Goal: Task Accomplishment & Management: Complete application form

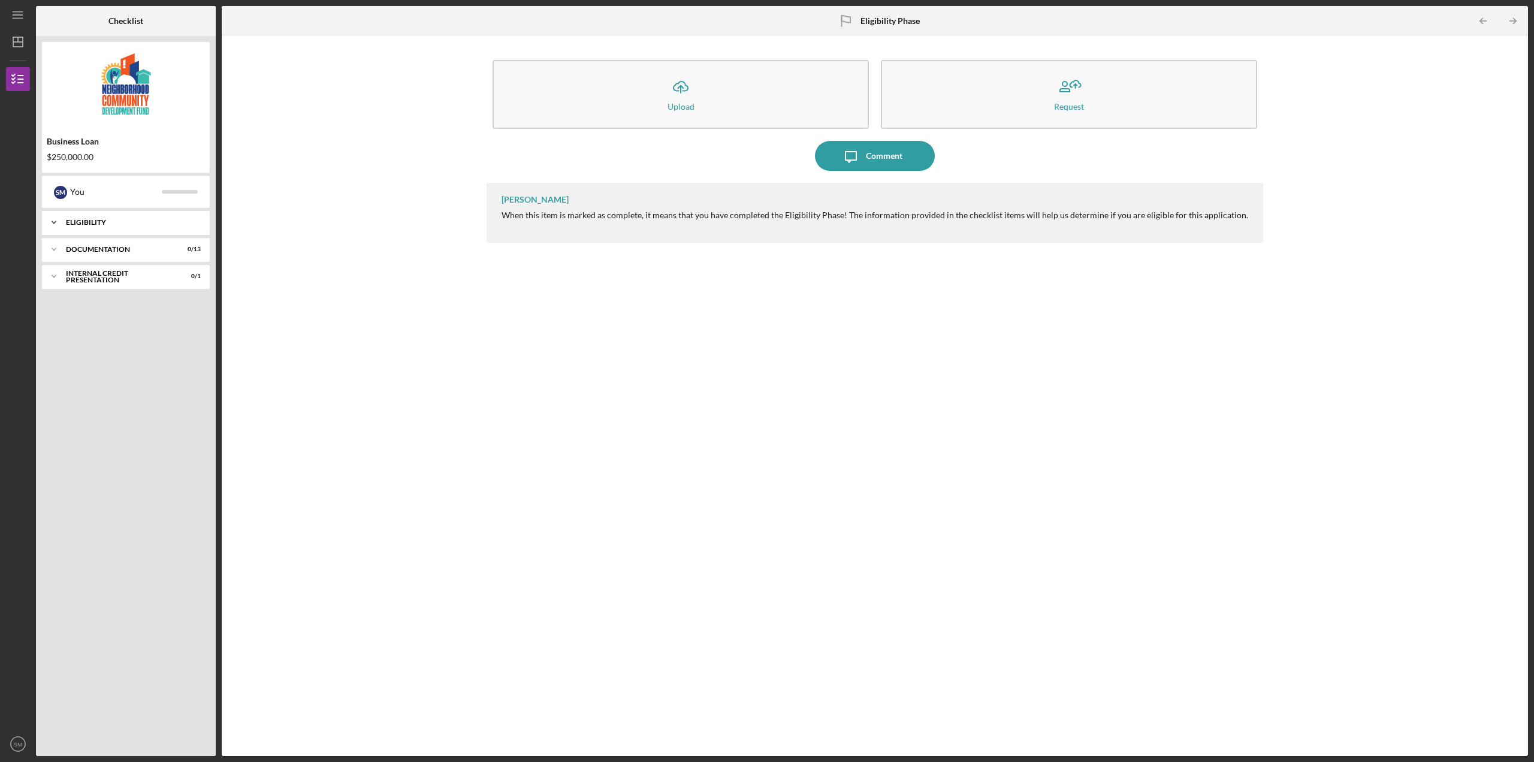
click at [54, 227] on icon "Icon/Expander" at bounding box center [54, 222] width 24 height 24
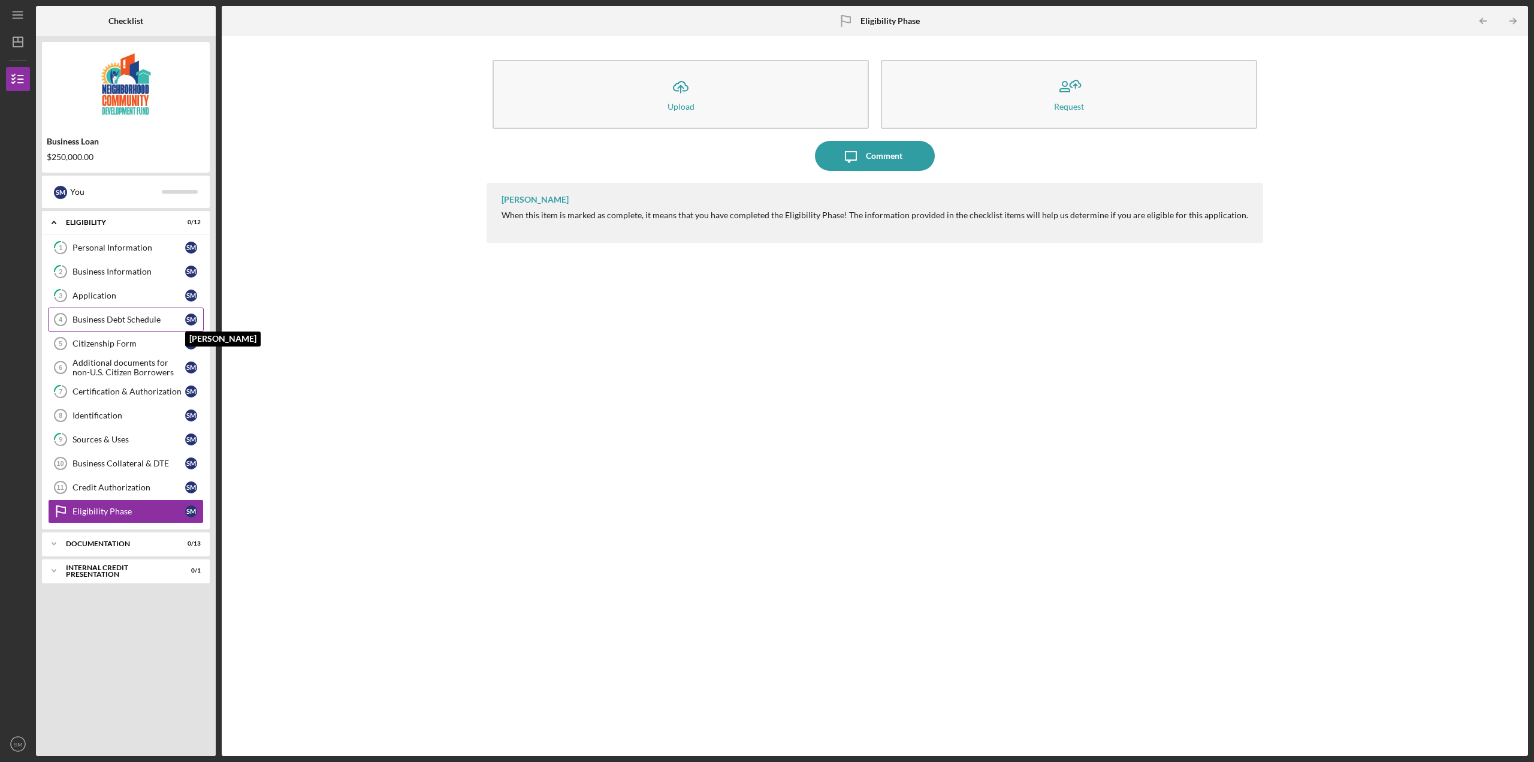
click at [192, 321] on div "S M" at bounding box center [191, 319] width 12 height 12
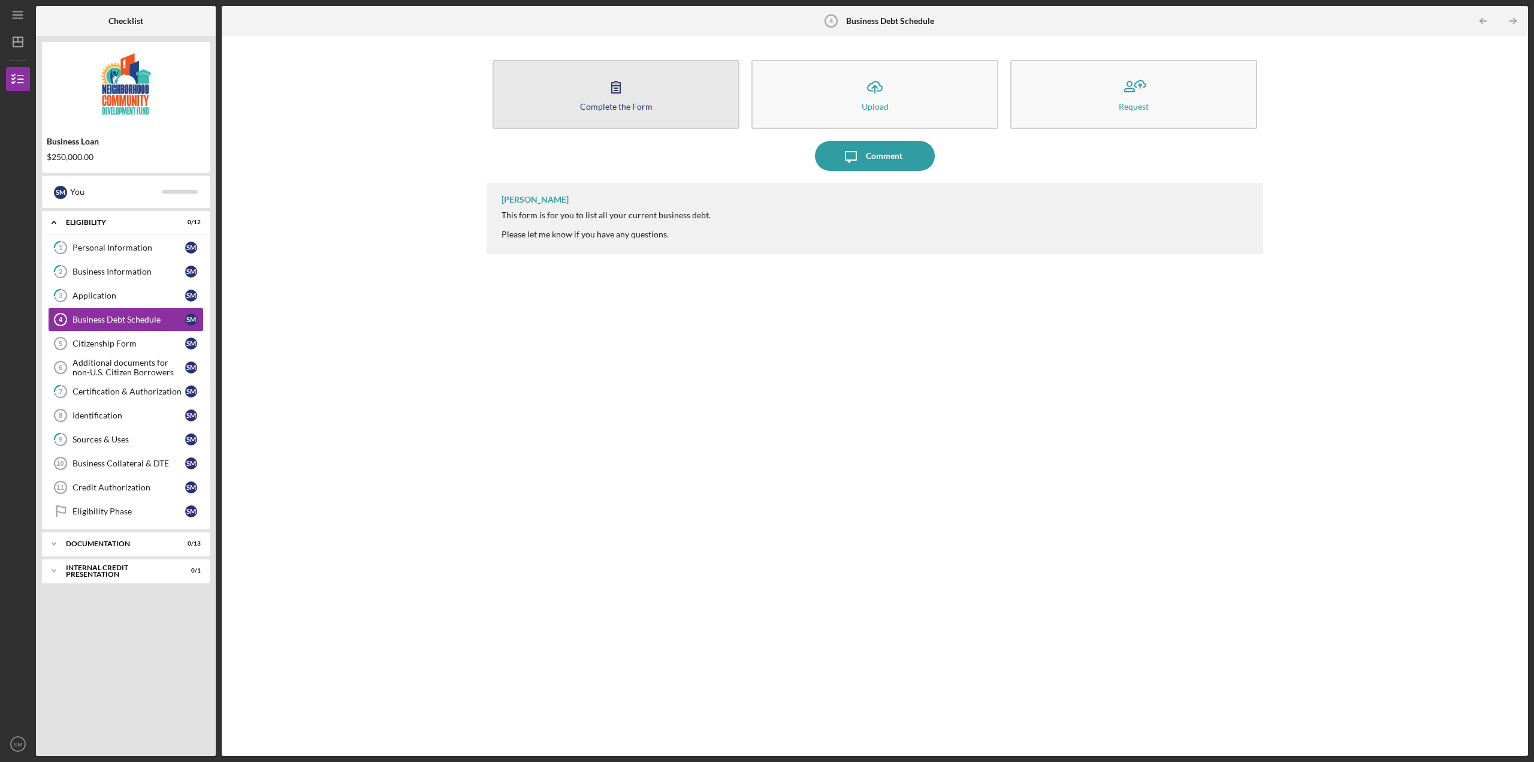
click at [647, 104] on div "Complete the Form" at bounding box center [616, 106] width 73 height 9
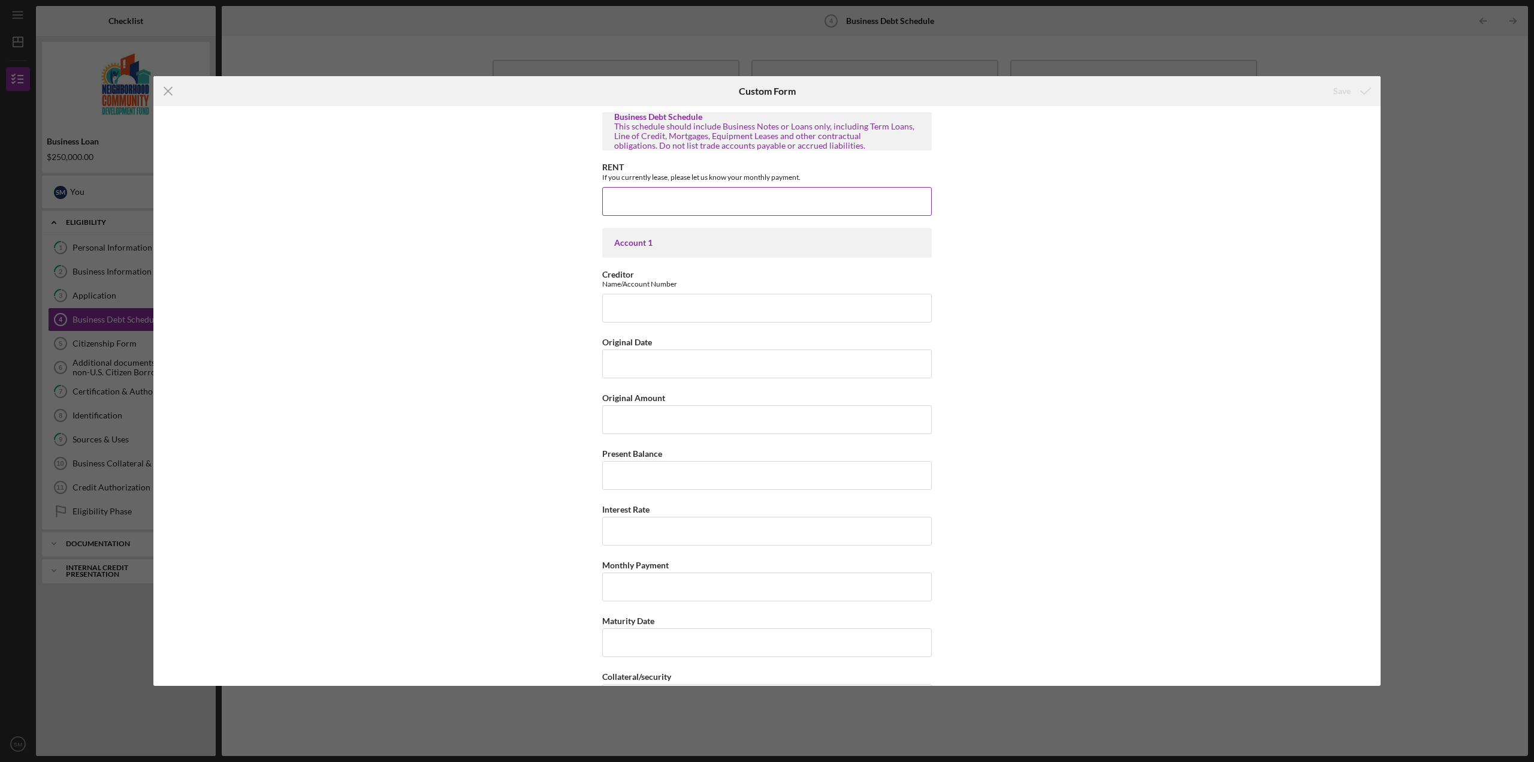
click at [665, 204] on input "RENT" at bounding box center [767, 201] width 330 height 29
type input "$"
type input "$4,377.77"
click at [1156, 268] on div "Business Debt Schedule This schedule should include Business Notes or Loans onl…" at bounding box center [766, 395] width 1227 height 579
click at [647, 310] on input "Creditor" at bounding box center [767, 308] width 330 height 29
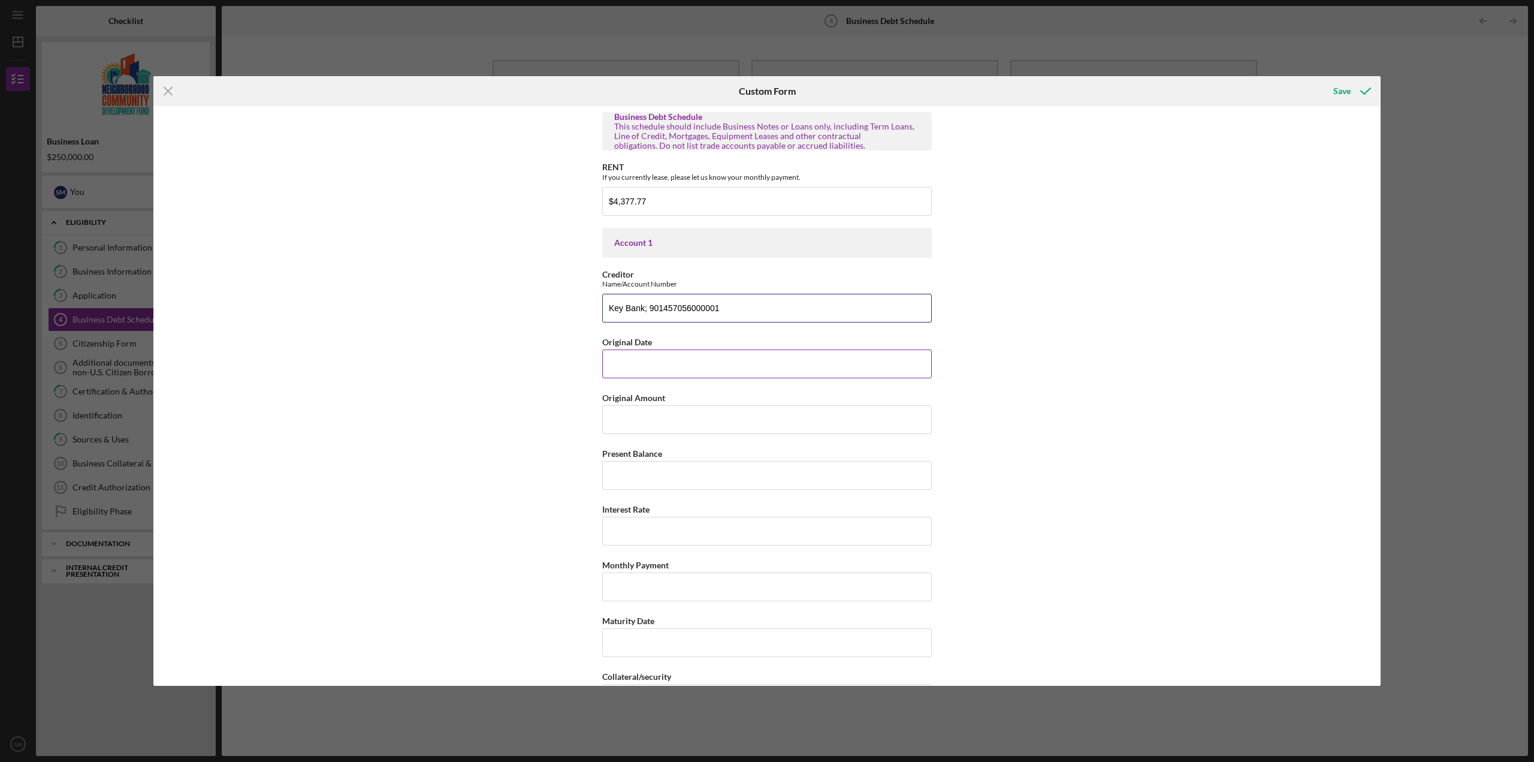
type input "Key Bank; 901457056000001"
click at [632, 367] on input "Original Date" at bounding box center [767, 363] width 330 height 29
click at [630, 425] on input "Original Amount" at bounding box center [767, 419] width 330 height 29
type input "$500,000"
click at [644, 476] on input "Present Balance" at bounding box center [767, 475] width 330 height 29
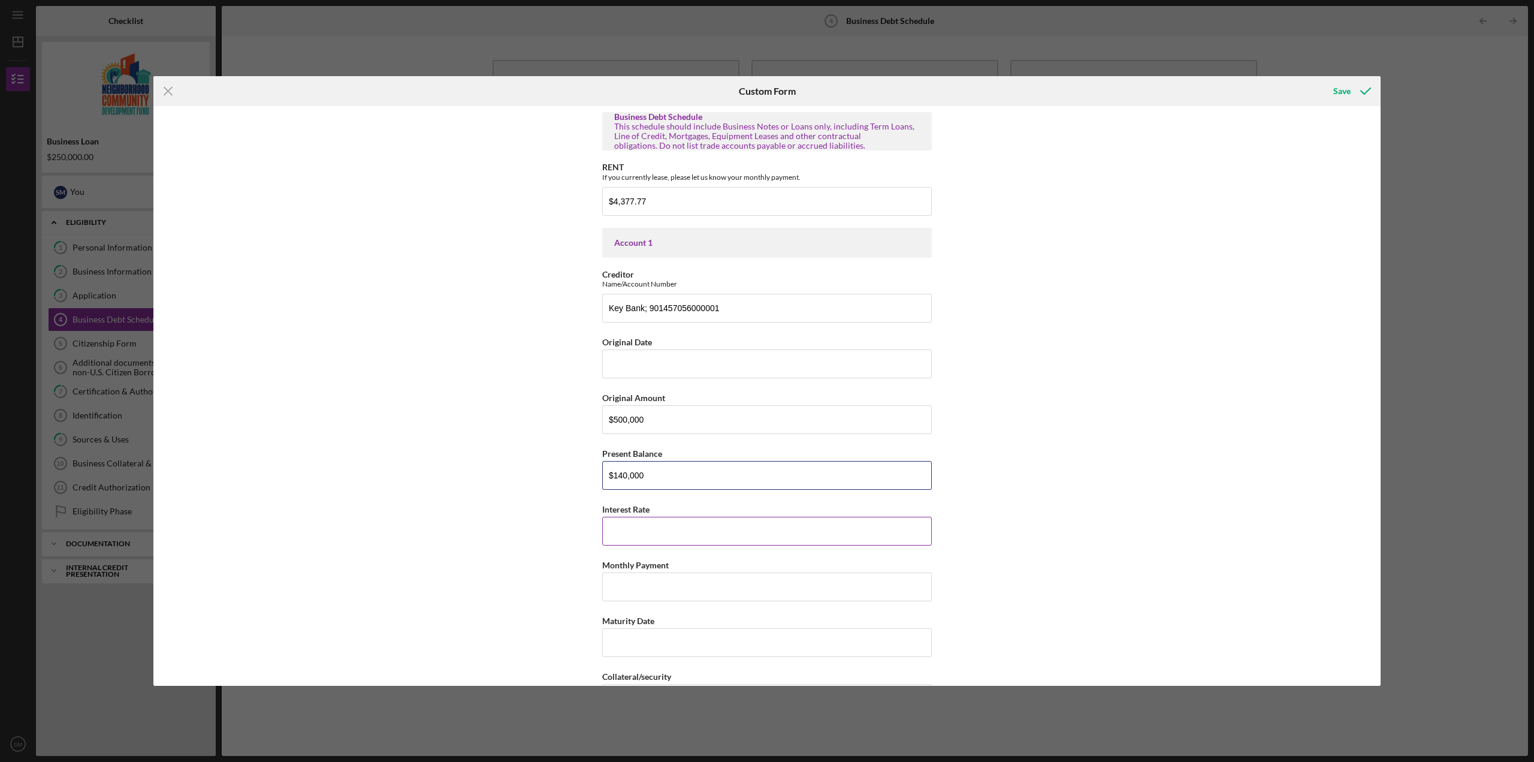
type input "$140,000"
click at [662, 527] on input "Interest Rate" at bounding box center [767, 531] width 330 height 29
type input "7%"
click at [984, 554] on div "Business Debt Schedule This schedule should include Business Notes or Loans onl…" at bounding box center [766, 395] width 1227 height 579
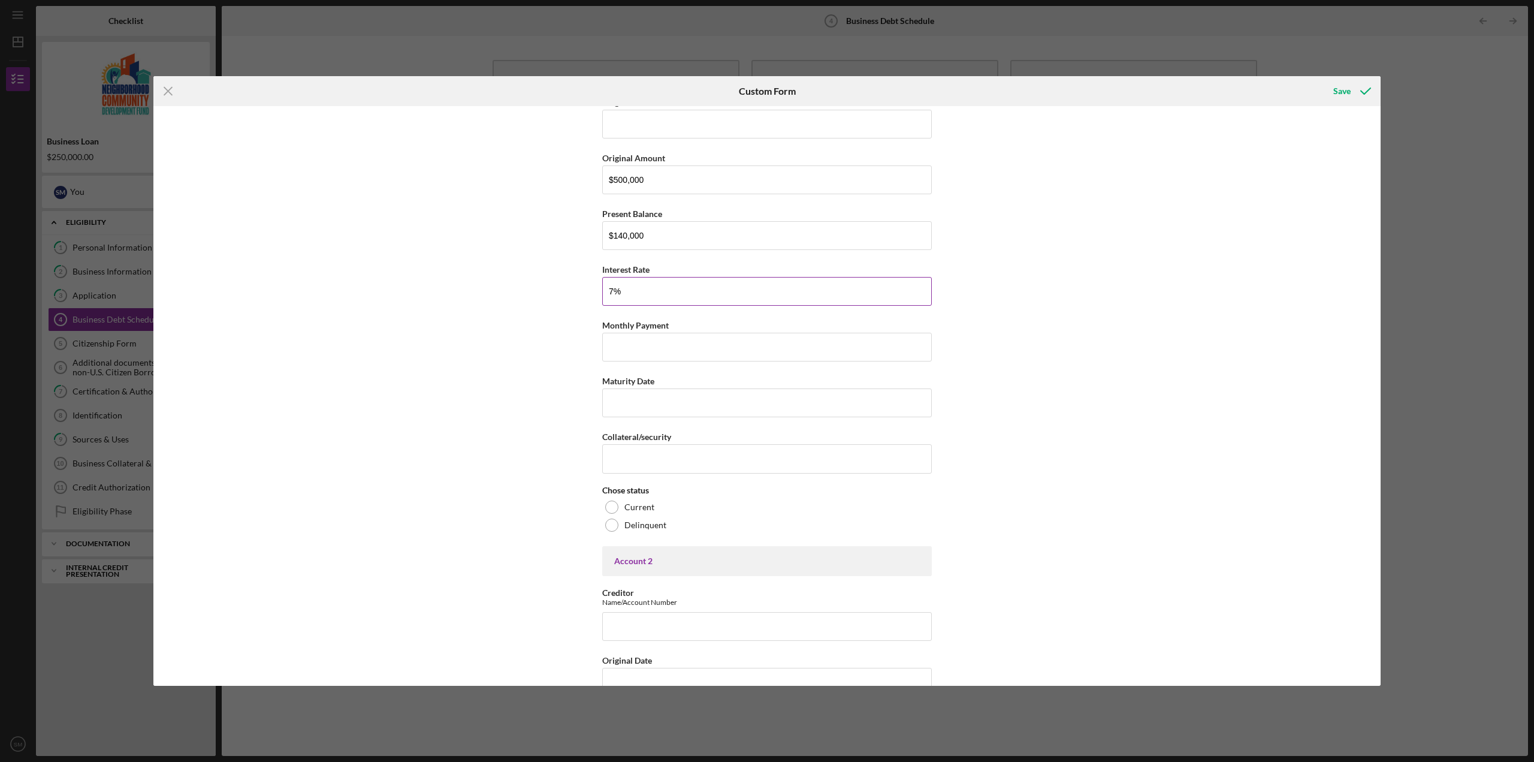
click at [609, 291] on input "7%" at bounding box center [767, 291] width 330 height 29
type input "7%"
click at [1103, 310] on div "Business Debt Schedule This schedule should include Business Notes or Loans onl…" at bounding box center [766, 395] width 1227 height 579
click at [622, 354] on input "Monthly Payment" at bounding box center [767, 347] width 330 height 29
type input "$904.17"
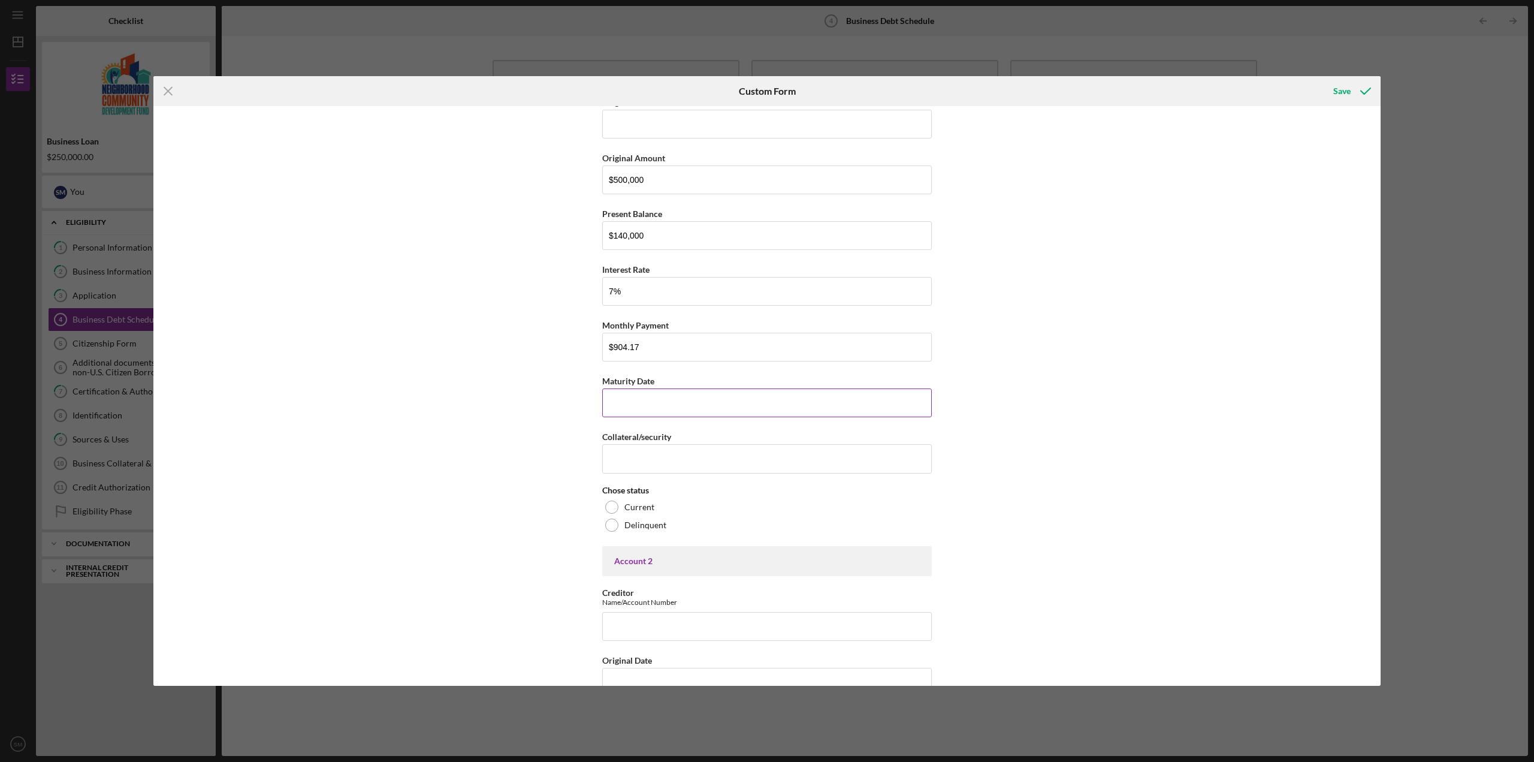
click at [638, 408] on input "Maturity Date" at bounding box center [767, 402] width 330 height 29
type input "0m/dd/yyyy"
click at [1049, 397] on div "Business Debt Schedule This schedule should include Business Notes or Loans onl…" at bounding box center [766, 395] width 1227 height 579
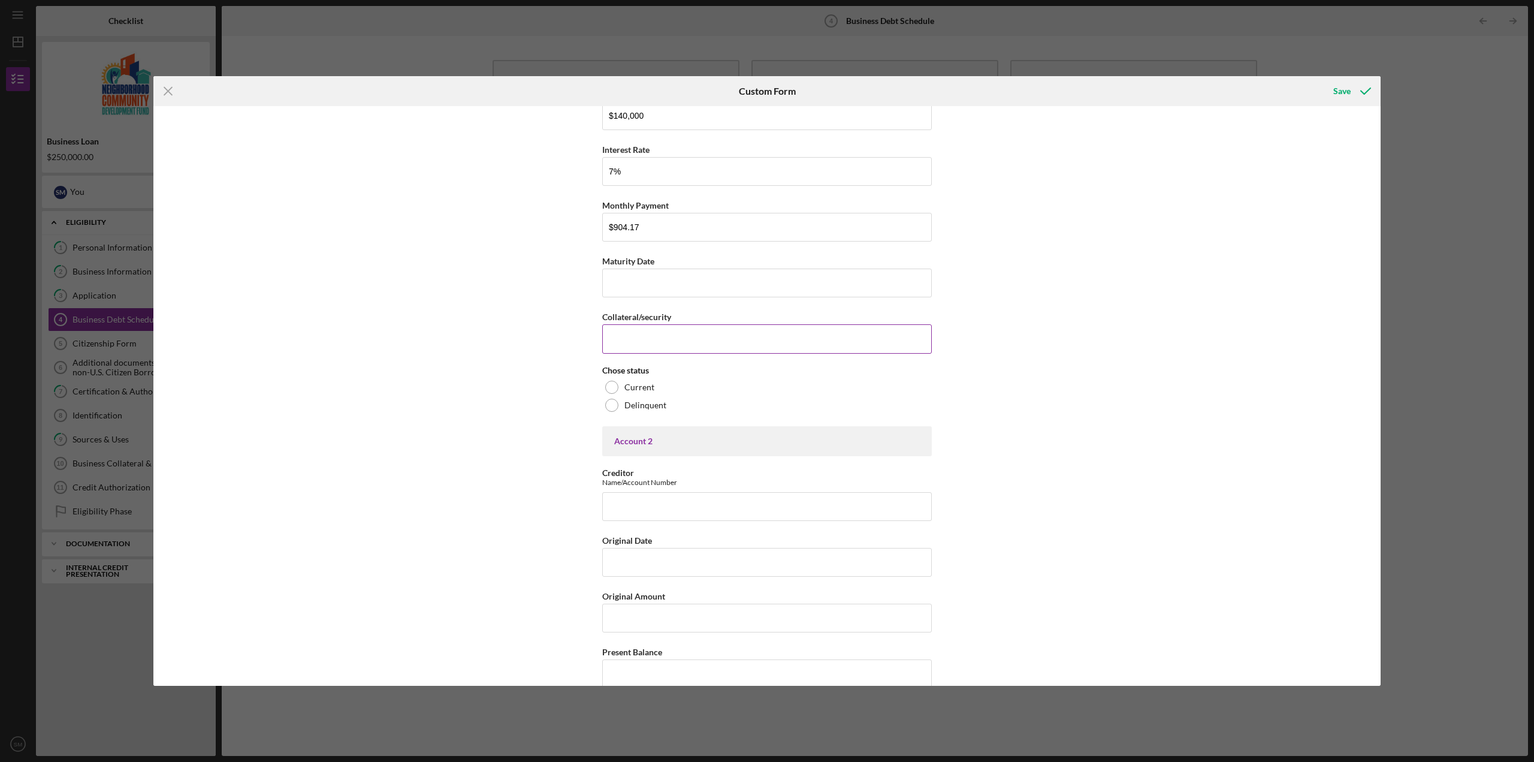
click at [643, 339] on input "Collateral/security" at bounding box center [767, 338] width 330 height 29
type input "Operations"
click at [606, 386] on div at bounding box center [611, 387] width 13 height 13
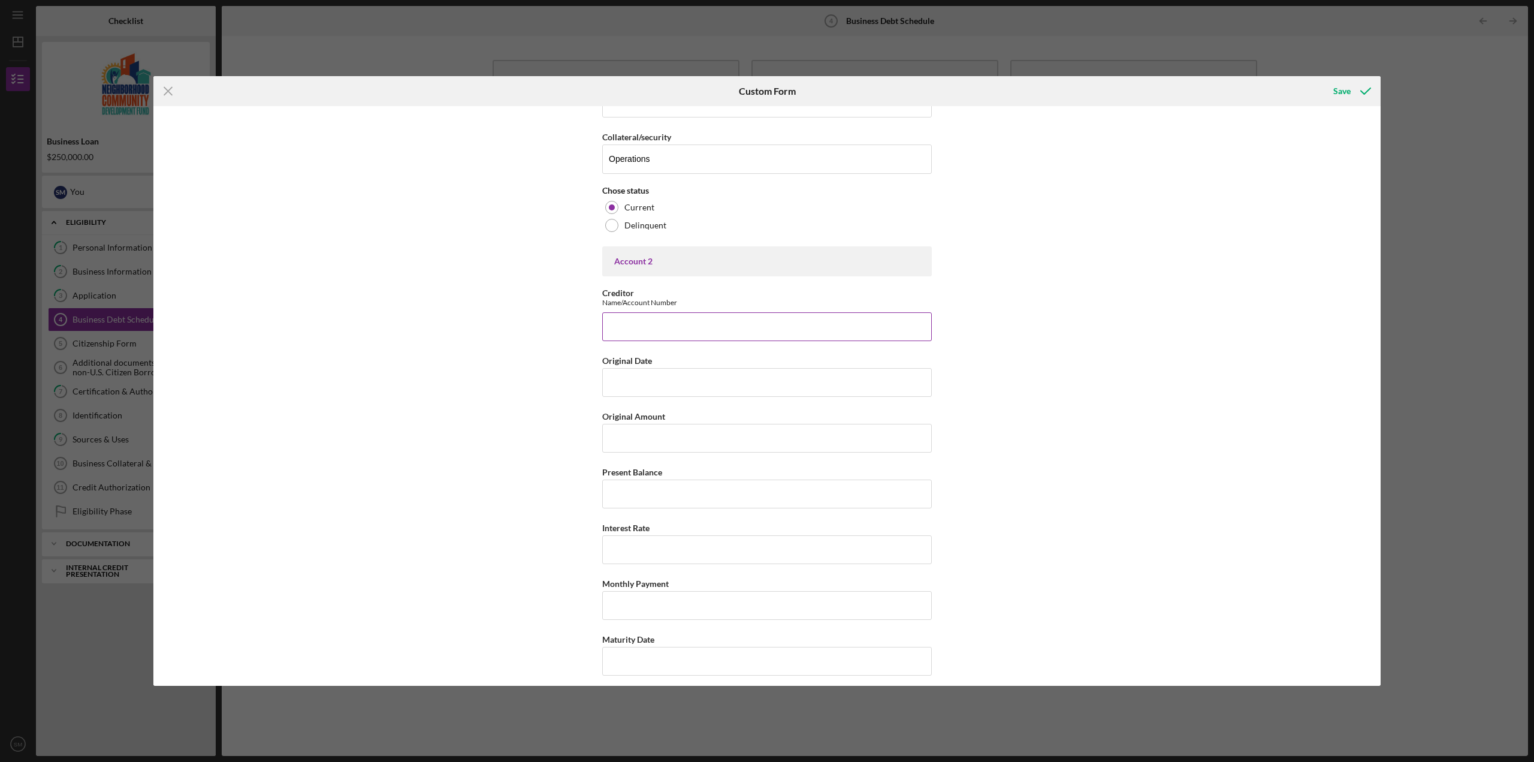
scroll to position [599, 0]
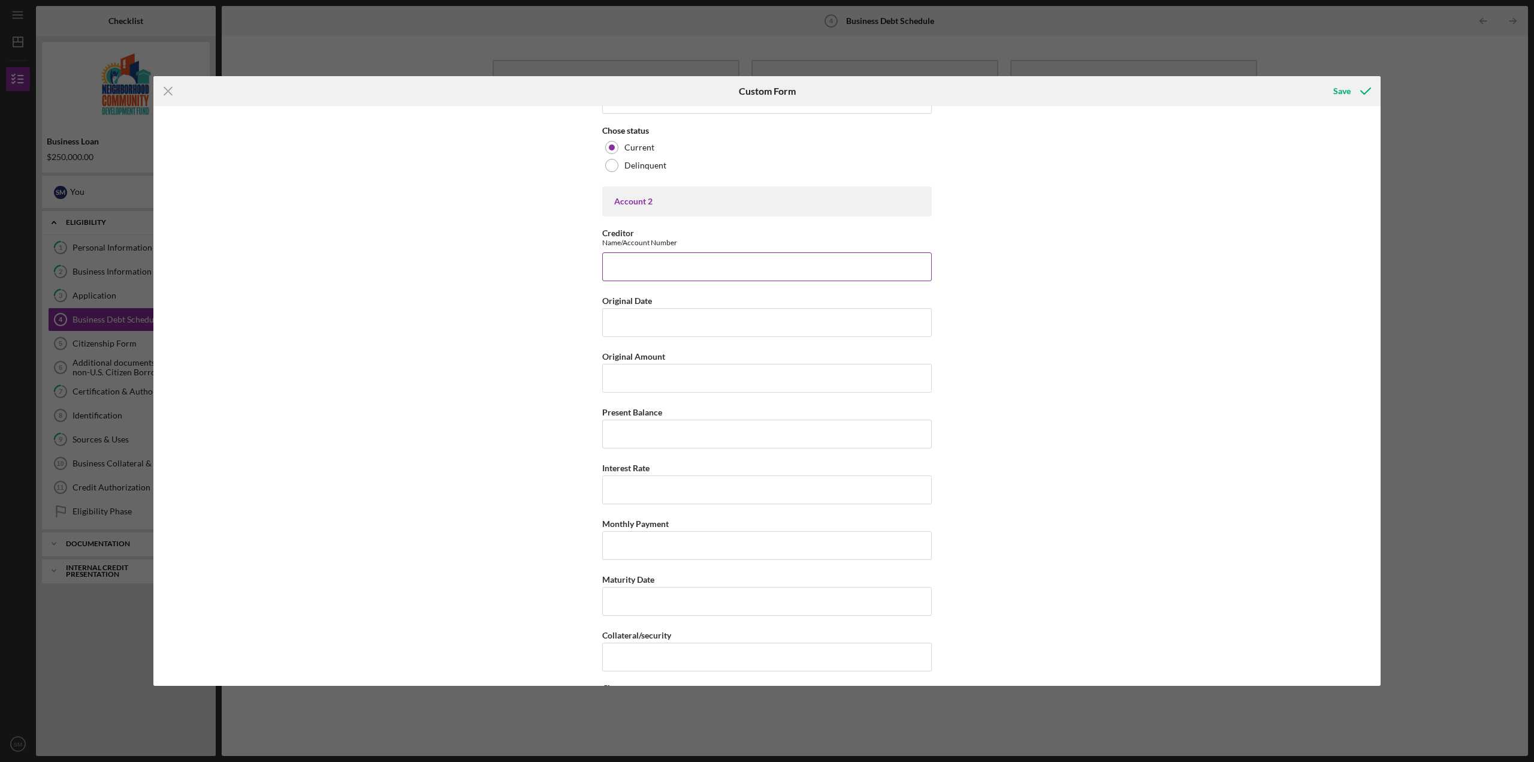
click at [640, 261] on input "Creditor" at bounding box center [767, 266] width 330 height 29
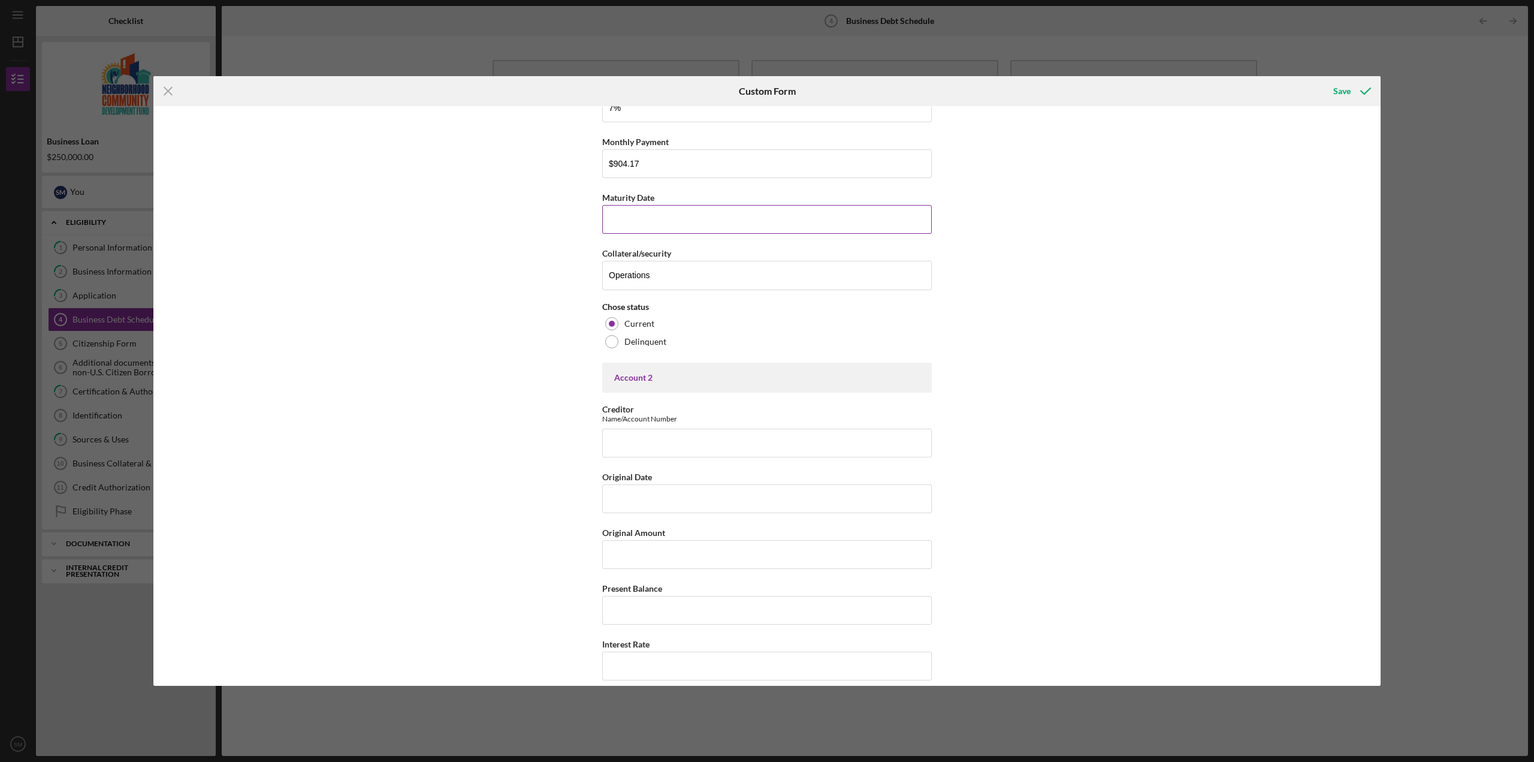
scroll to position [543, 0]
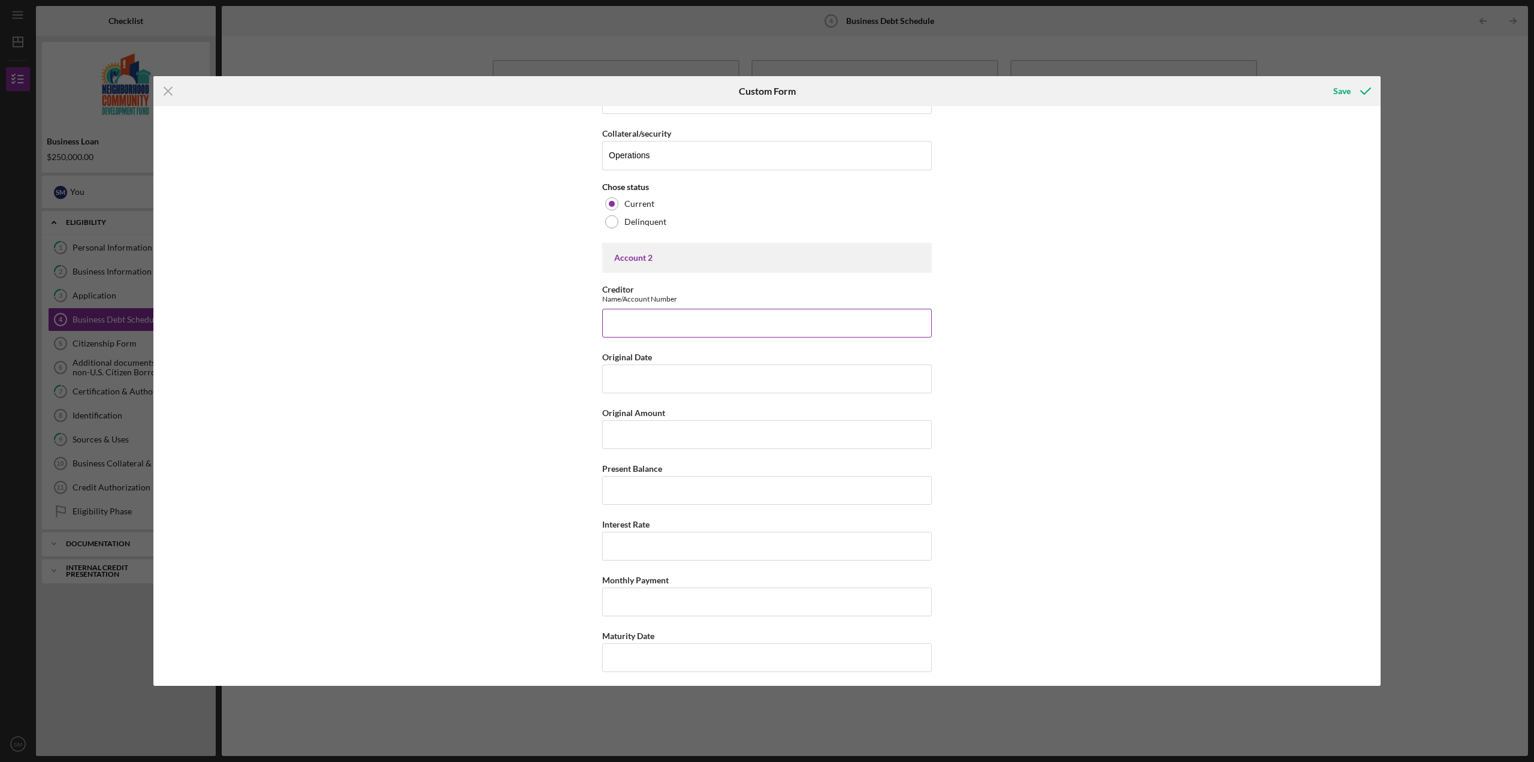
click at [706, 328] on input "Creditor" at bounding box center [767, 323] width 330 height 29
click at [706, 383] on input "Original Date" at bounding box center [767, 378] width 330 height 29
click at [766, 316] on input "WesBanco - Operating Line of Credit" at bounding box center [767, 323] width 330 height 29
type input "WesBanco - Operating Line of Credit;"
click at [722, 441] on input "Original Amount" at bounding box center [767, 434] width 330 height 29
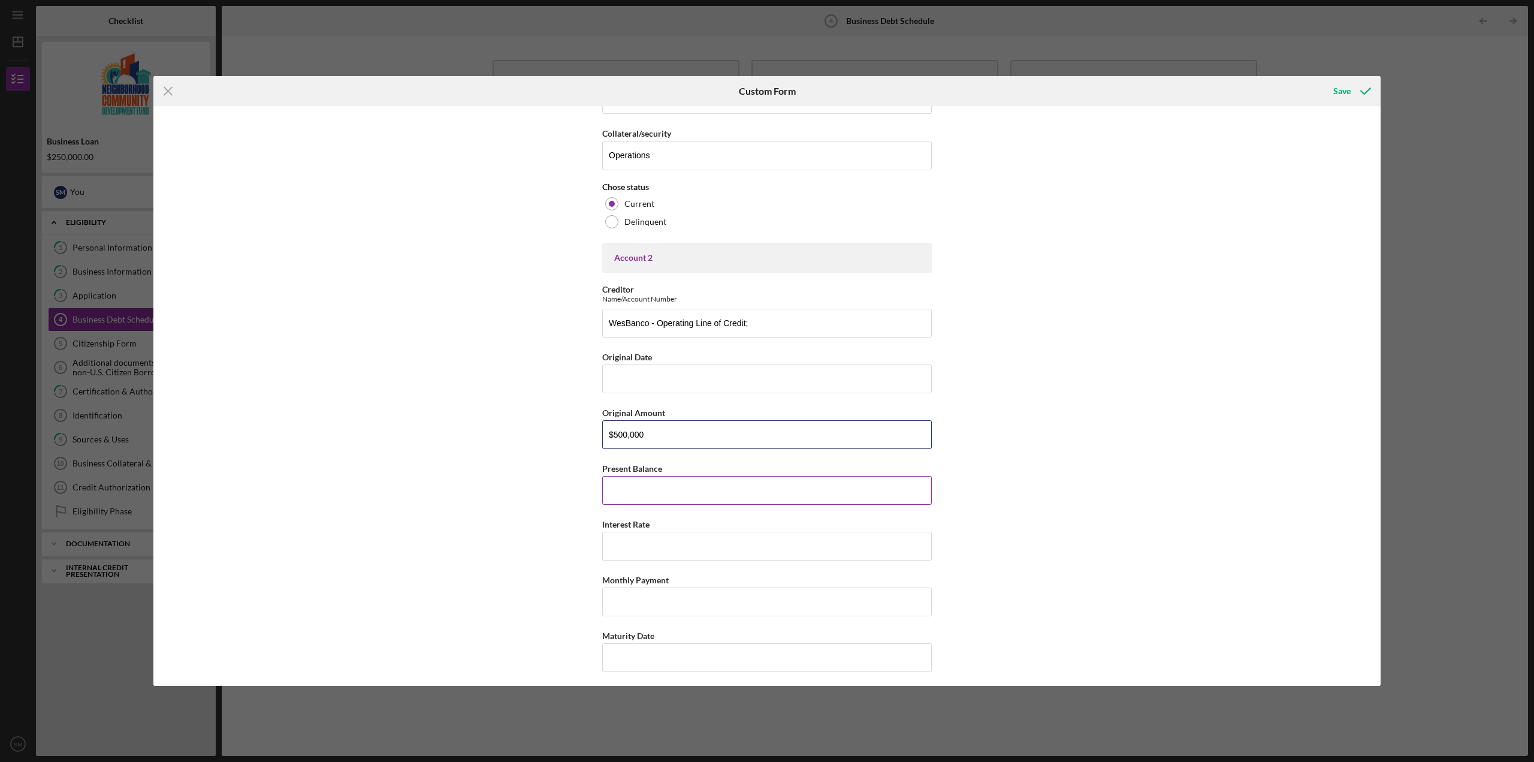
type input "$500,000"
click at [702, 490] on input "Present Balance" at bounding box center [767, 490] width 330 height 29
type input "$3"
type input "$239,564.12"
click at [669, 548] on input "Interest Rate" at bounding box center [767, 546] width 330 height 29
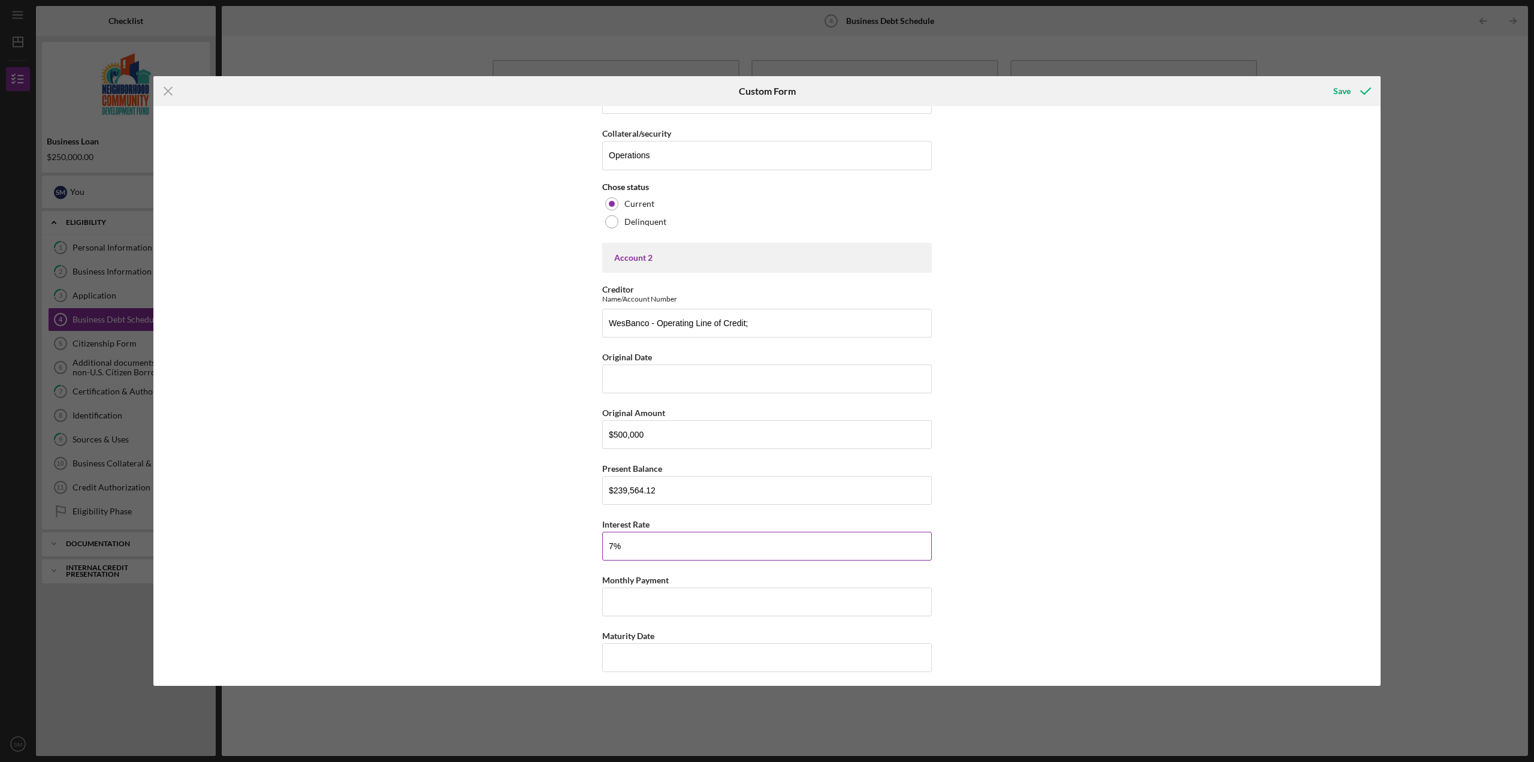
type input "7%"
type input "8%"
click at [623, 603] on input "Monthly Payment" at bounding box center [767, 601] width 330 height 29
type input "$3,148.72"
click at [1106, 553] on div "Business Debt Schedule This schedule should include Business Notes or Loans onl…" at bounding box center [766, 395] width 1227 height 579
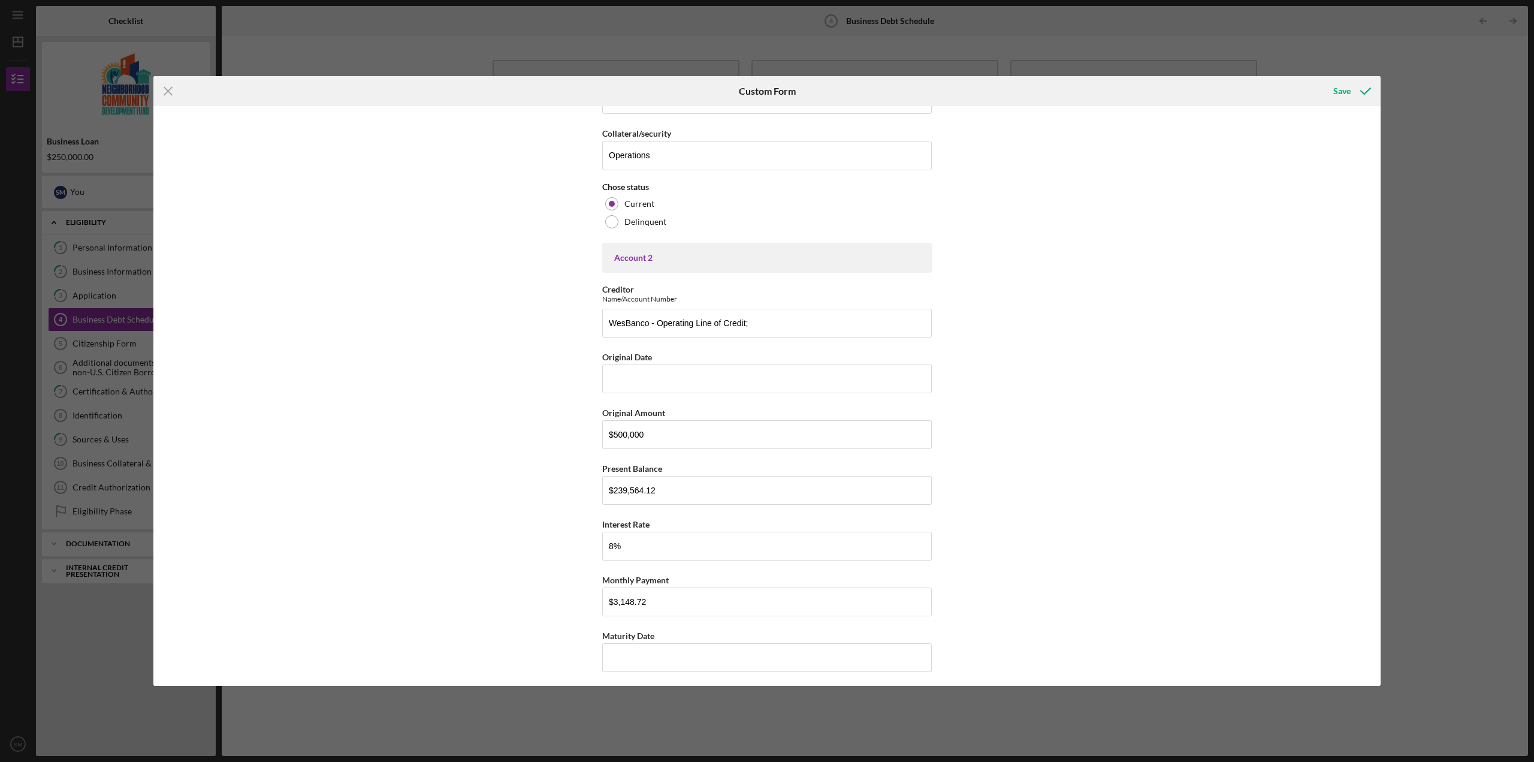
scroll to position [843, 0]
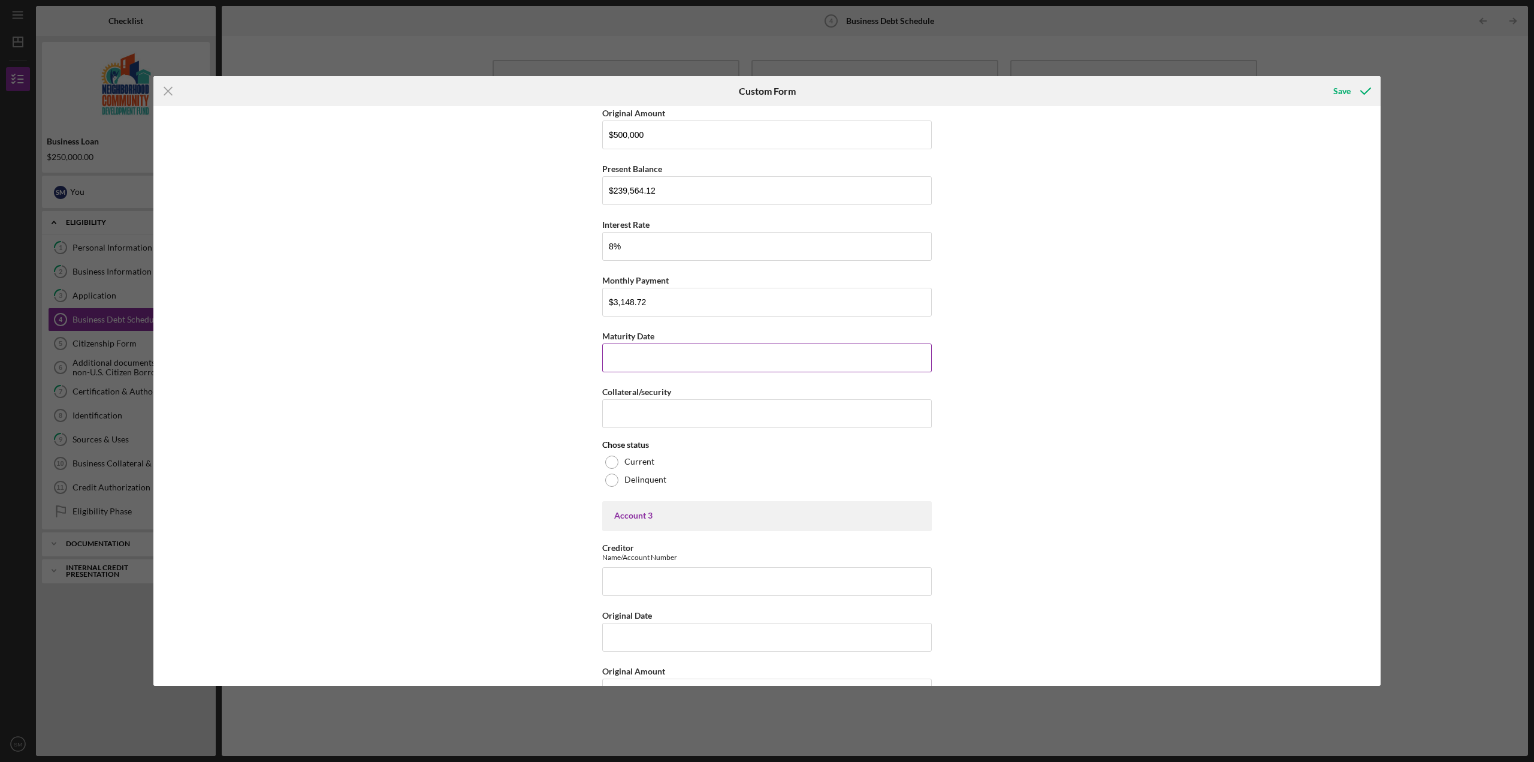
click at [655, 364] on input "Maturity Date" at bounding box center [767, 357] width 330 height 29
click at [660, 411] on input "Collateral/security" at bounding box center [767, 413] width 330 height 29
type input "Operations"
click at [633, 461] on label "Current" at bounding box center [639, 462] width 30 height 10
click at [1188, 504] on div "Business Debt Schedule This schedule should include Business Notes or Loans onl…" at bounding box center [766, 395] width 1227 height 579
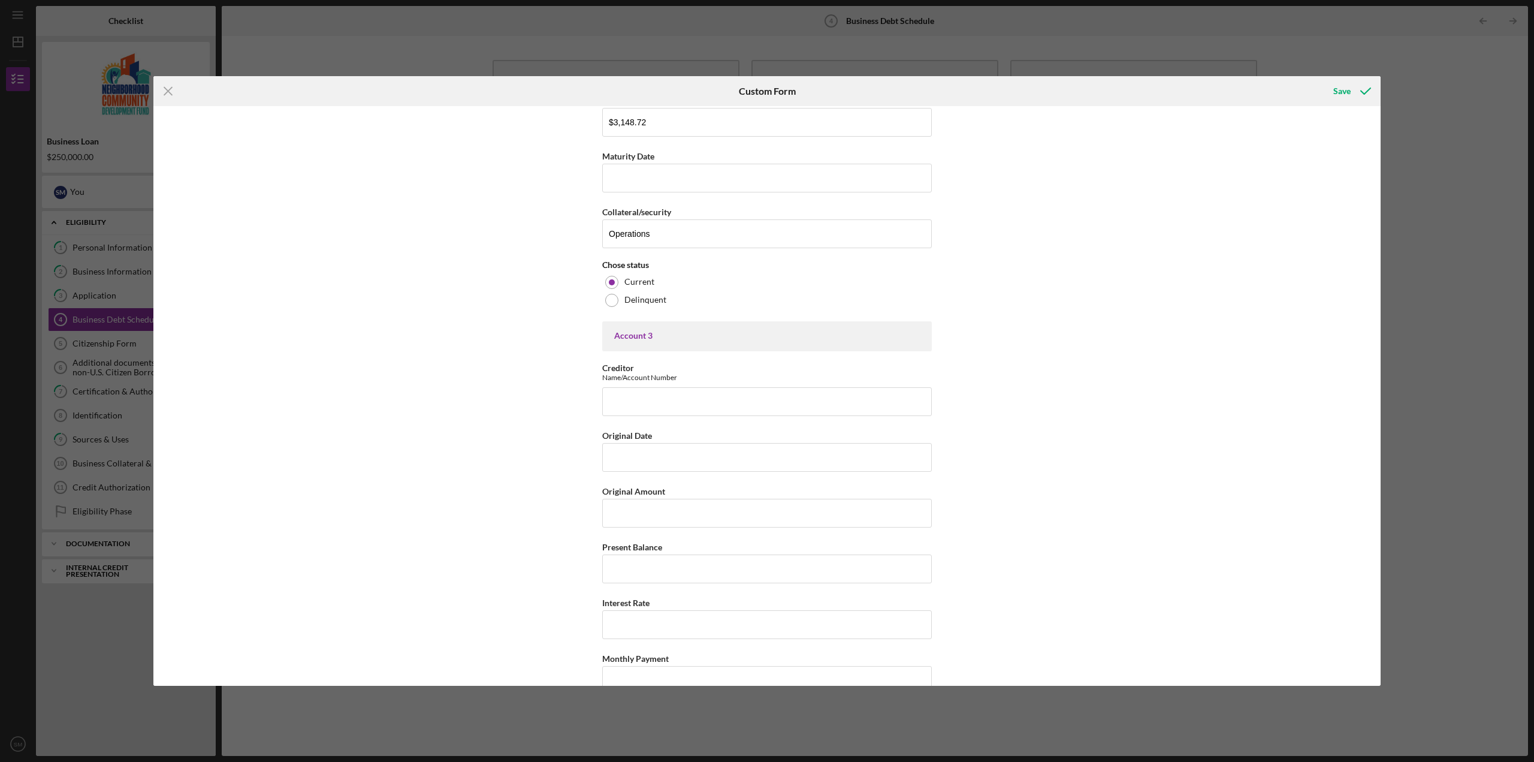
scroll to position [1142, 0]
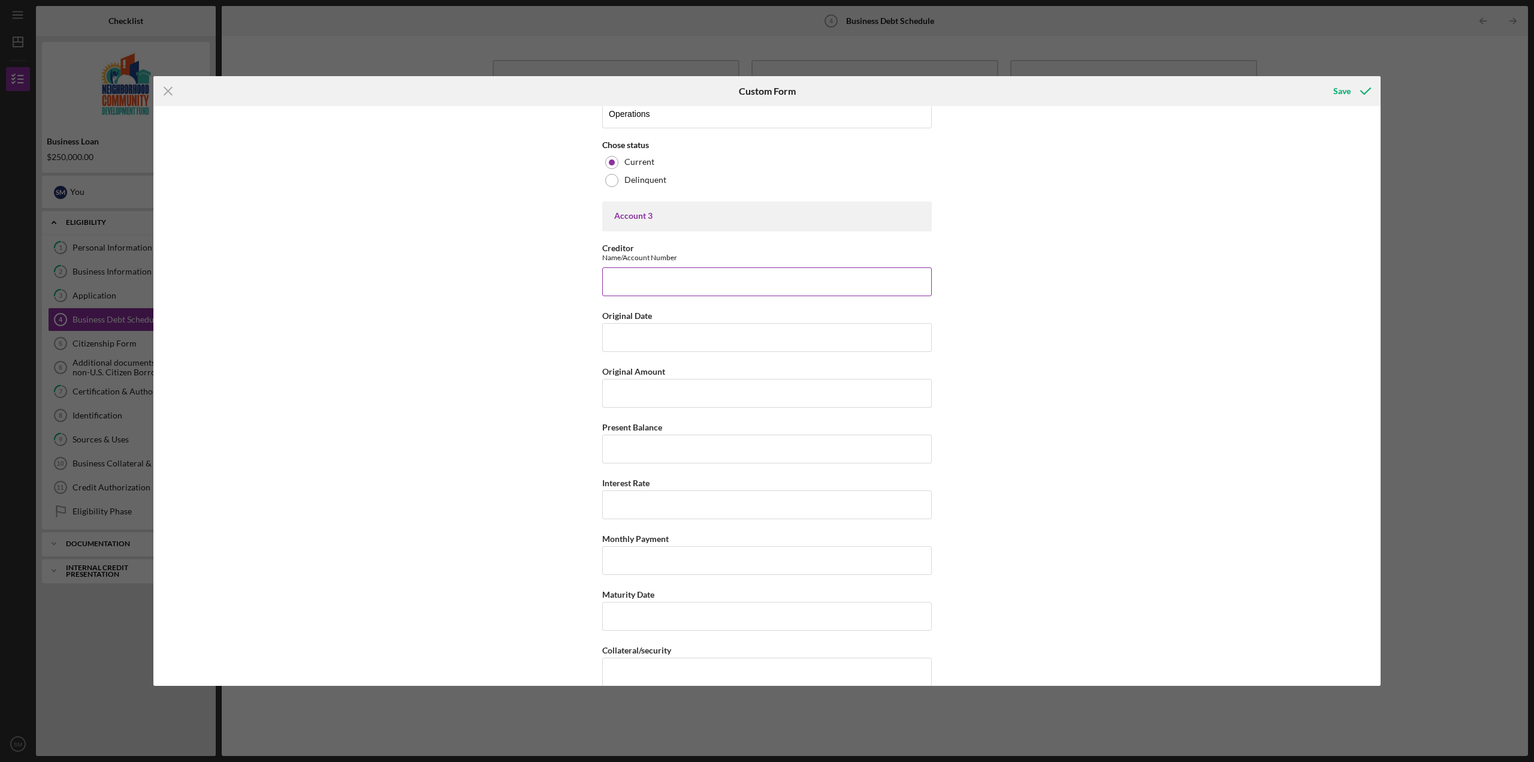
click at [691, 283] on input "Creditor" at bounding box center [767, 281] width 330 height 29
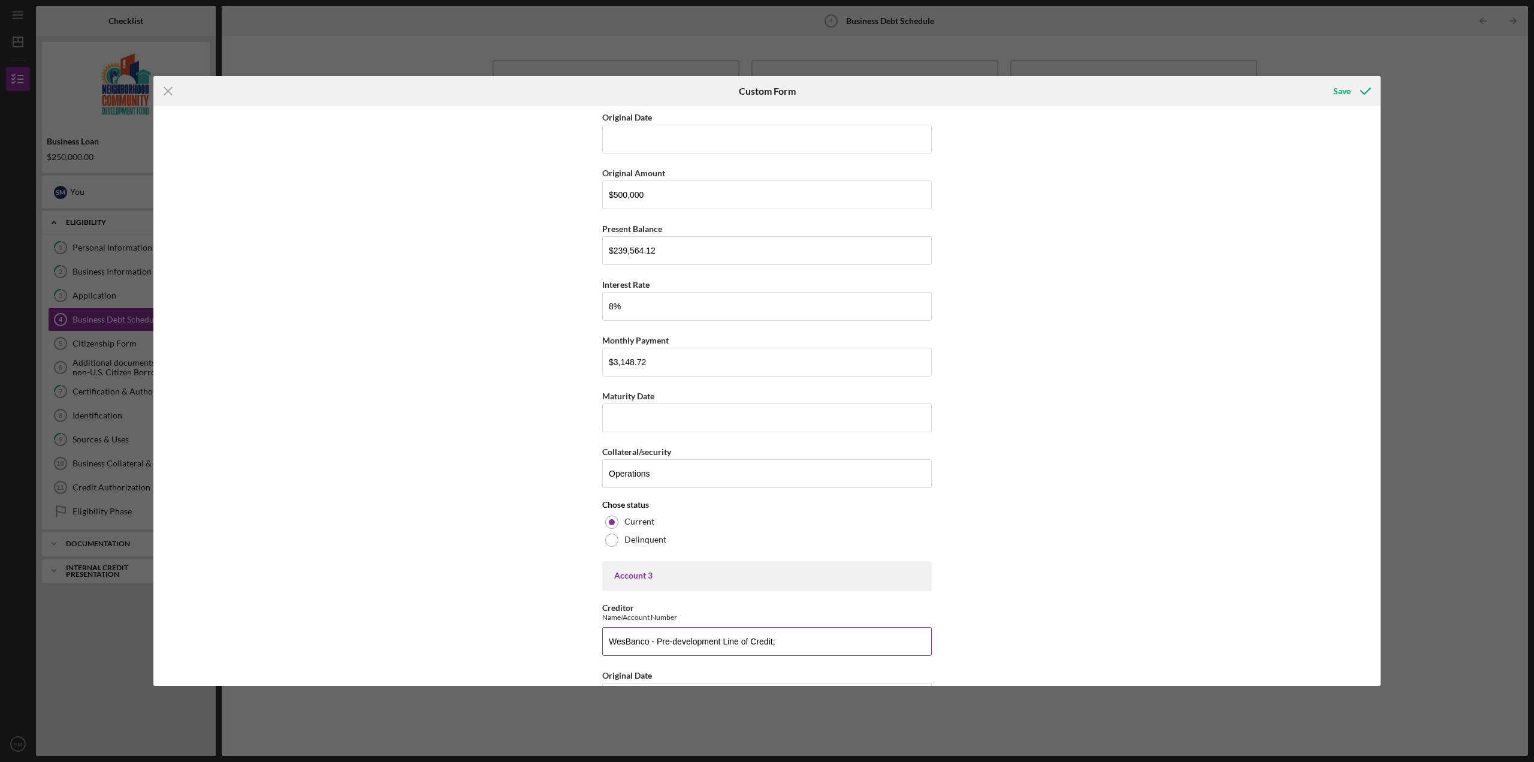
scroll to position [483, 0]
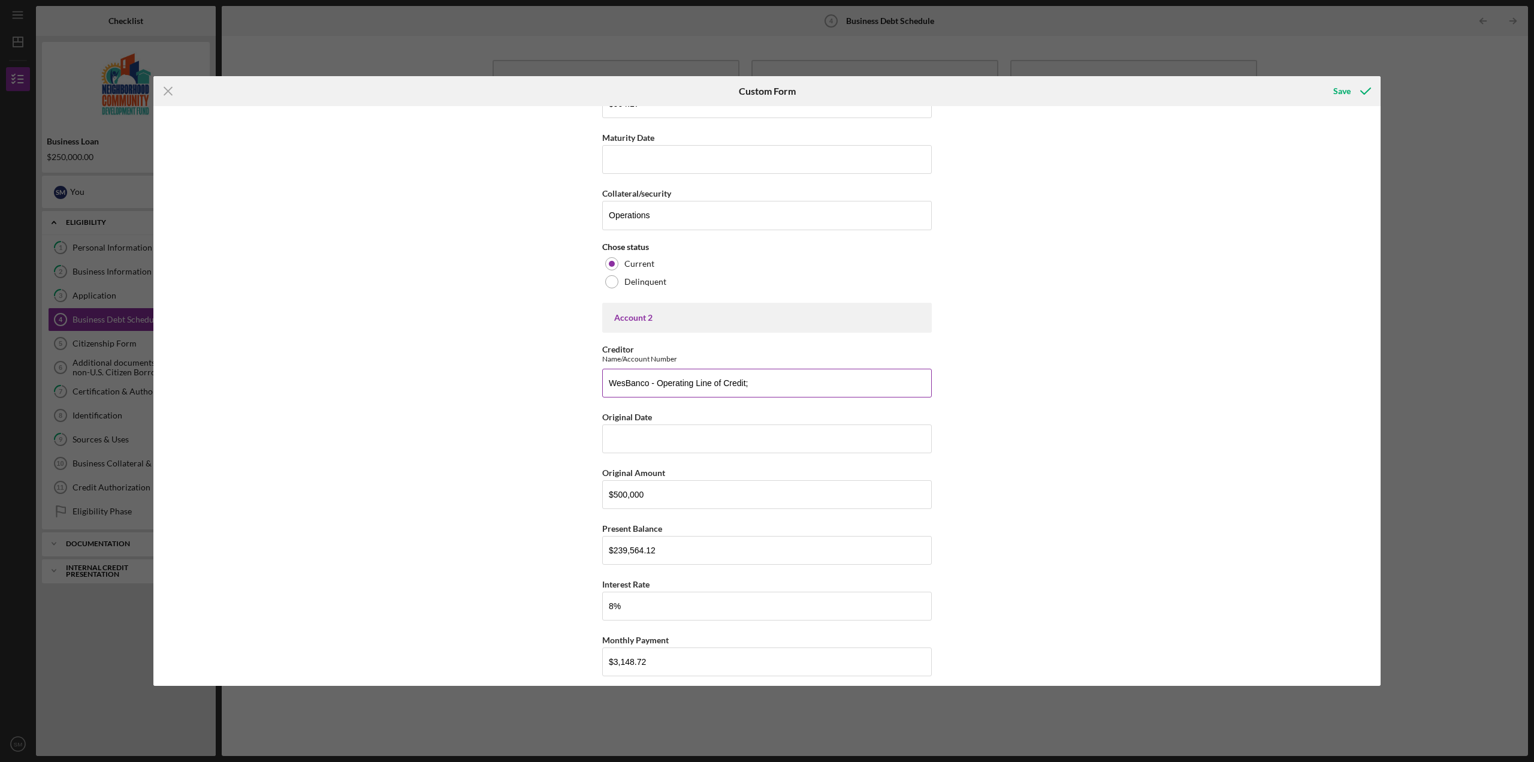
type input "WesBanco - Pre-development Line of Credit;"
click at [775, 387] on input "WesBanco - Operating Line of Credit;" at bounding box center [767, 383] width 330 height 29
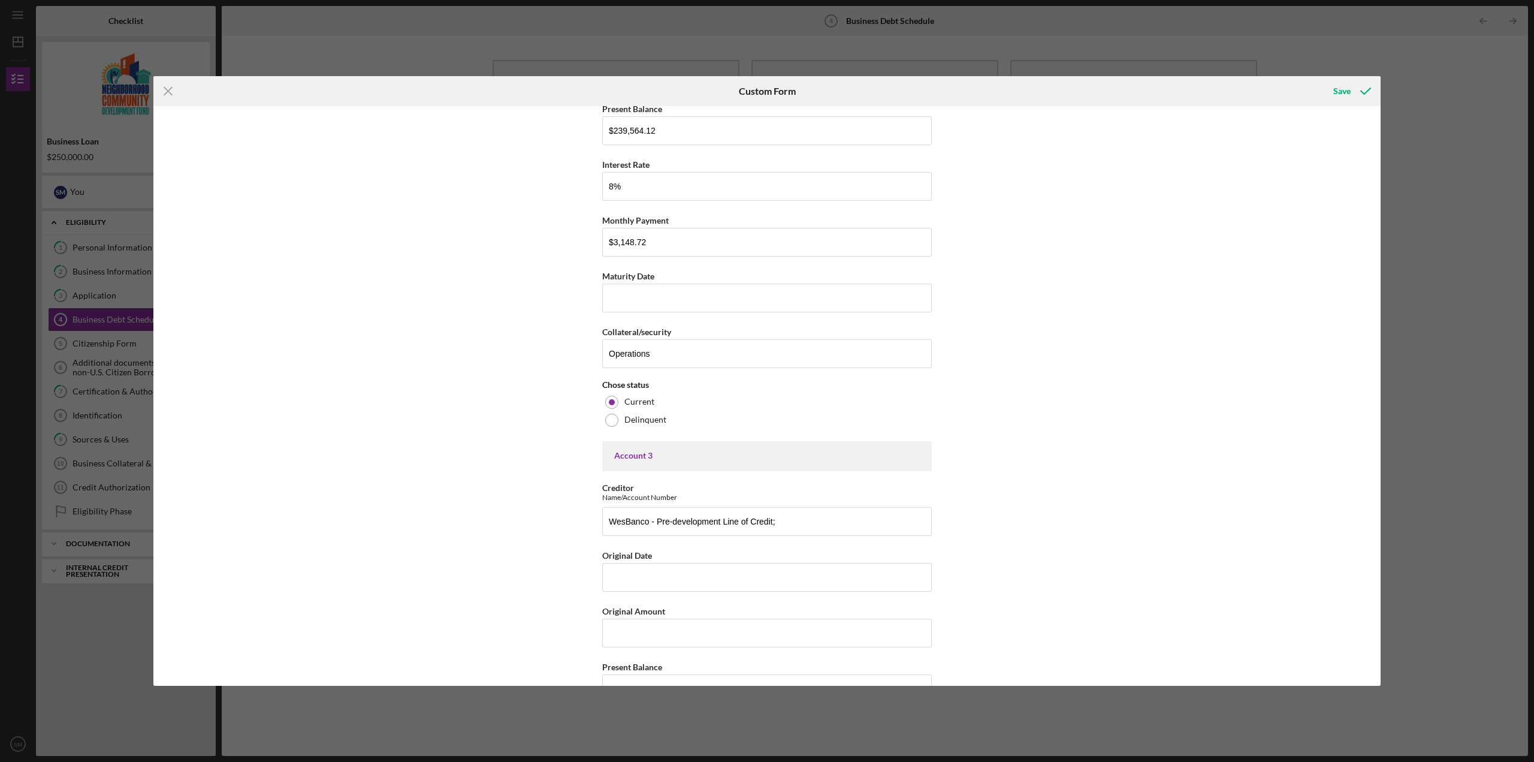
scroll to position [1082, 0]
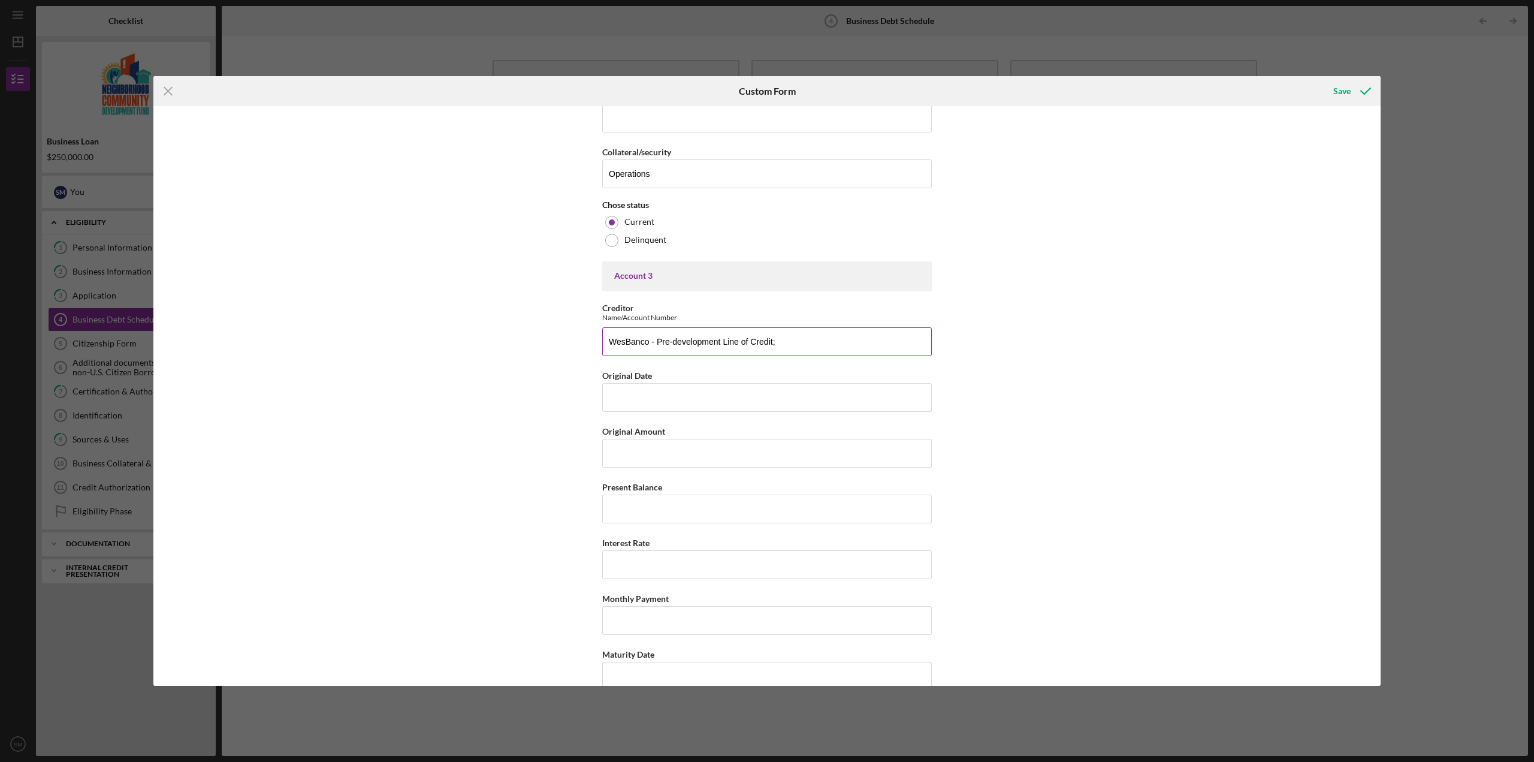
type input "WesBanco - Operating Line of Credit; x0580-01001"
click at [810, 345] on input "WesBanco - Pre-development Line of Credit;" at bounding box center [767, 341] width 330 height 29
type input "WesBanco - Pre-development Line of Credit; x1109-01001"
click at [772, 402] on input "Original Date" at bounding box center [767, 397] width 330 height 29
click at [757, 446] on input "Original Amount" at bounding box center [767, 453] width 330 height 29
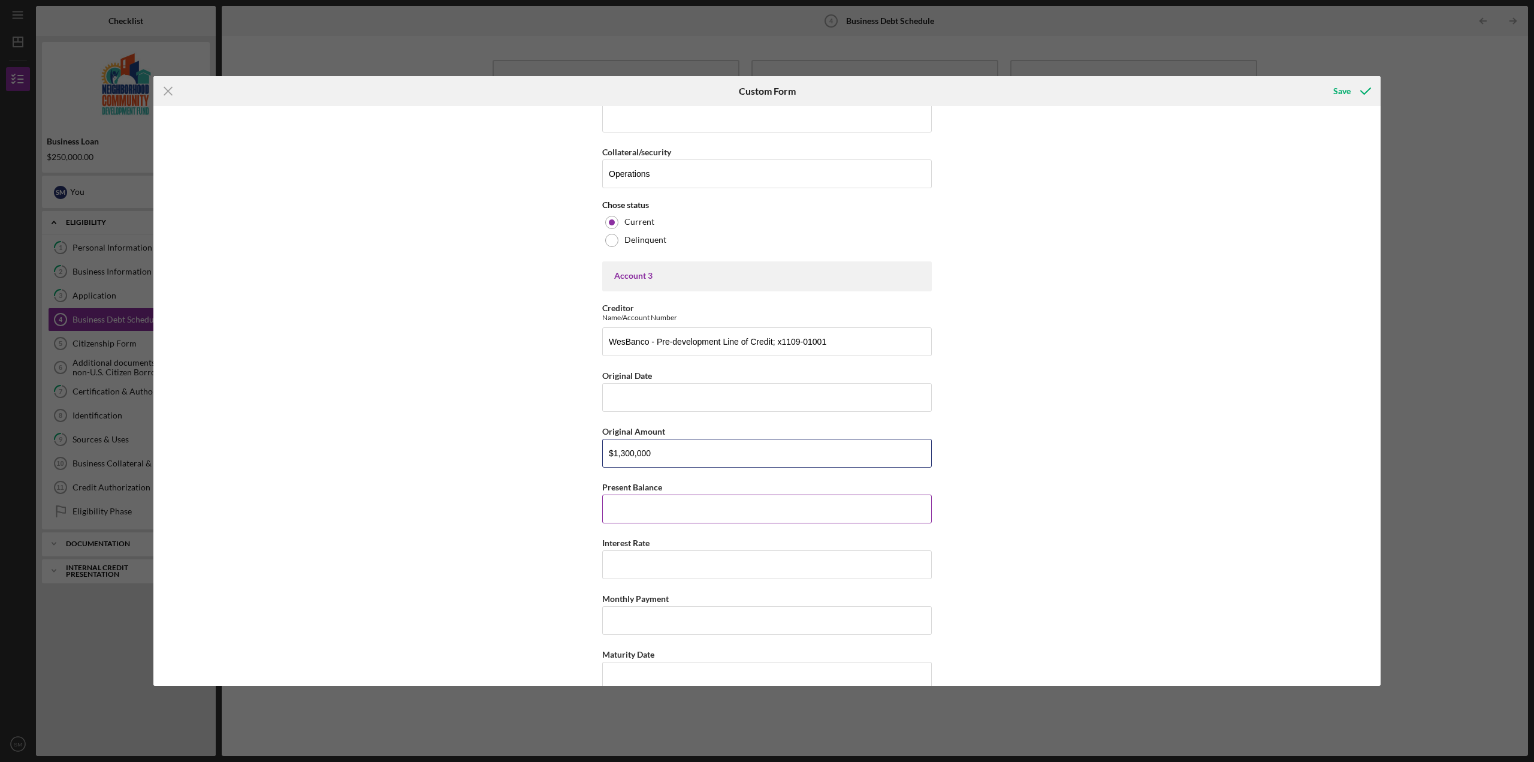
type input "$1,300,000"
click at [747, 514] on input "Present Balance" at bounding box center [767, 508] width 330 height 29
click at [740, 558] on input "Interest Rate" at bounding box center [767, 564] width 330 height 29
drag, startPoint x: 683, startPoint y: 503, endPoint x: 591, endPoint y: 500, distance: 92.3
click at [591, 500] on div "Business Debt Schedule This schedule should include Business Notes or Loans onl…" at bounding box center [766, 395] width 1227 height 579
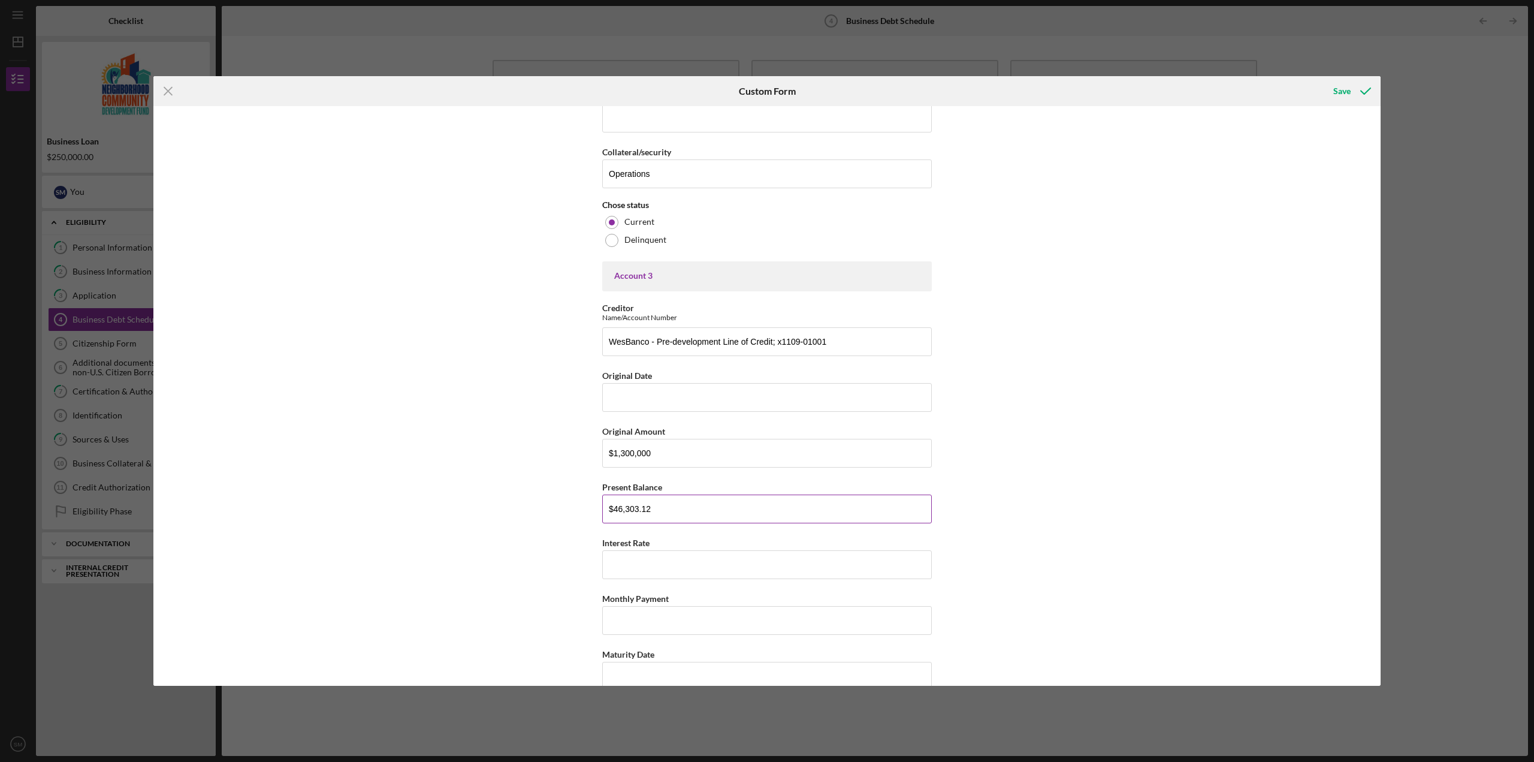
click at [621, 509] on input "$46,303.12" at bounding box center [767, 508] width 330 height 29
type input "$463,303.12"
click at [649, 558] on input "Interest Rate" at bounding box center [767, 564] width 330 height 29
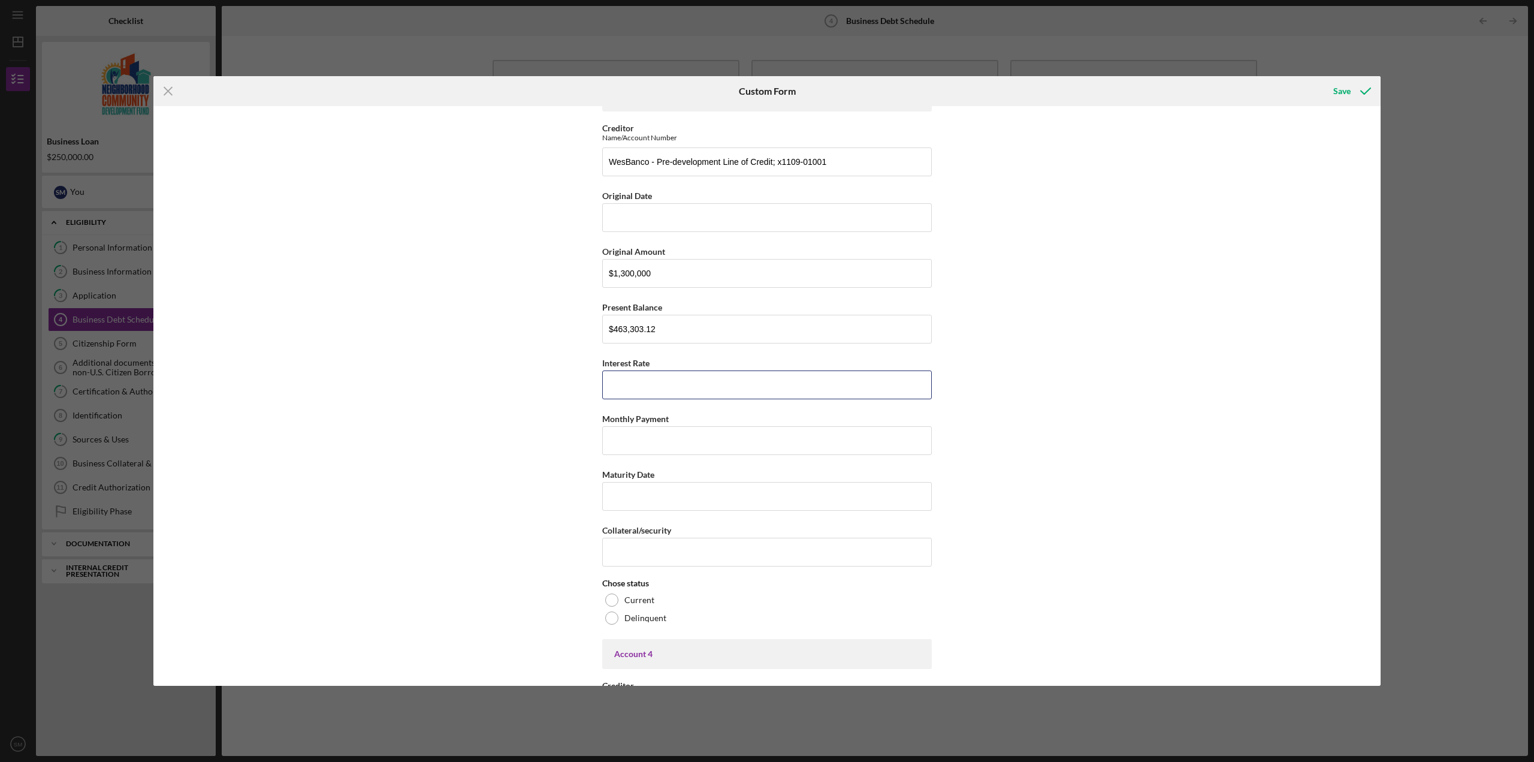
scroll to position [1322, 0]
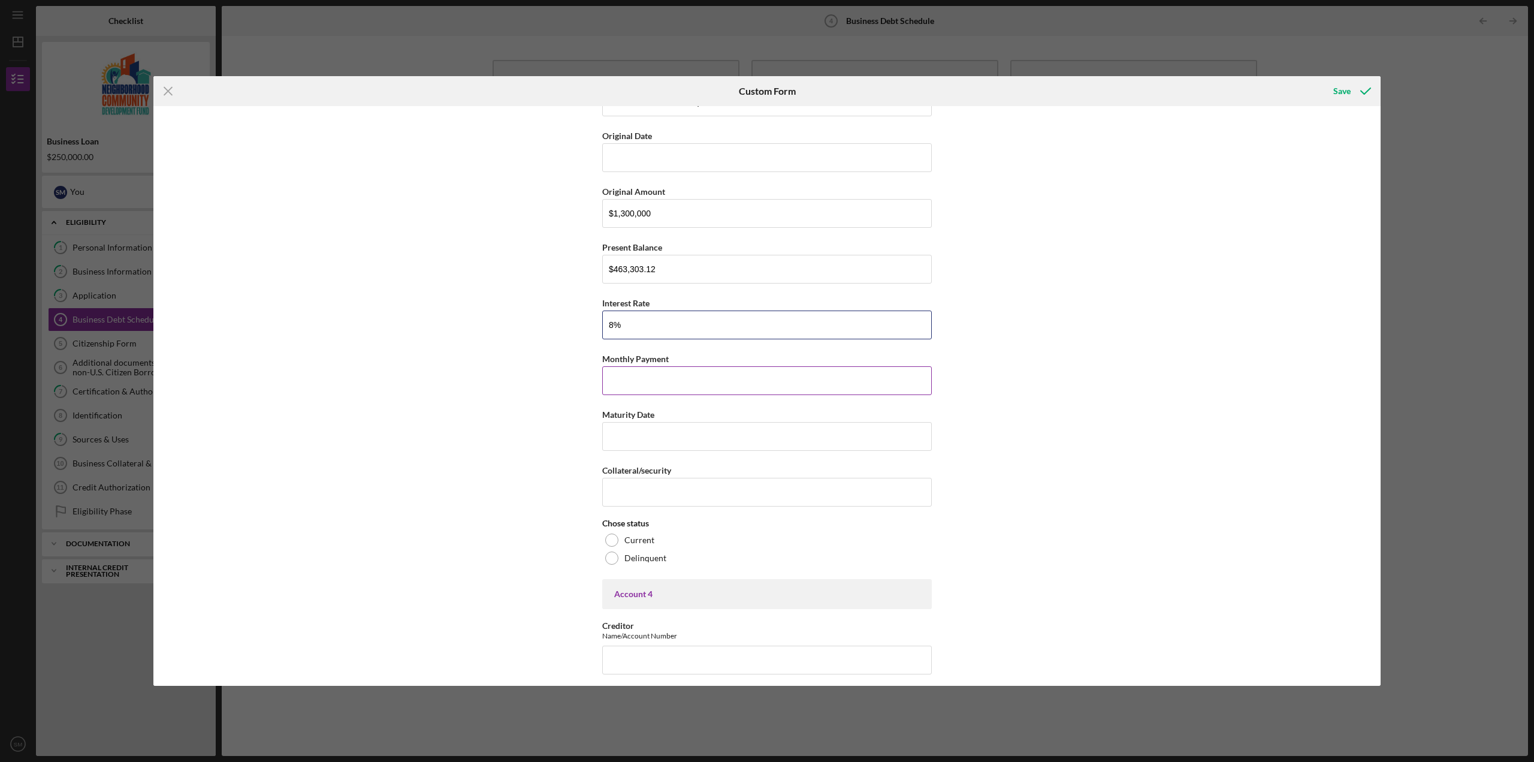
type input "8%"
click at [734, 385] on input "Monthly Payment" at bounding box center [767, 380] width 330 height 29
type input "$3,054.12"
click at [676, 485] on input "Collateral/security" at bounding box center [767, 492] width 330 height 29
type input "Operations"
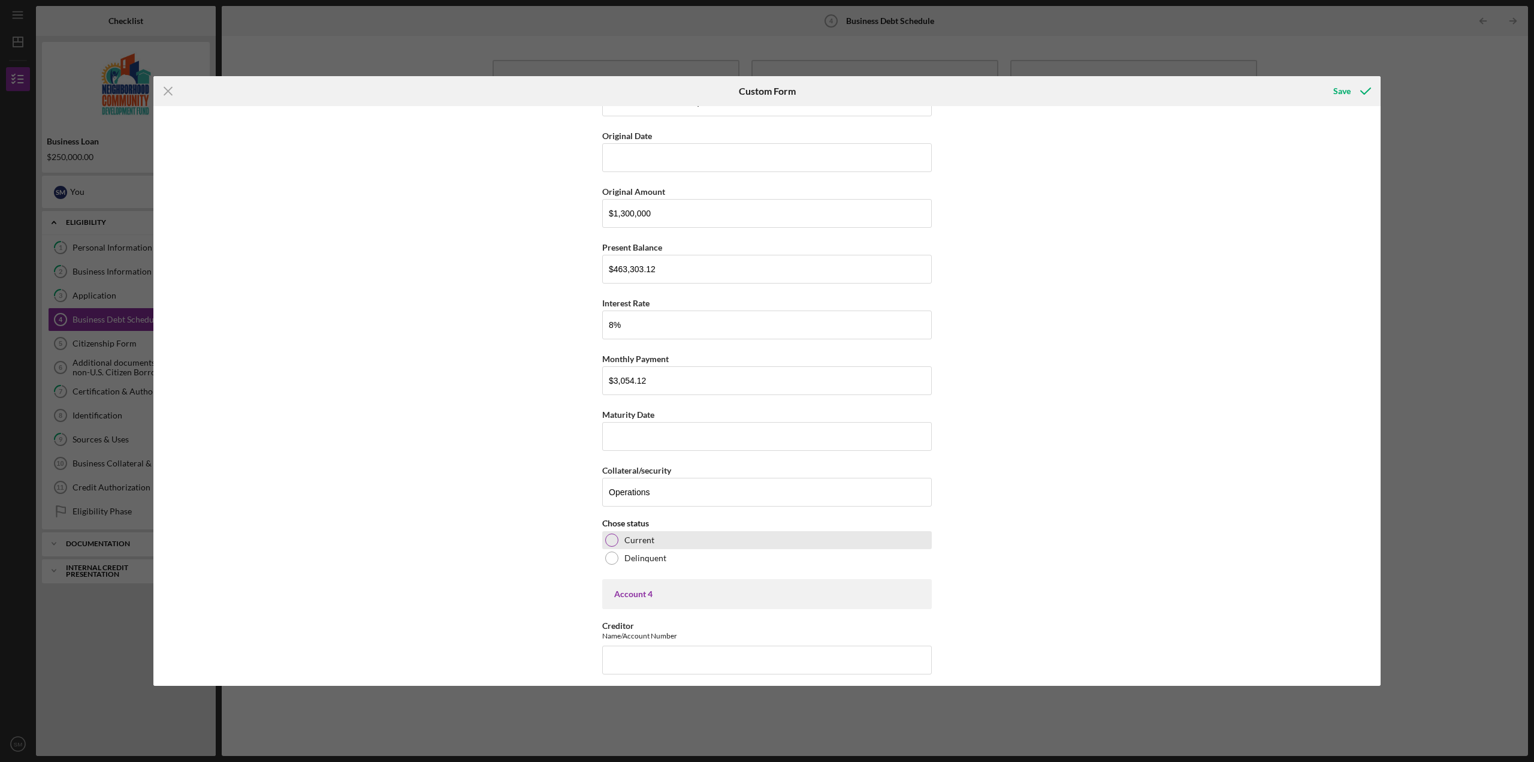
click at [644, 540] on label "Current" at bounding box center [639, 540] width 30 height 10
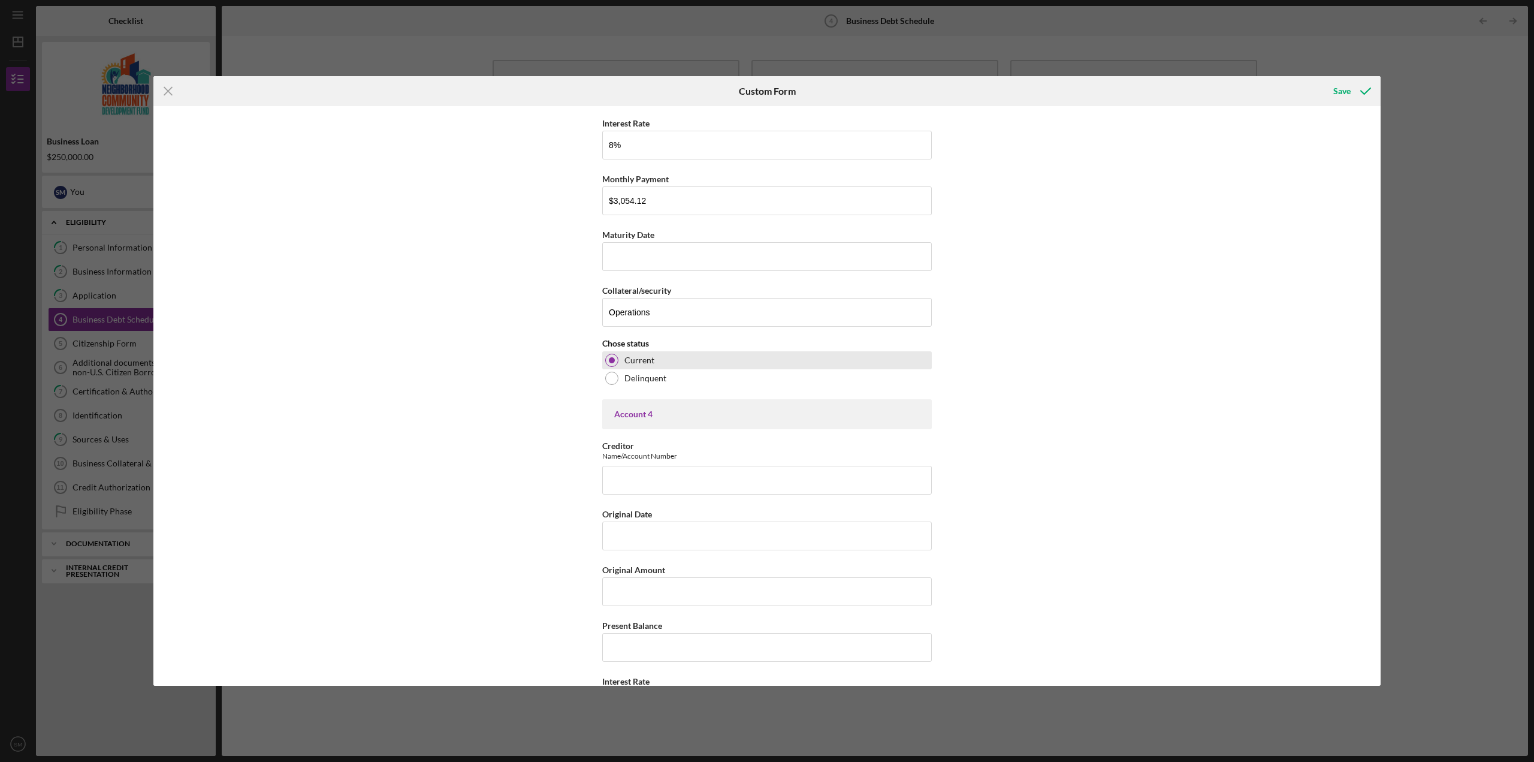
scroll to position [1562, 0]
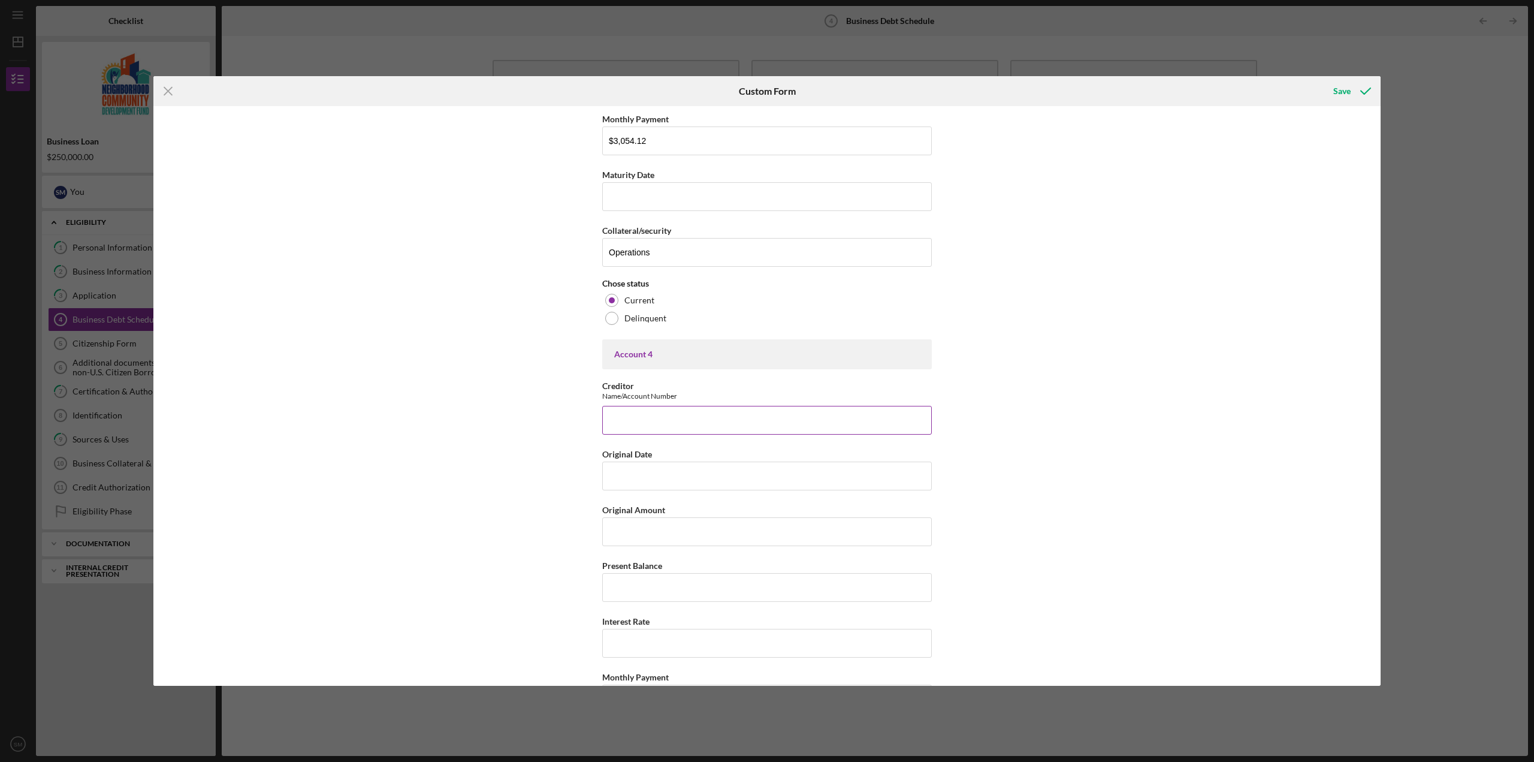
click at [698, 422] on input "Creditor" at bounding box center [767, 420] width 330 height 29
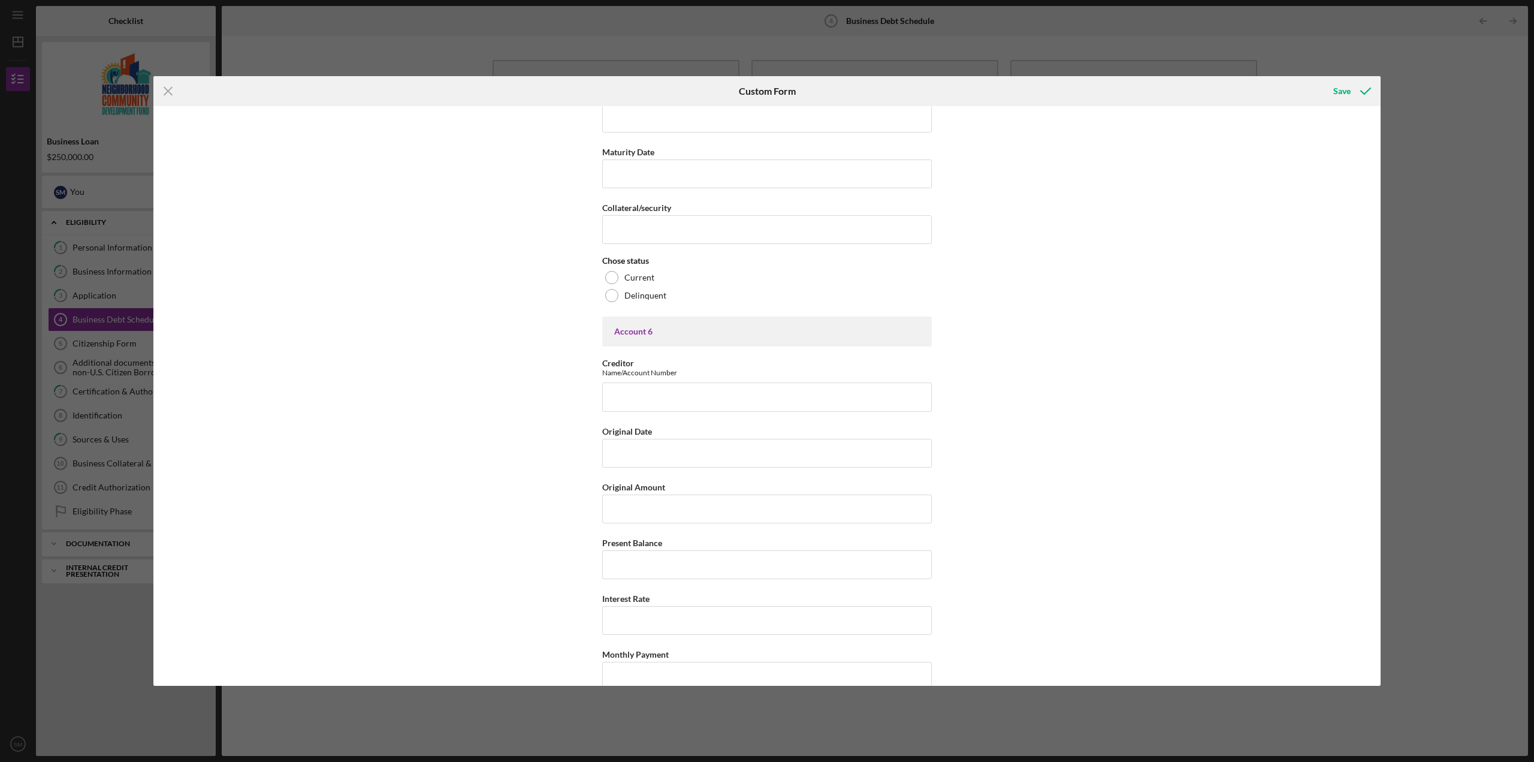
scroll to position [2820, 0]
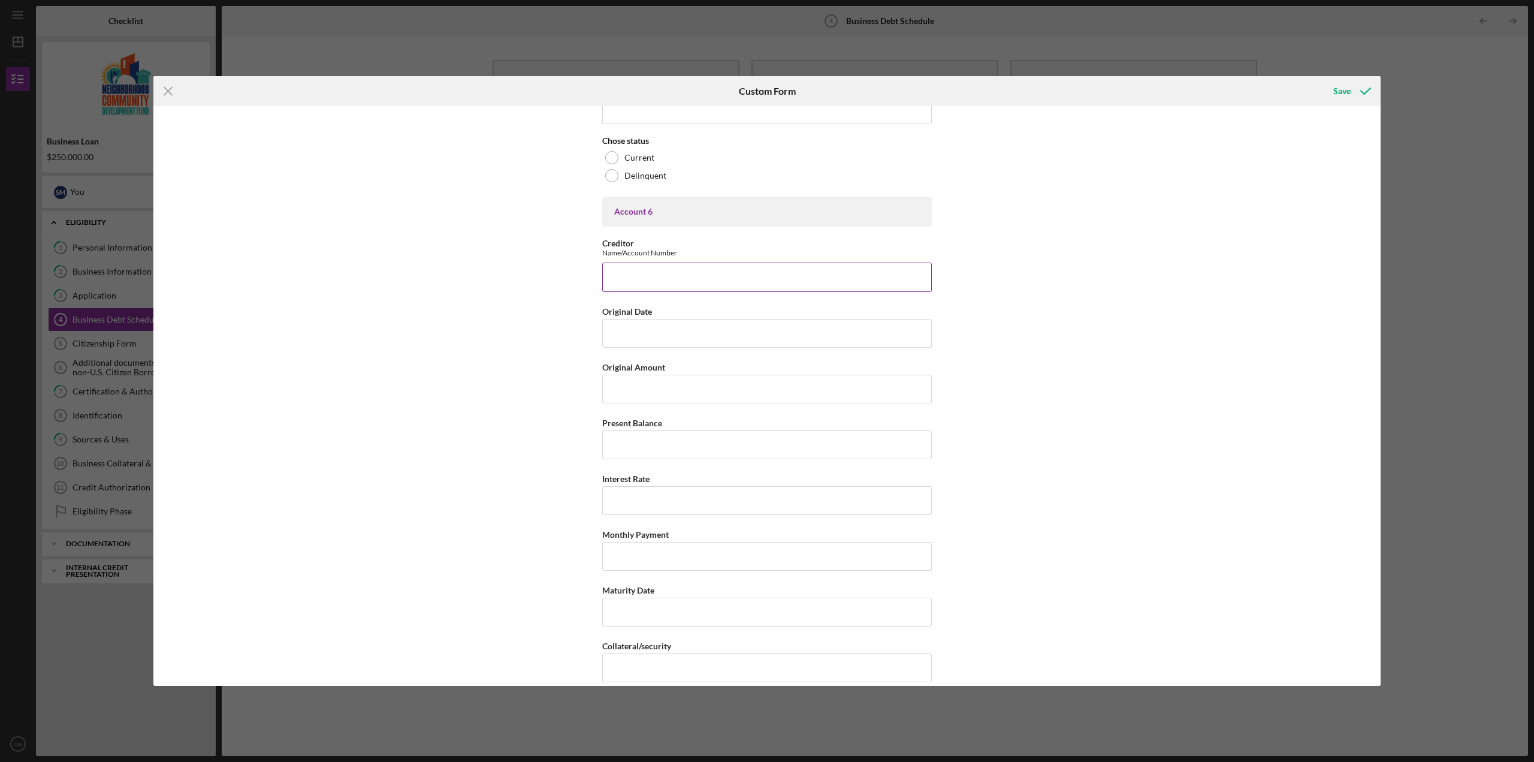
click at [731, 286] on input "Creditor" at bounding box center [767, 276] width 330 height 29
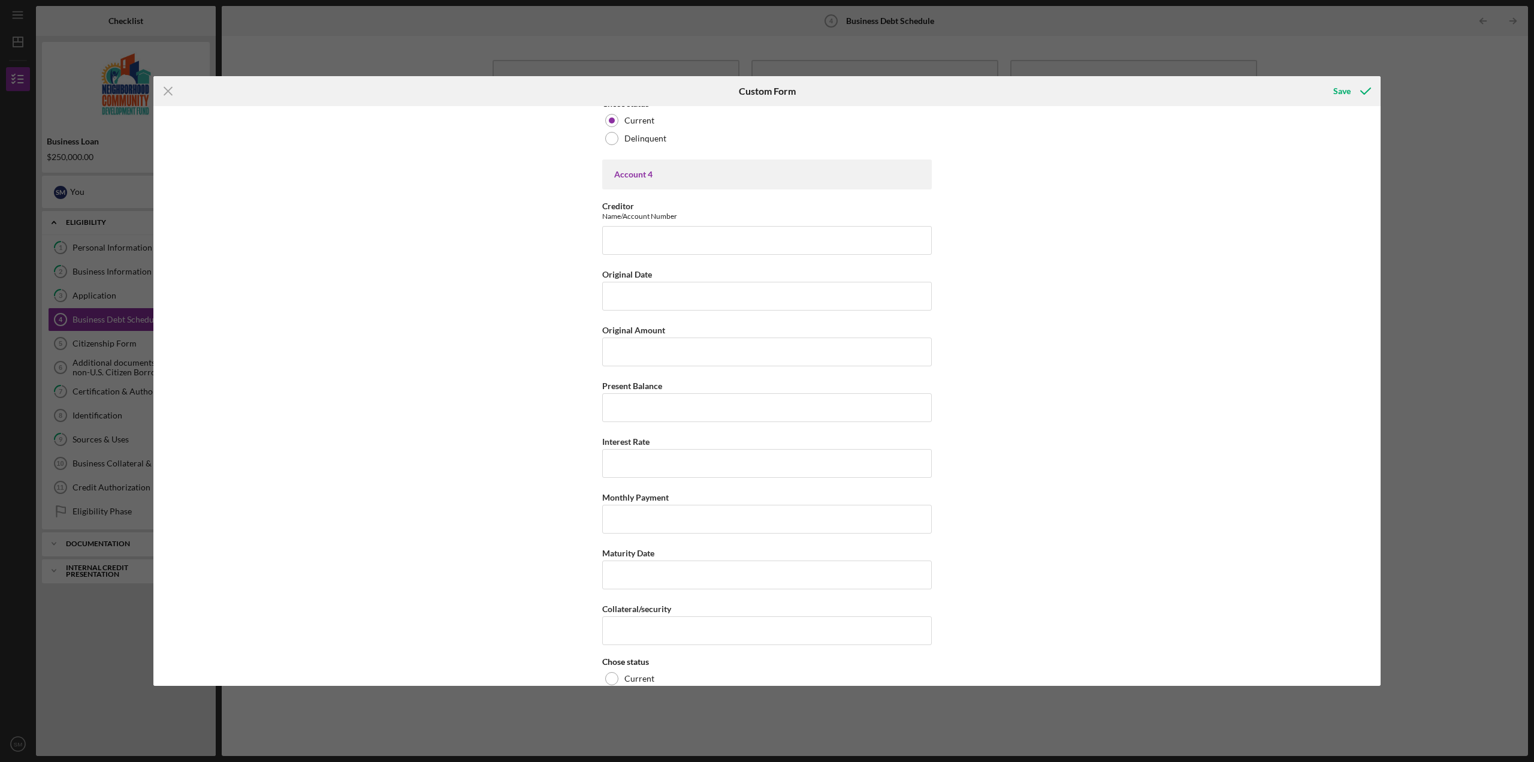
scroll to position [1681, 0]
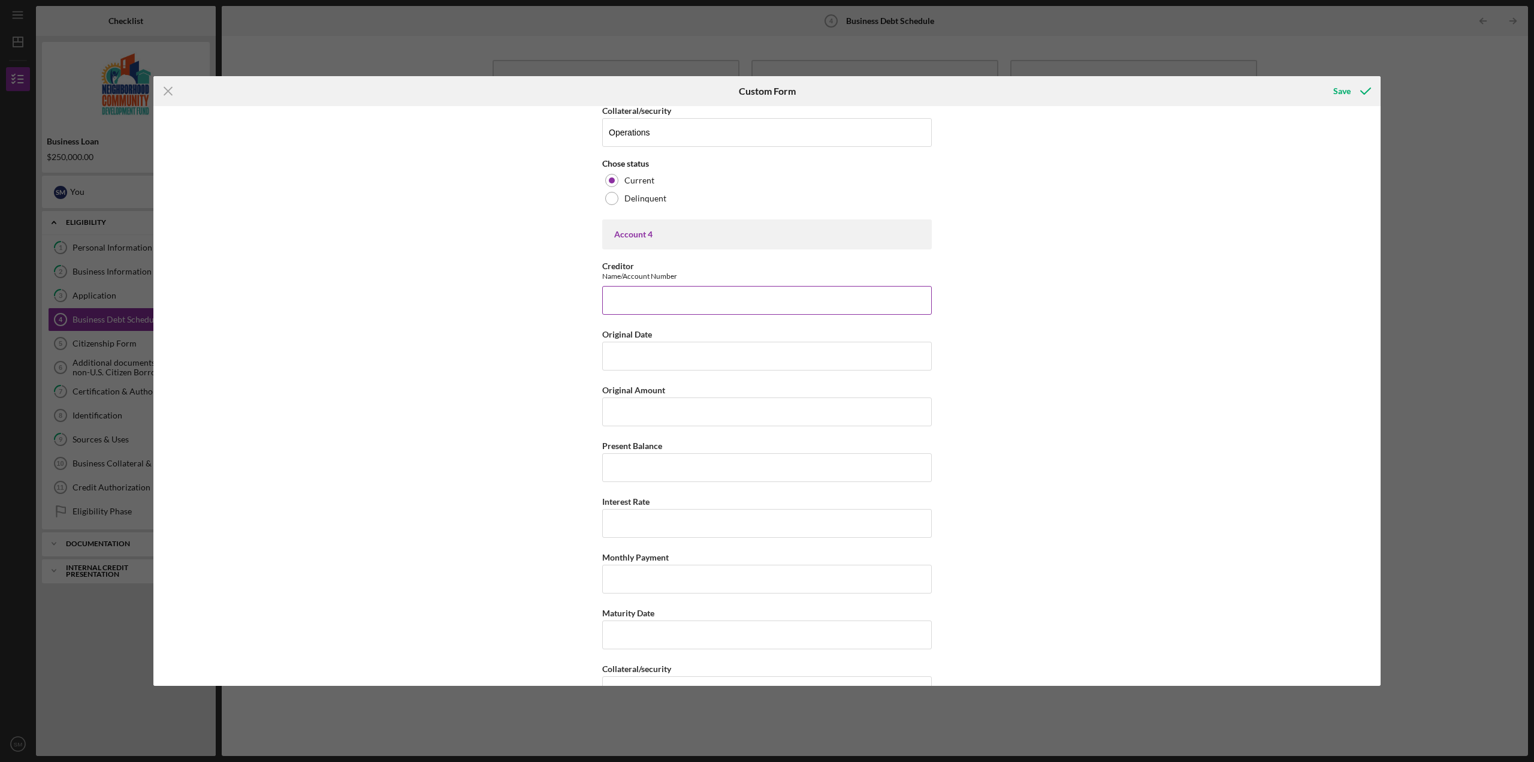
click at [736, 309] on input "Creditor" at bounding box center [767, 300] width 330 height 29
type input "Urban Redevelopment Authority"
click at [698, 354] on input "Original Date" at bounding box center [767, 356] width 330 height 29
type input "[DATE]"
click at [685, 413] on input "Original Amount" at bounding box center [767, 411] width 330 height 29
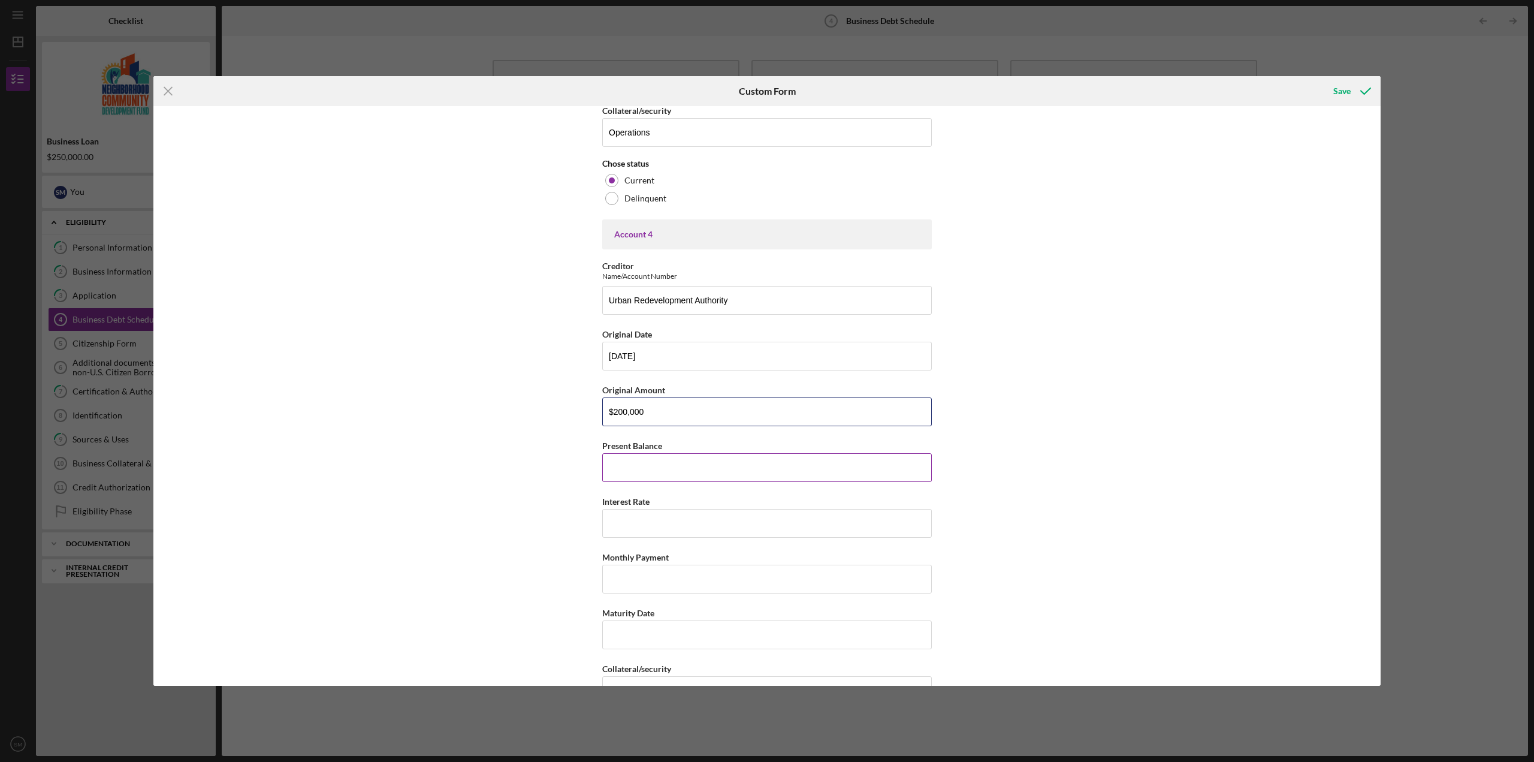
type input "$200,000"
click at [677, 466] on input "Present Balance" at bounding box center [767, 467] width 330 height 29
type input "$150,000"
click at [704, 518] on input "Interest Rate" at bounding box center [767, 523] width 330 height 29
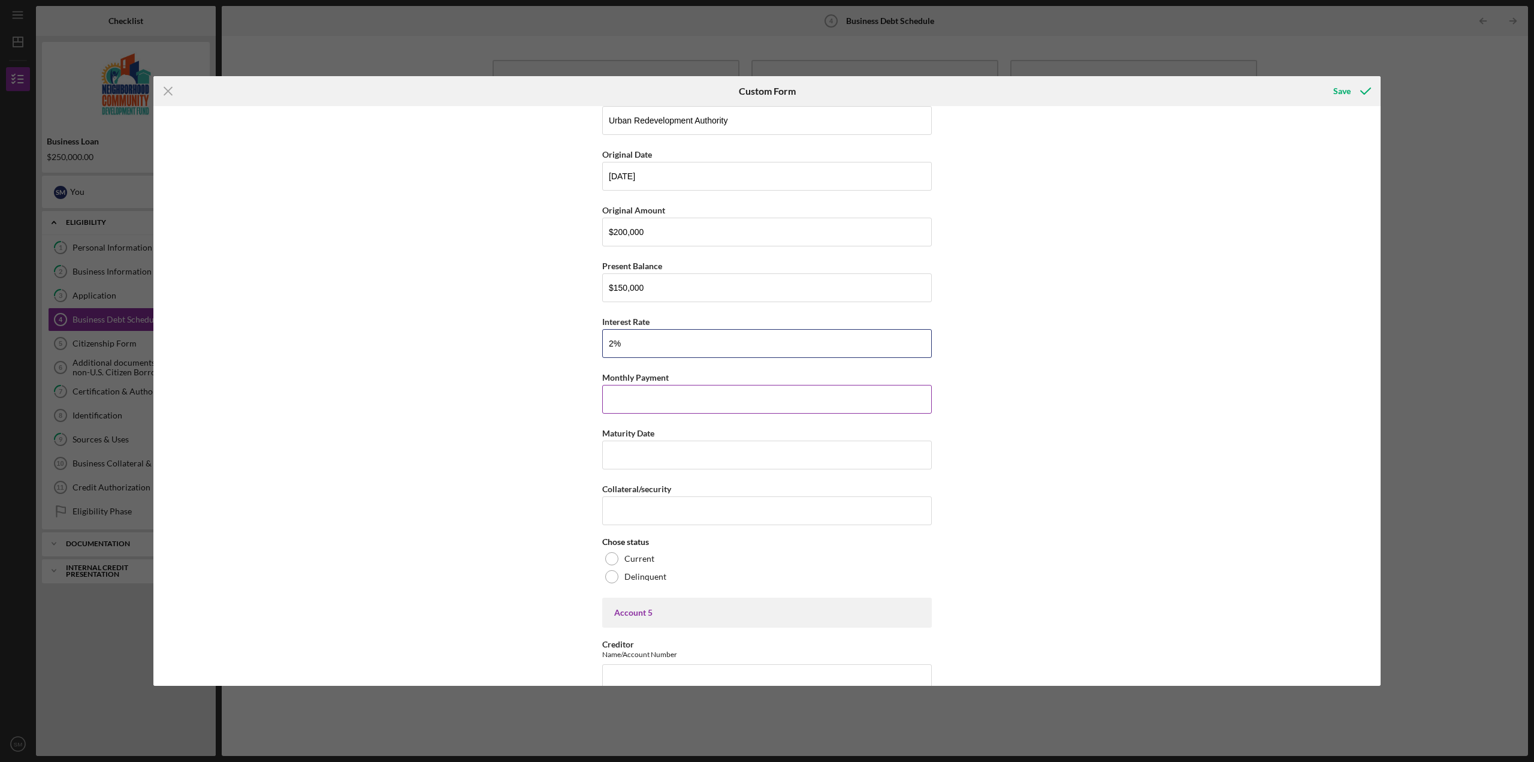
type input "2%"
click at [712, 403] on input "Monthly Payment" at bounding box center [767, 399] width 330 height 29
type input "$1"
type input "$250"
click at [719, 454] on input "Maturity Date" at bounding box center [767, 454] width 330 height 29
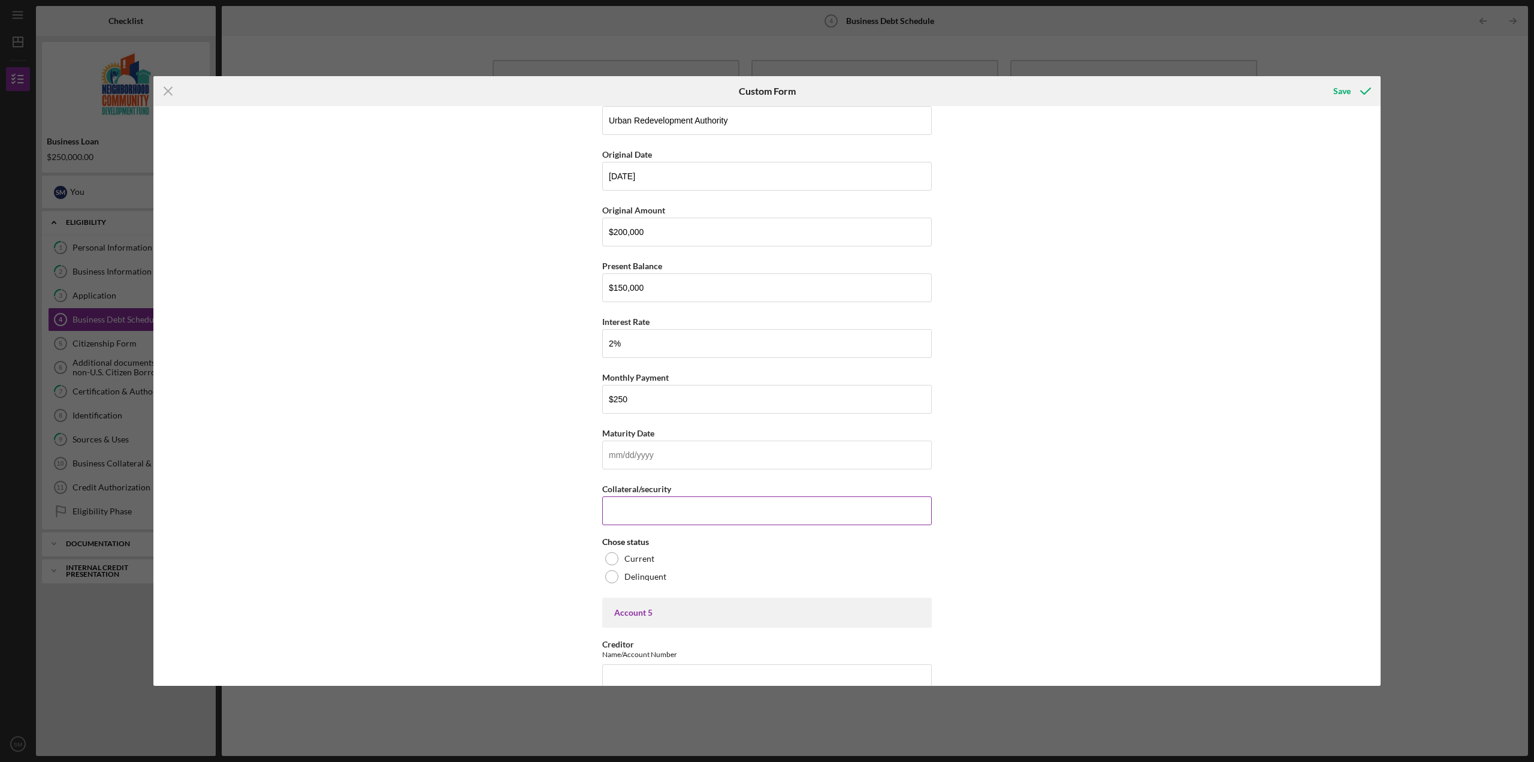
click at [680, 511] on input "Collateral/security" at bounding box center [767, 510] width 330 height 29
type input "[STREET_ADDRESS]"
click at [630, 566] on div "Current" at bounding box center [767, 558] width 330 height 18
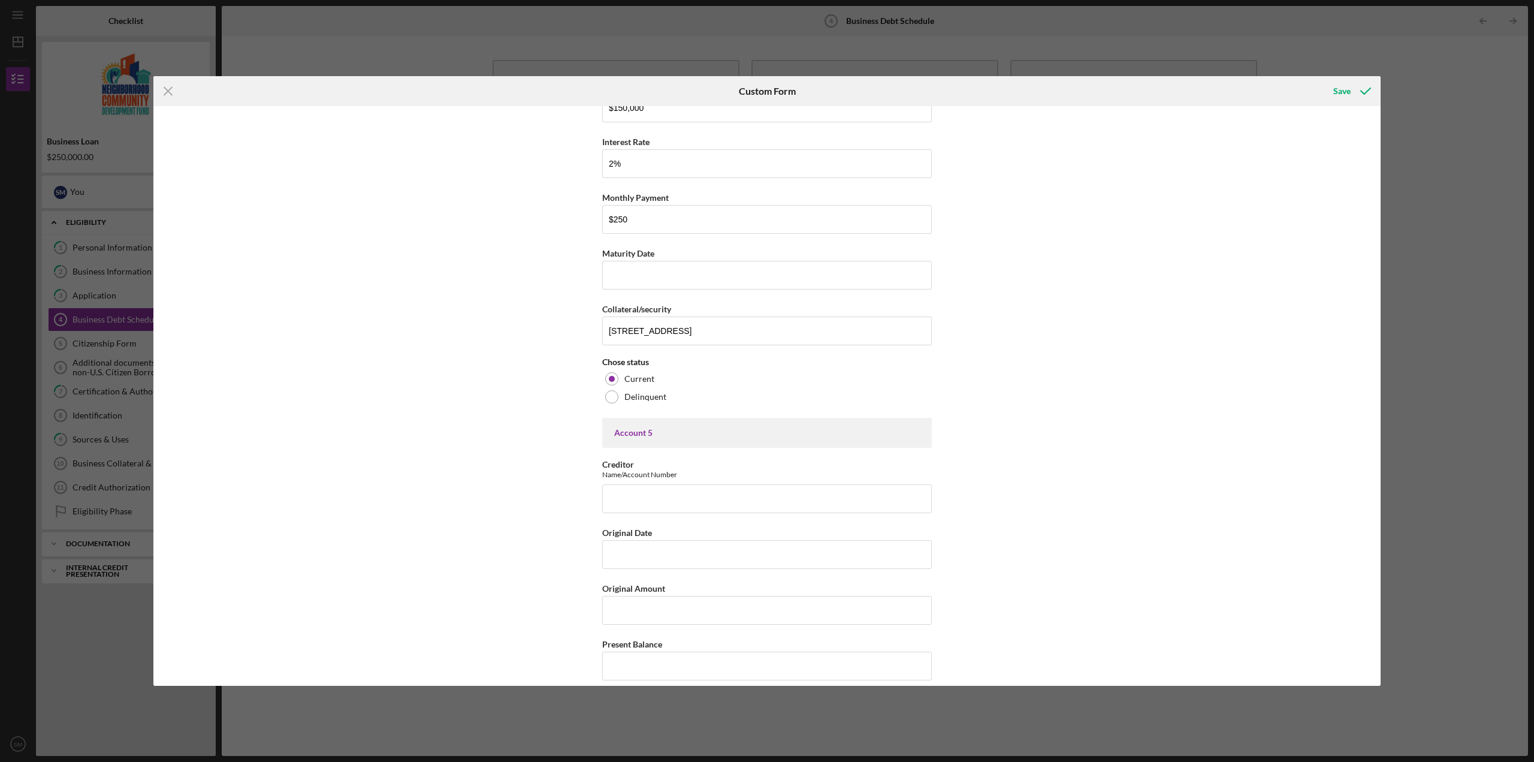
scroll to position [2161, 0]
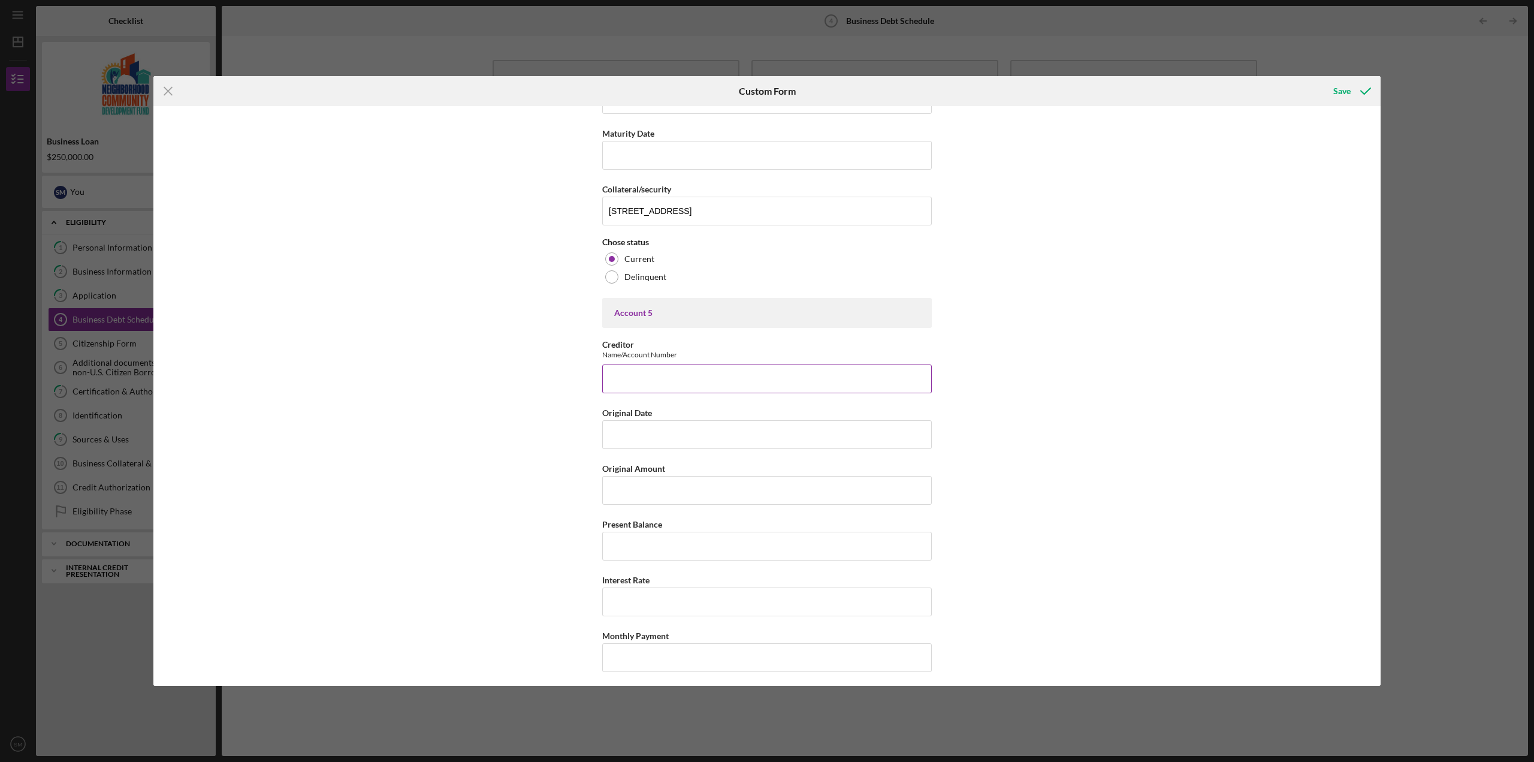
click at [674, 378] on input "Creditor" at bounding box center [767, 378] width 330 height 29
click at [663, 430] on input "Original Date" at bounding box center [767, 434] width 330 height 29
click at [745, 383] on input "WesBanco - Refinancing" at bounding box center [767, 378] width 330 height 29
type input "WesBanco - Refinancing; x6874-01001"
click at [732, 429] on input "Original Date" at bounding box center [767, 434] width 330 height 29
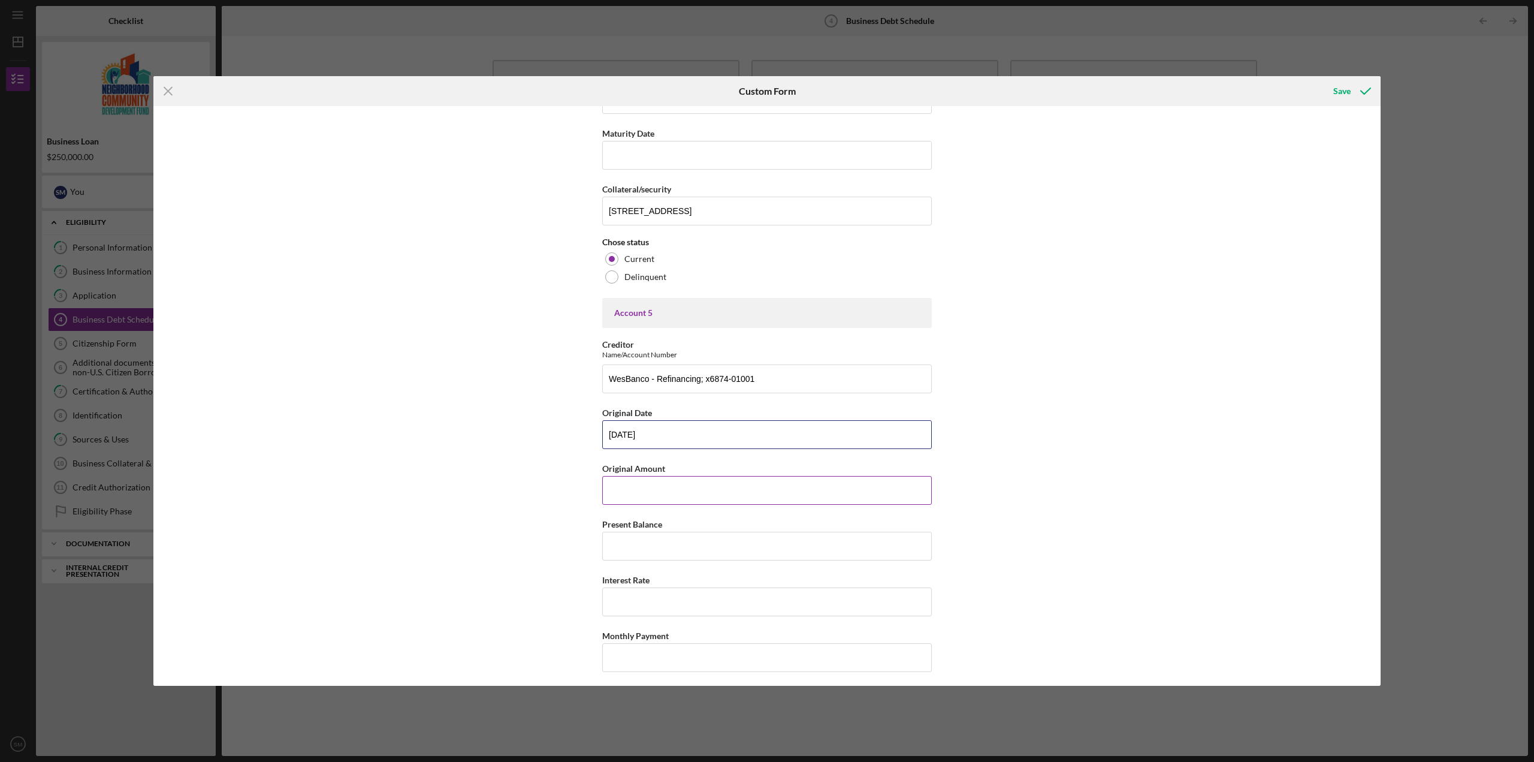
type input "[DATE]"
click at [719, 490] on input "Original Amount" at bounding box center [767, 490] width 330 height 29
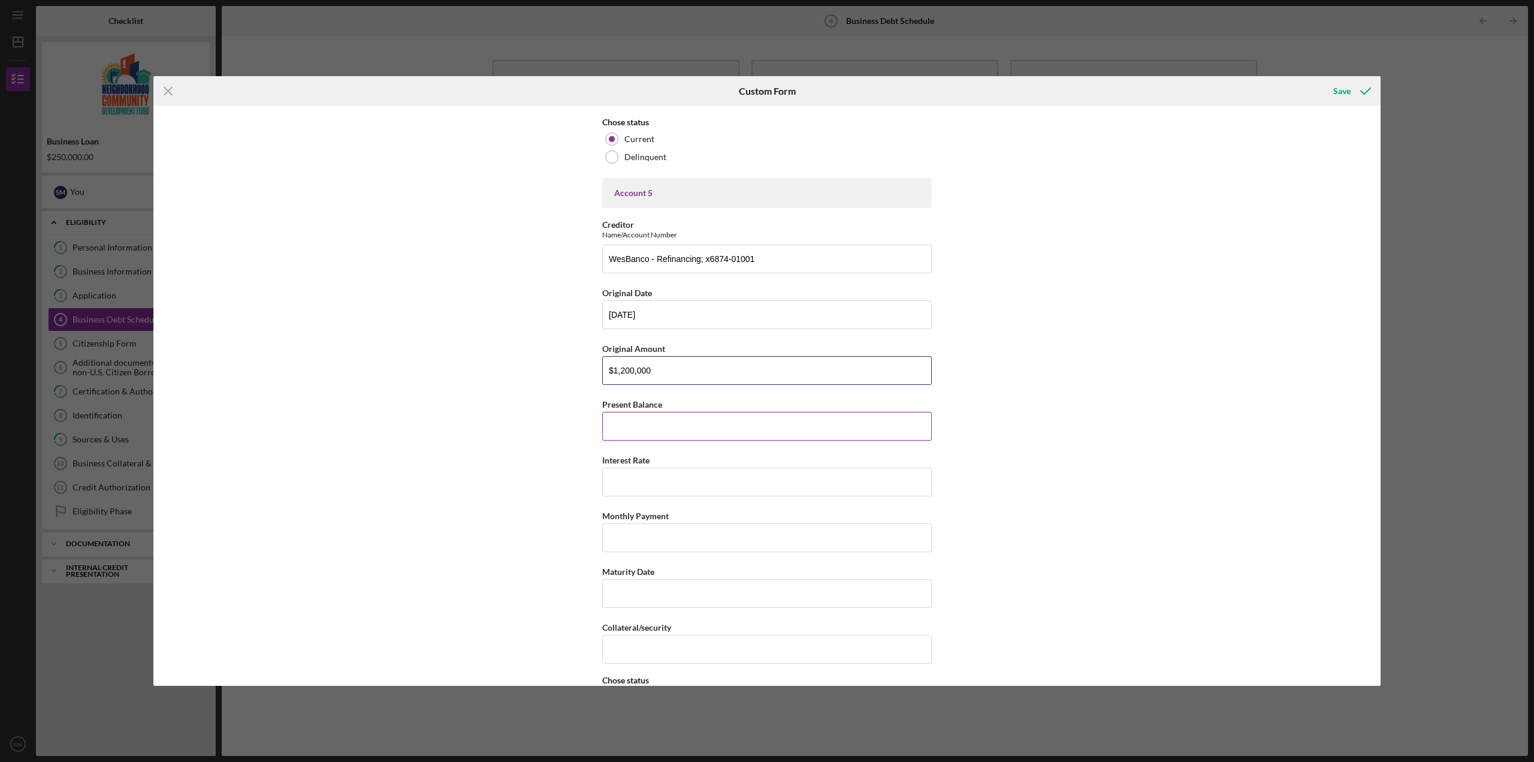
type input "$1,200,000"
click at [682, 428] on input "Present Balance" at bounding box center [767, 426] width 330 height 29
type input "$198,814.95"
click at [678, 475] on input "Interest Rate" at bounding box center [767, 481] width 330 height 29
type input "6%"
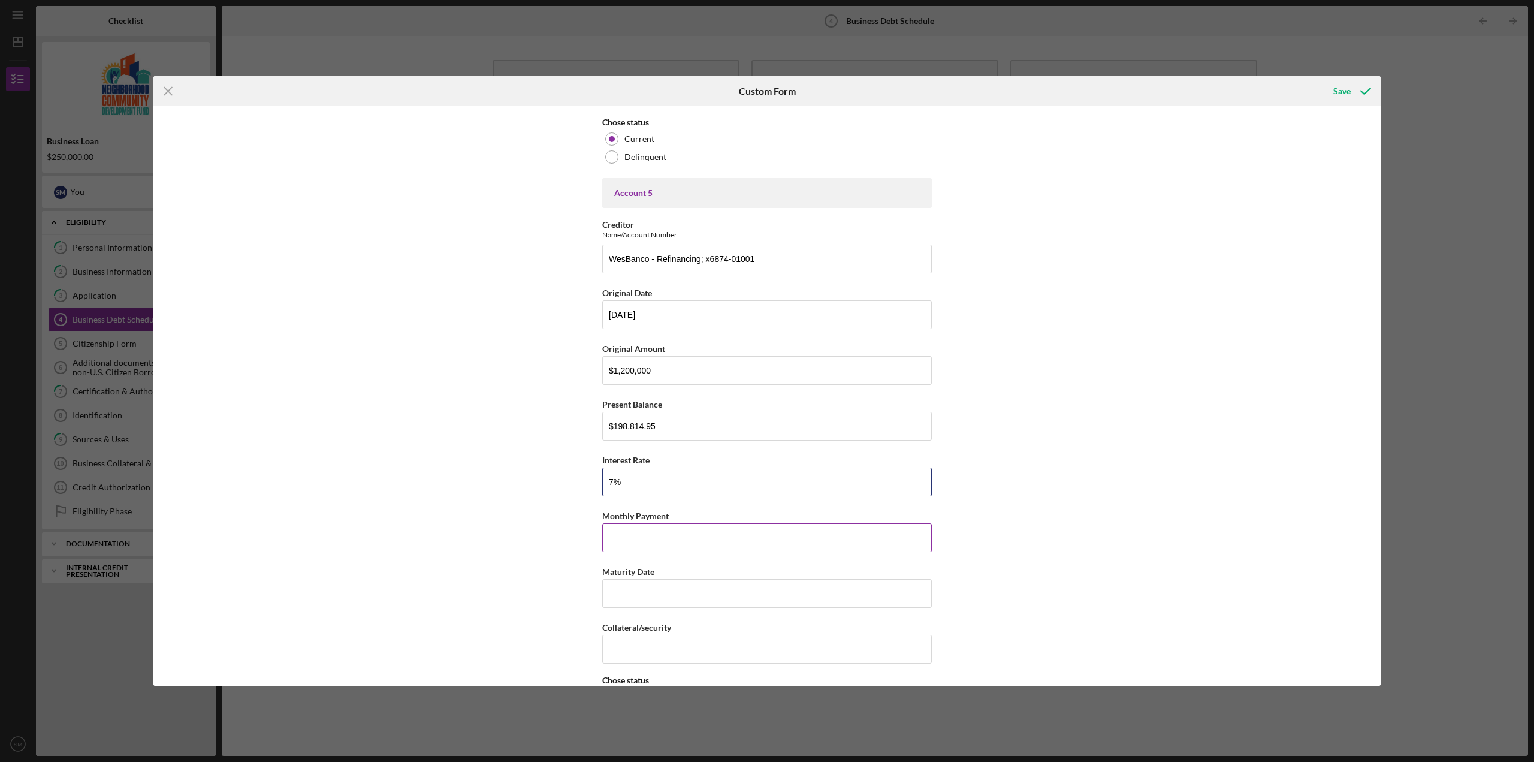
type input "7%"
click at [717, 529] on input "Monthly Payment" at bounding box center [767, 537] width 330 height 29
type input "$4,568.19"
click at [677, 600] on input "Maturity Date" at bounding box center [767, 593] width 330 height 29
type input "0m/dd/yyyy"
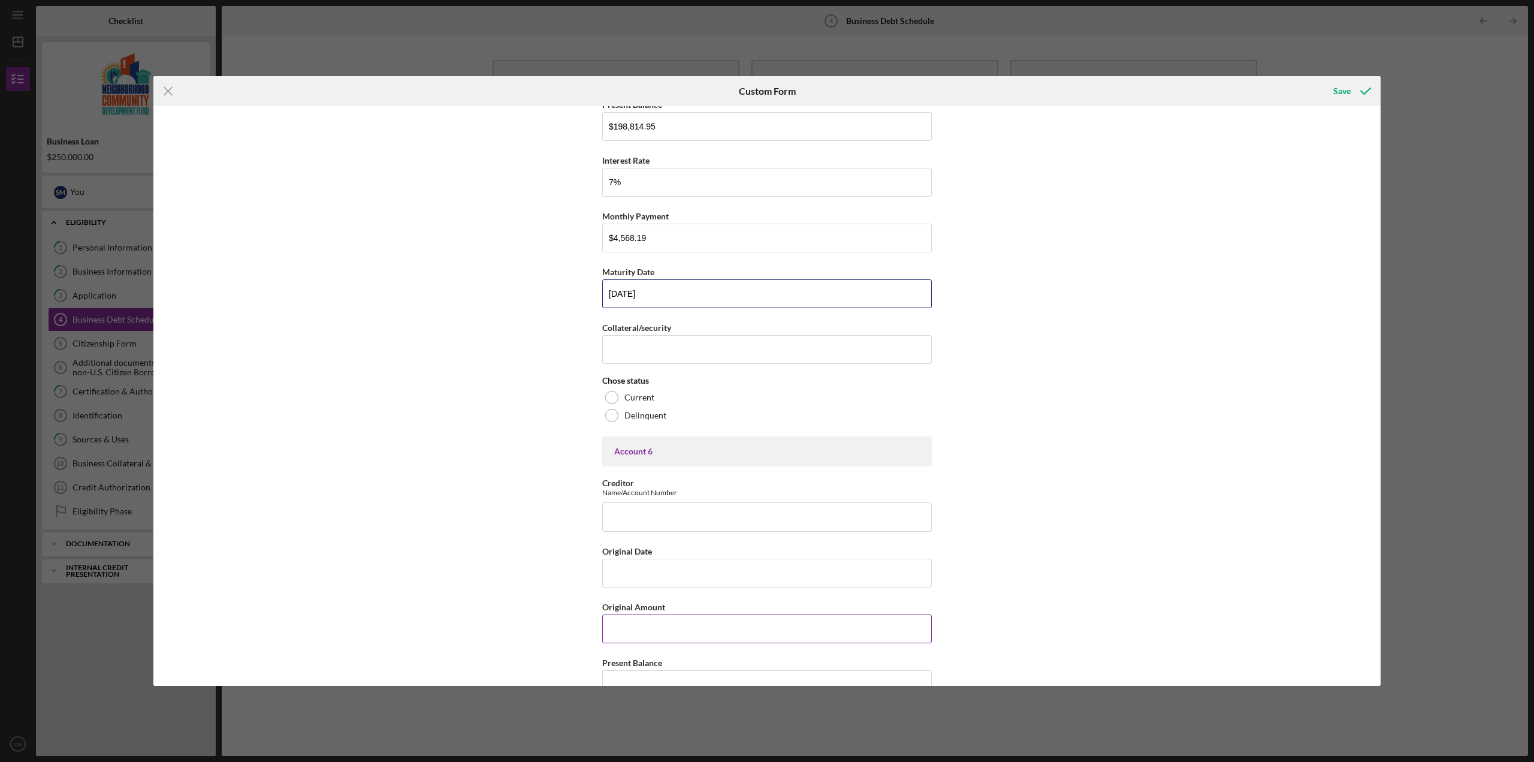
scroll to position [2640, 0]
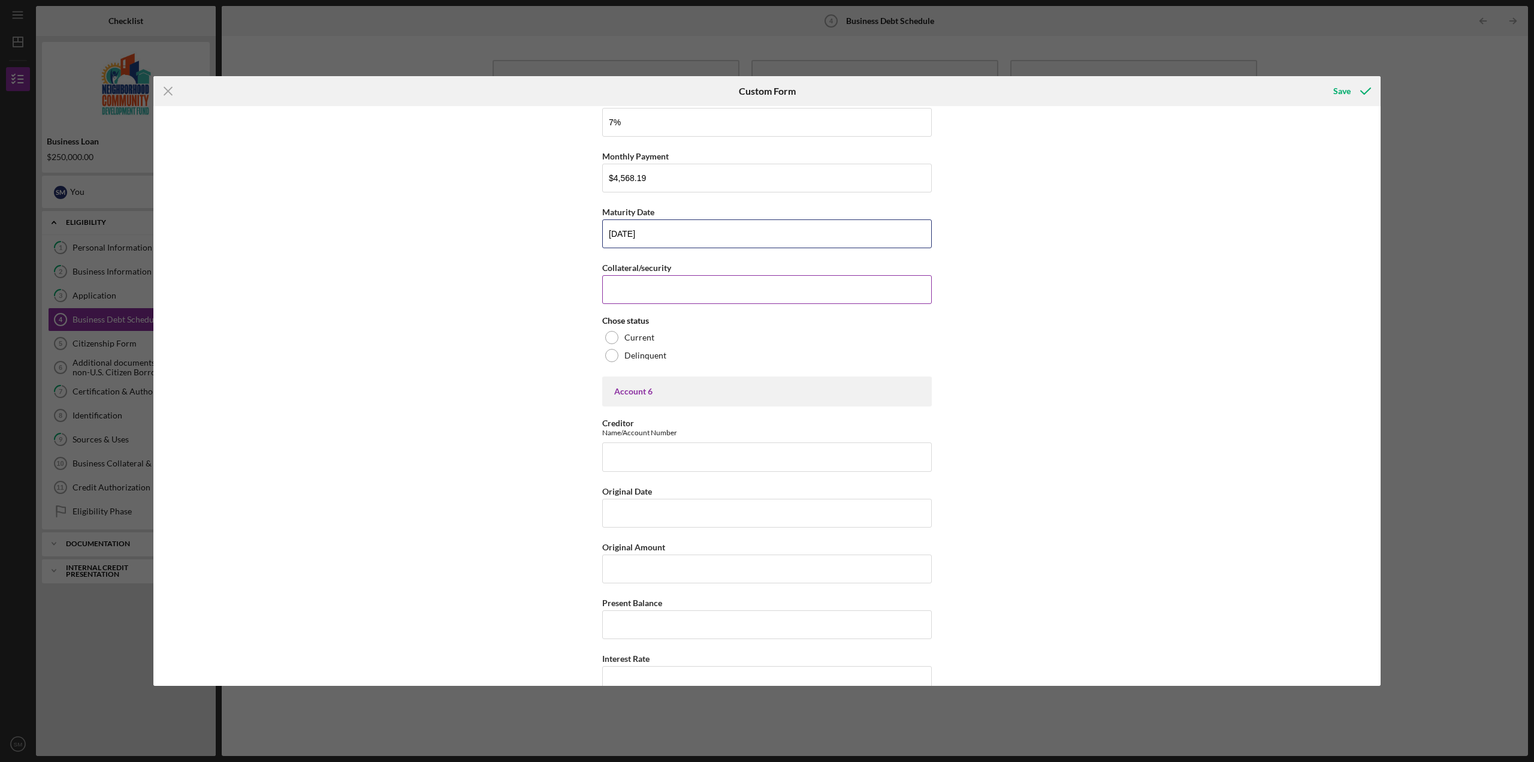
type input "[DATE]"
click at [661, 283] on input "Collateral/security" at bounding box center [767, 289] width 330 height 29
type input "[STREET_ADDRESS]"
click at [653, 342] on div "Current" at bounding box center [767, 337] width 330 height 18
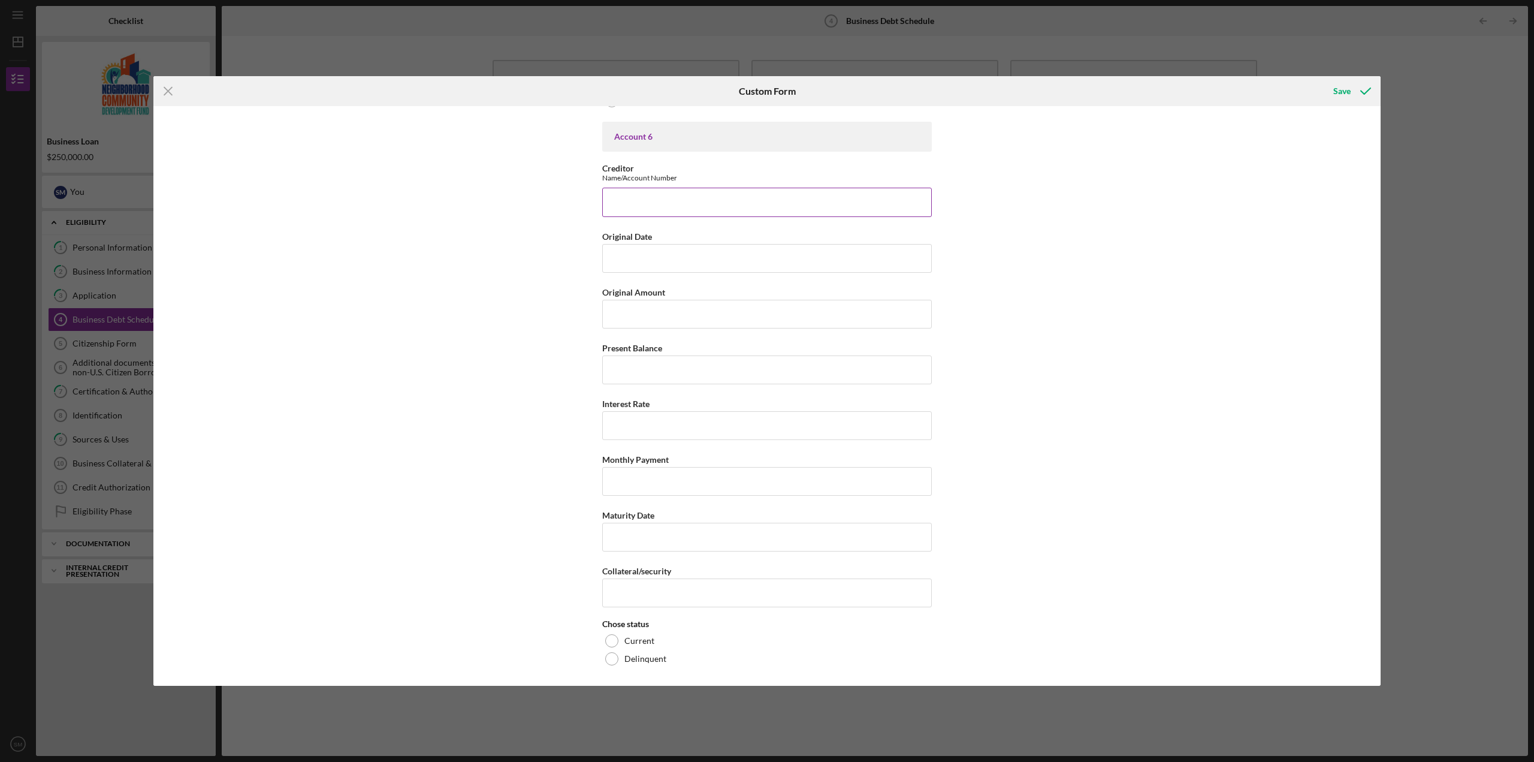
click at [670, 212] on input "Creditor" at bounding box center [767, 202] width 330 height 29
type input "SIF Loan; STR062"
click at [679, 261] on input "Original Date" at bounding box center [767, 258] width 330 height 29
type input "[DATE]"
click at [682, 321] on input "Original Amount" at bounding box center [767, 314] width 330 height 29
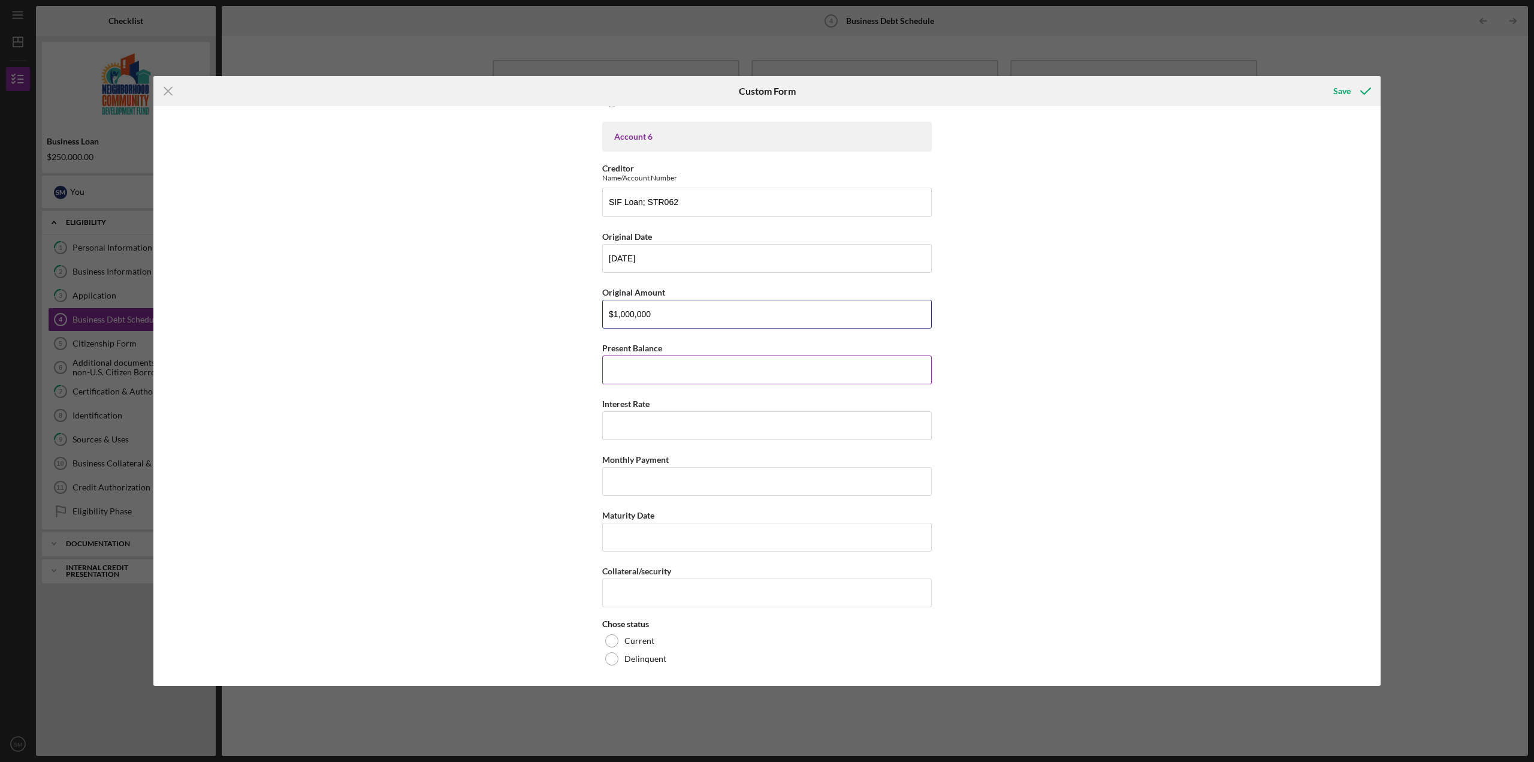
type input "$1,000,000"
click at [687, 372] on input "Present Balance" at bounding box center [767, 369] width 330 height 29
type input "$147,690.38"
click at [699, 423] on input "Interest Rate" at bounding box center [767, 425] width 330 height 29
type input "5%"
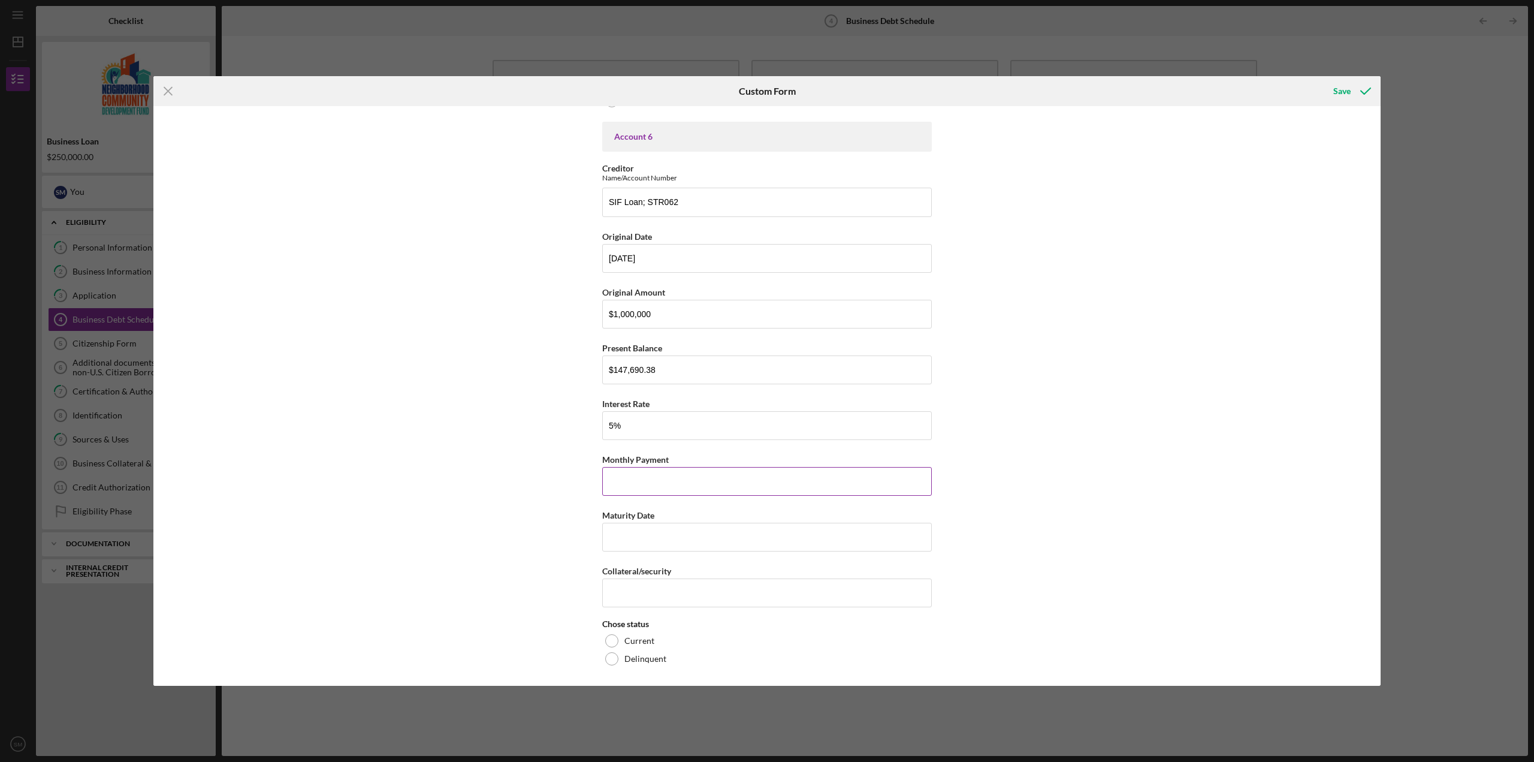
click at [693, 484] on input "Monthly Payment" at bounding box center [767, 481] width 330 height 29
type input "$689.9"
click at [690, 532] on input "Maturity Date" at bounding box center [767, 537] width 330 height 29
type input "[DATE]"
click at [686, 581] on input "Collateral/security" at bounding box center [767, 592] width 330 height 29
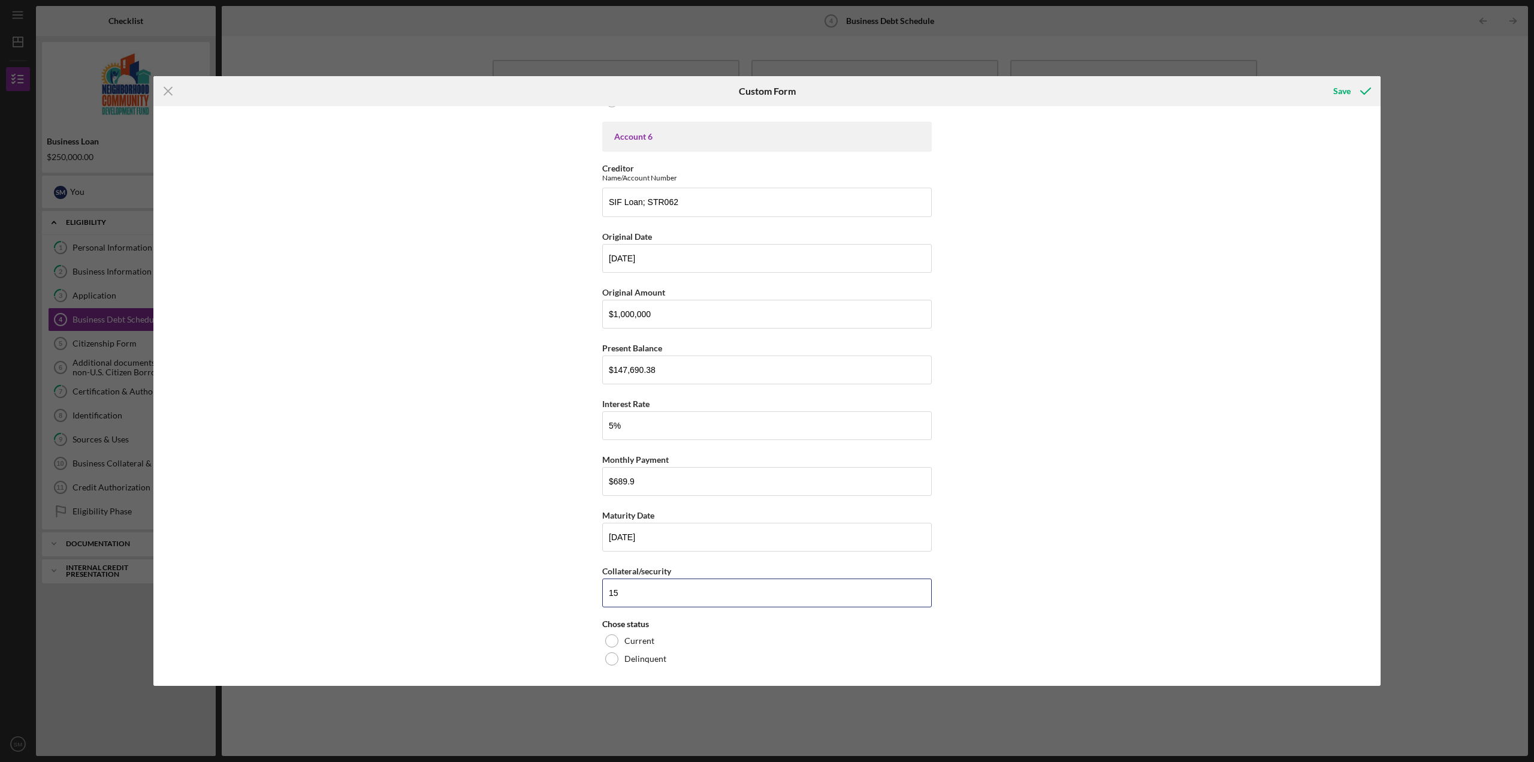
type input "1"
type input "3"
type input "[STREET_ADDRESS] & [STREET_ADDRESS]"
click at [657, 644] on div "Current" at bounding box center [767, 641] width 330 height 18
click at [1352, 96] on icon "submit" at bounding box center [1366, 91] width 30 height 30
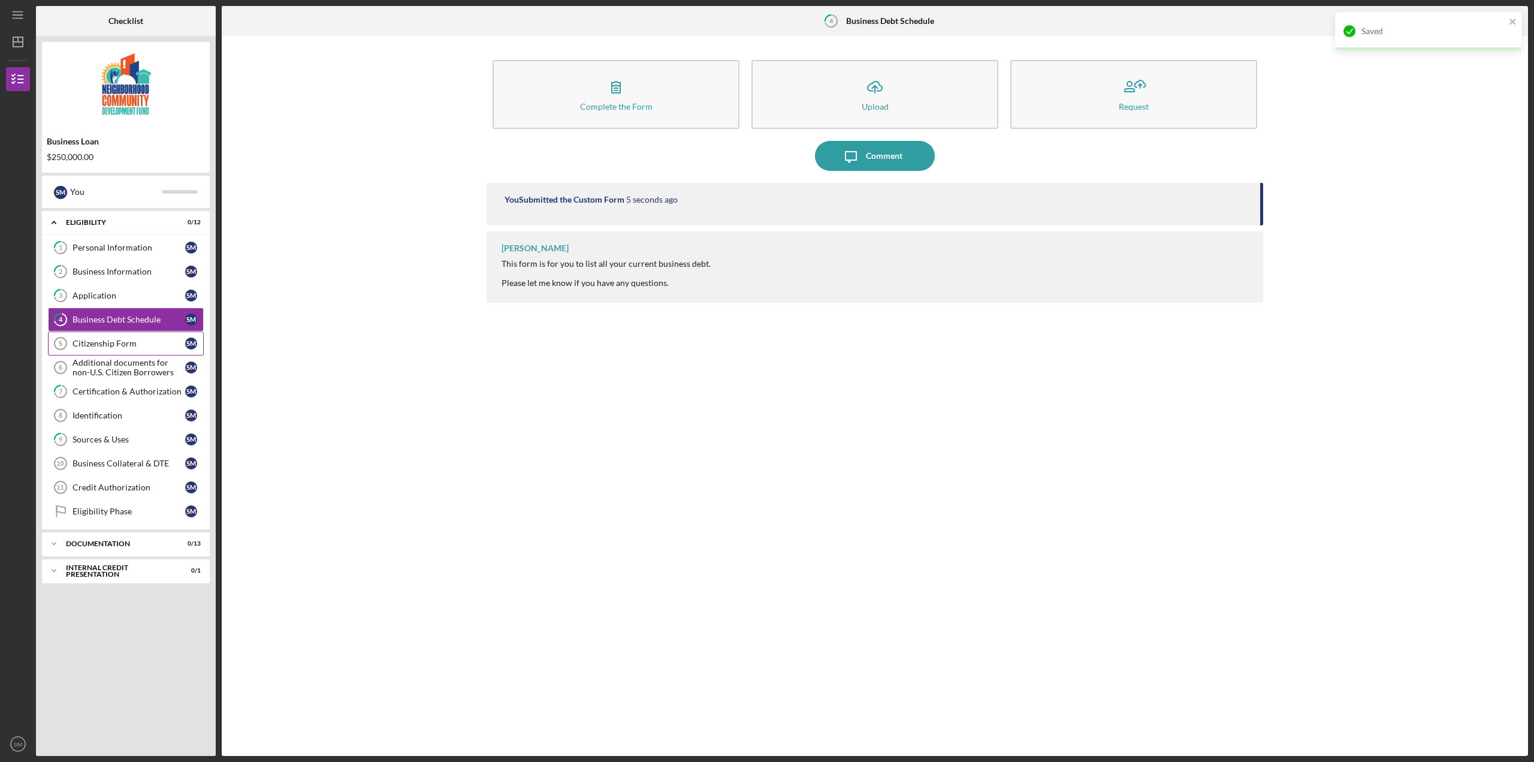
click at [110, 340] on div "Citizenship Form" at bounding box center [129, 344] width 113 height 10
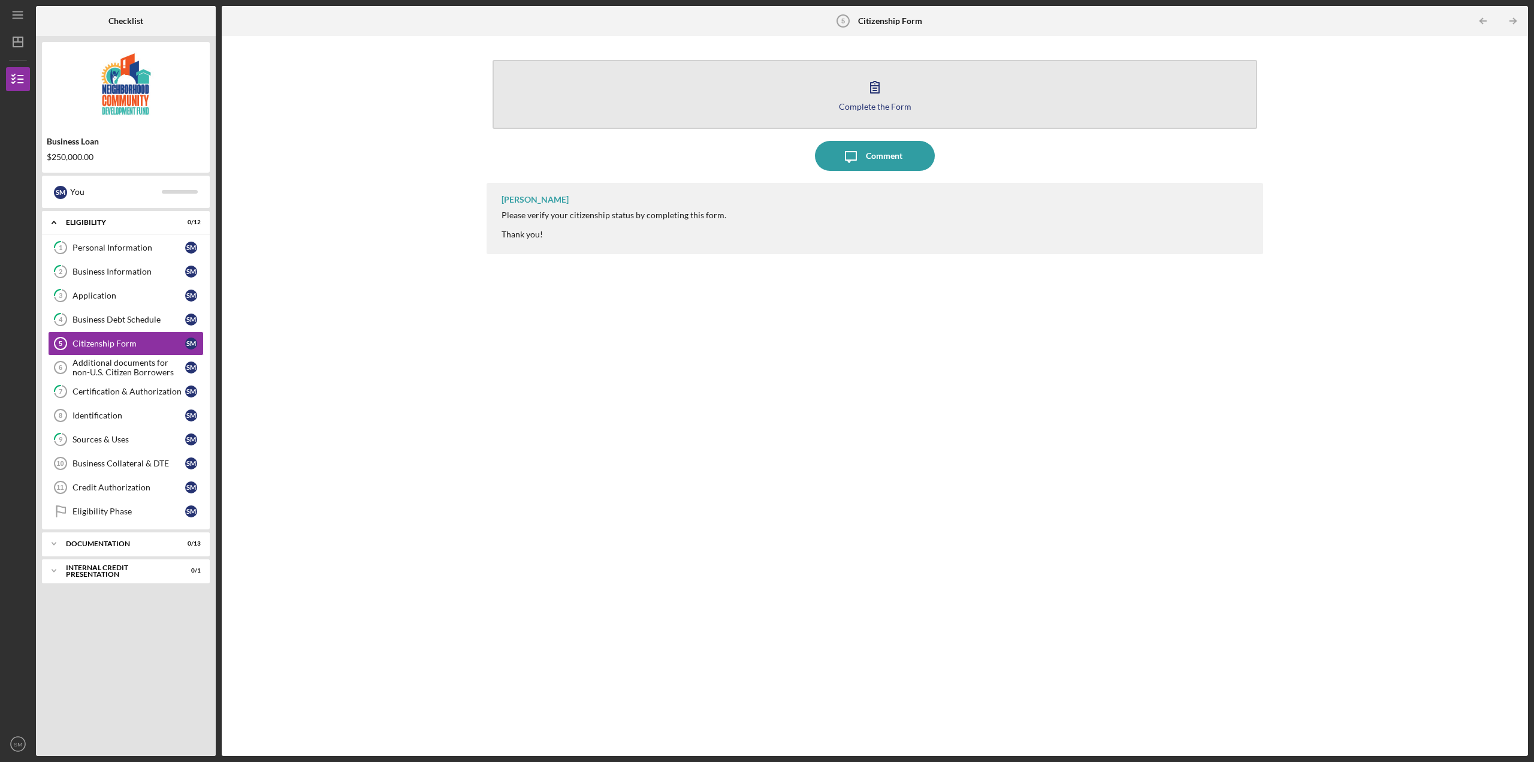
click at [875, 98] on icon "button" at bounding box center [875, 87] width 30 height 30
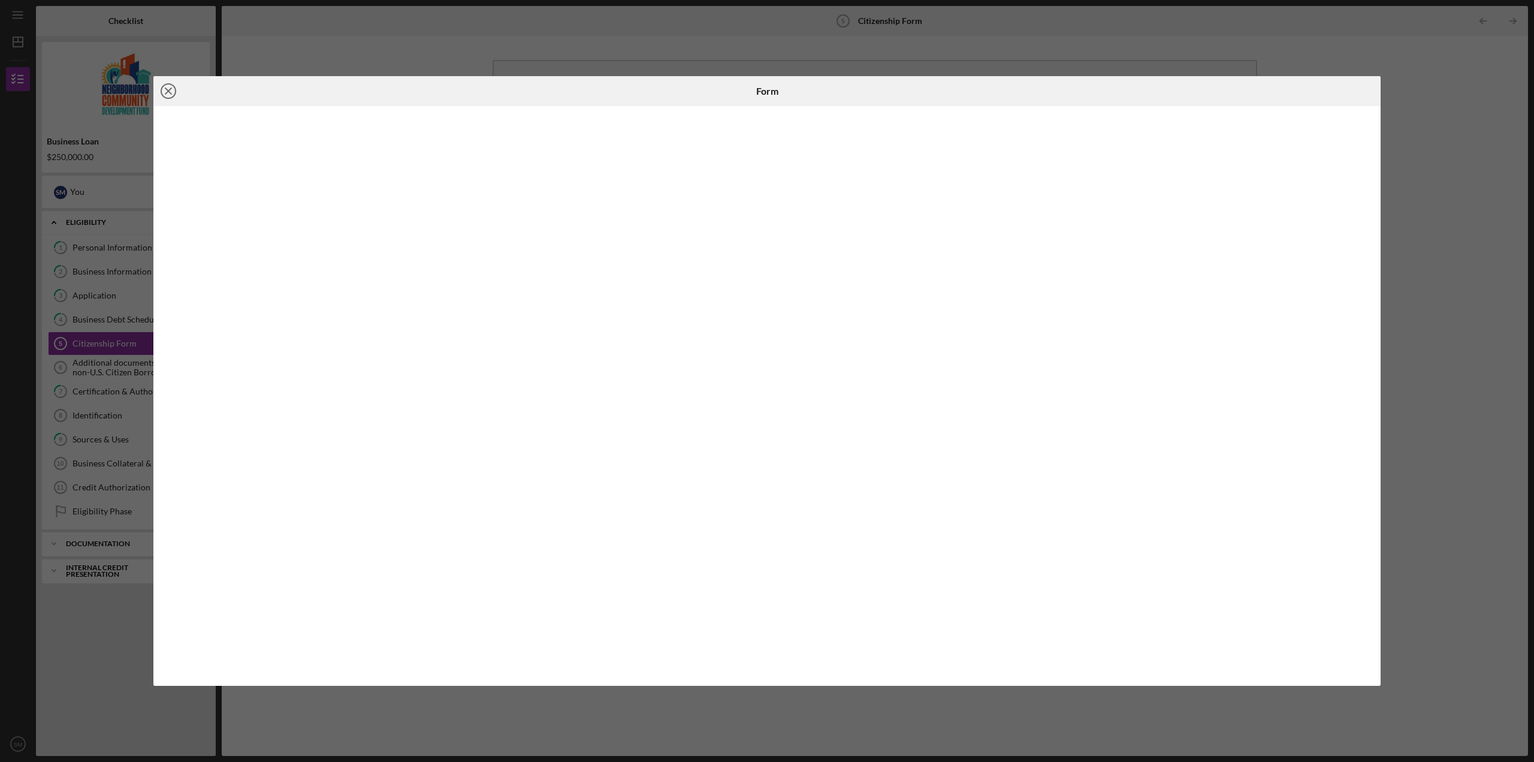
click at [171, 87] on icon "Icon/Close" at bounding box center [168, 91] width 30 height 30
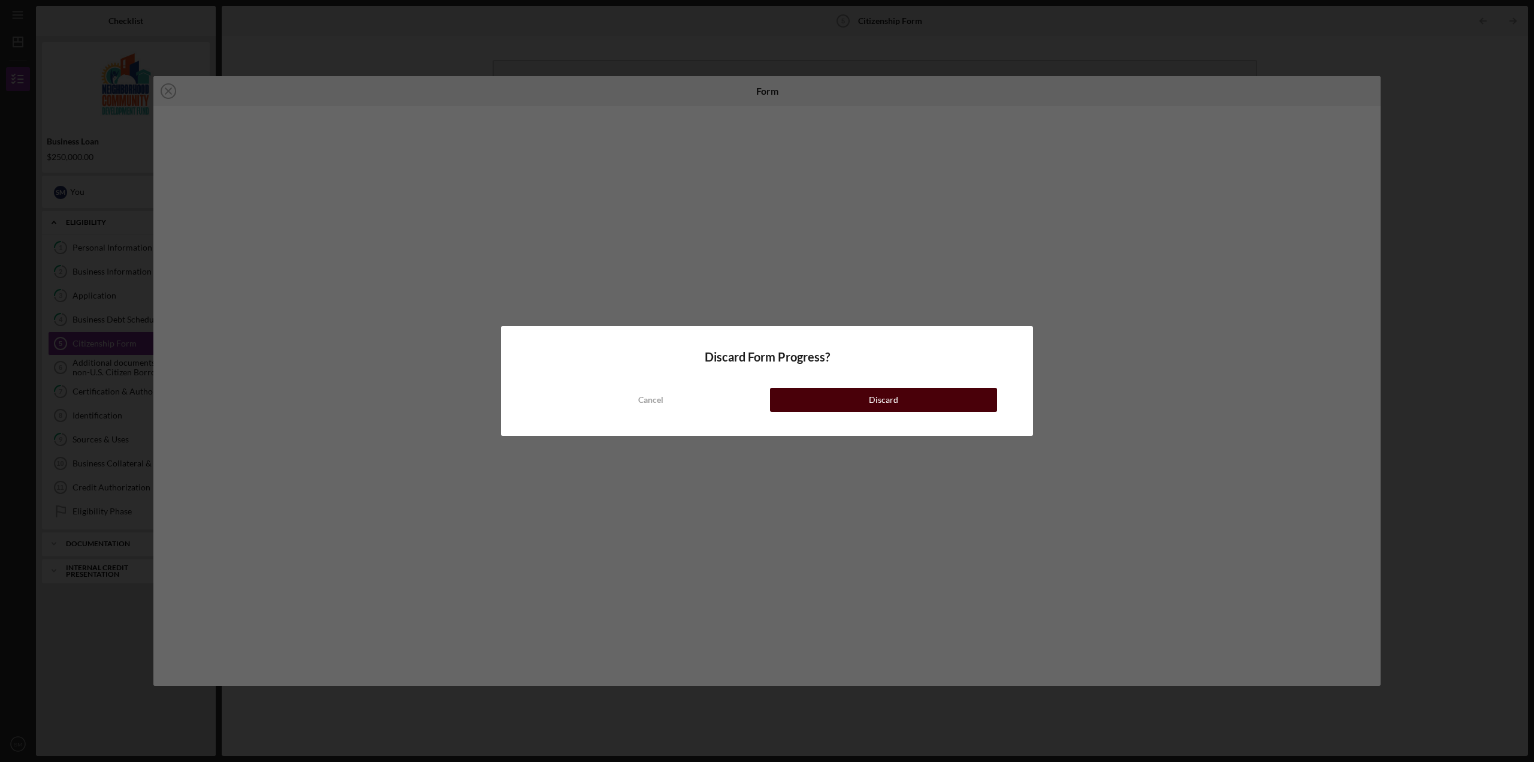
click at [883, 398] on div "Discard" at bounding box center [883, 400] width 29 height 24
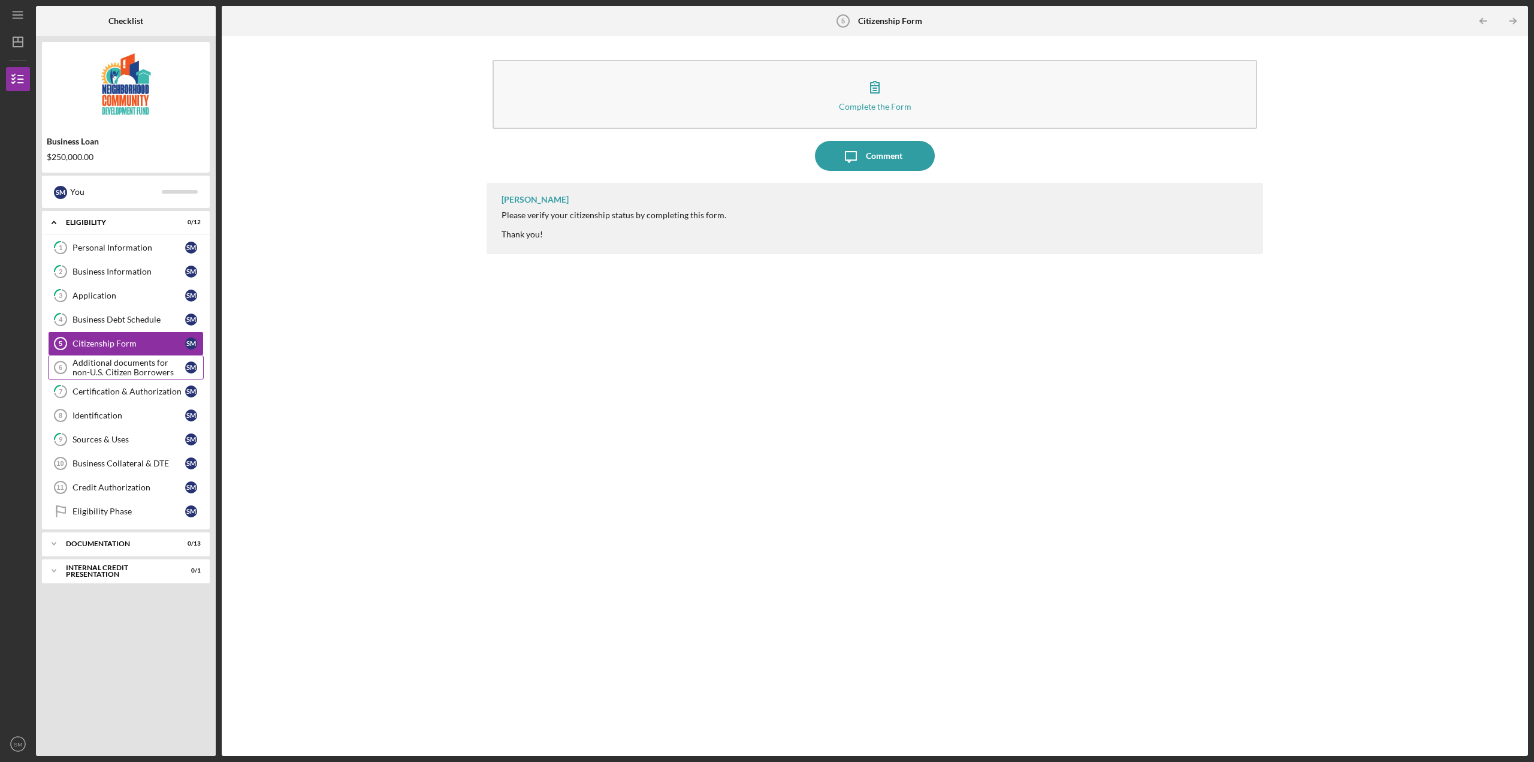
click at [127, 370] on div "Additional documents for non-U.S. Citizen Borrowers" at bounding box center [129, 367] width 113 height 19
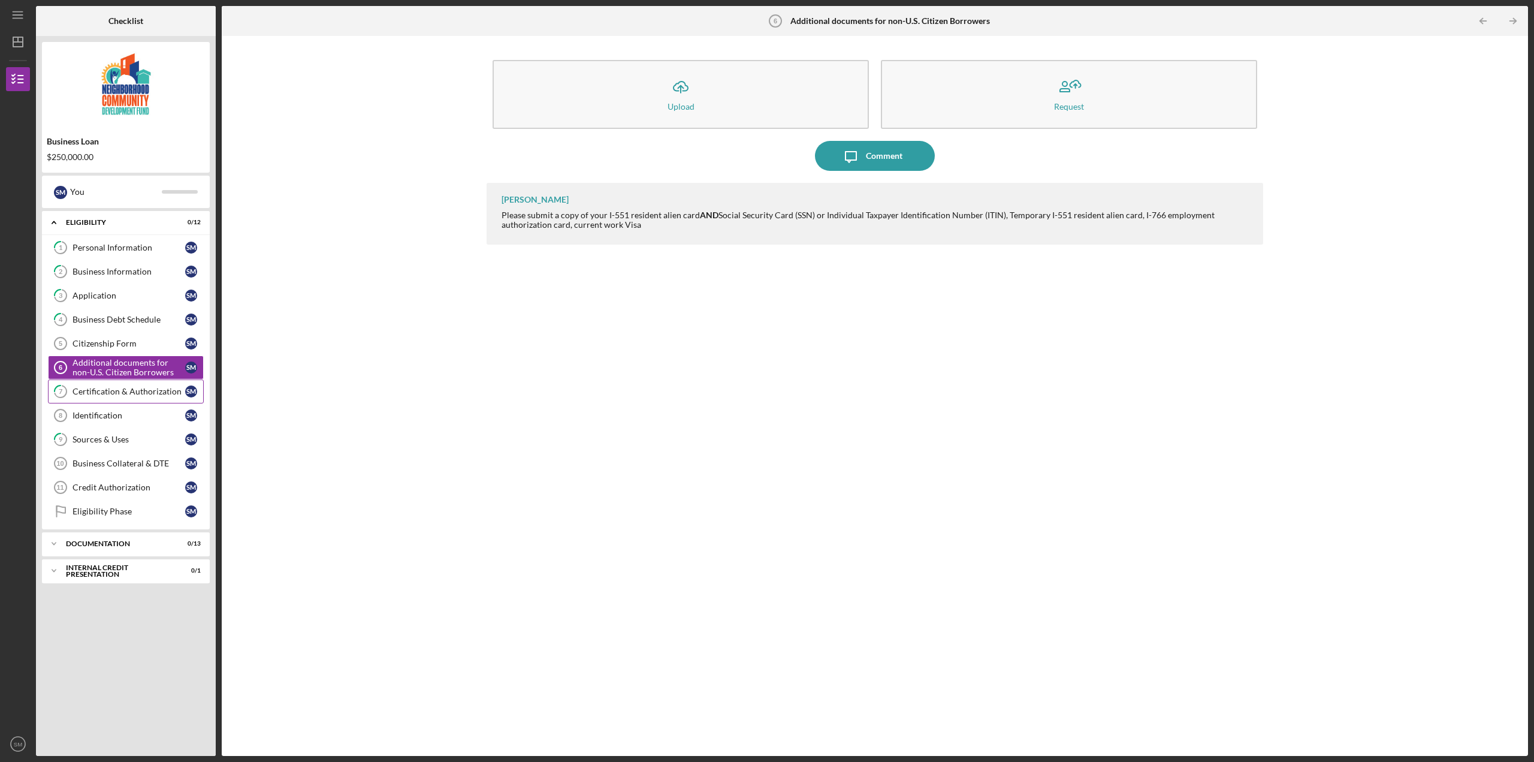
click at [177, 388] on div "Certification & Authorization" at bounding box center [129, 392] width 113 height 10
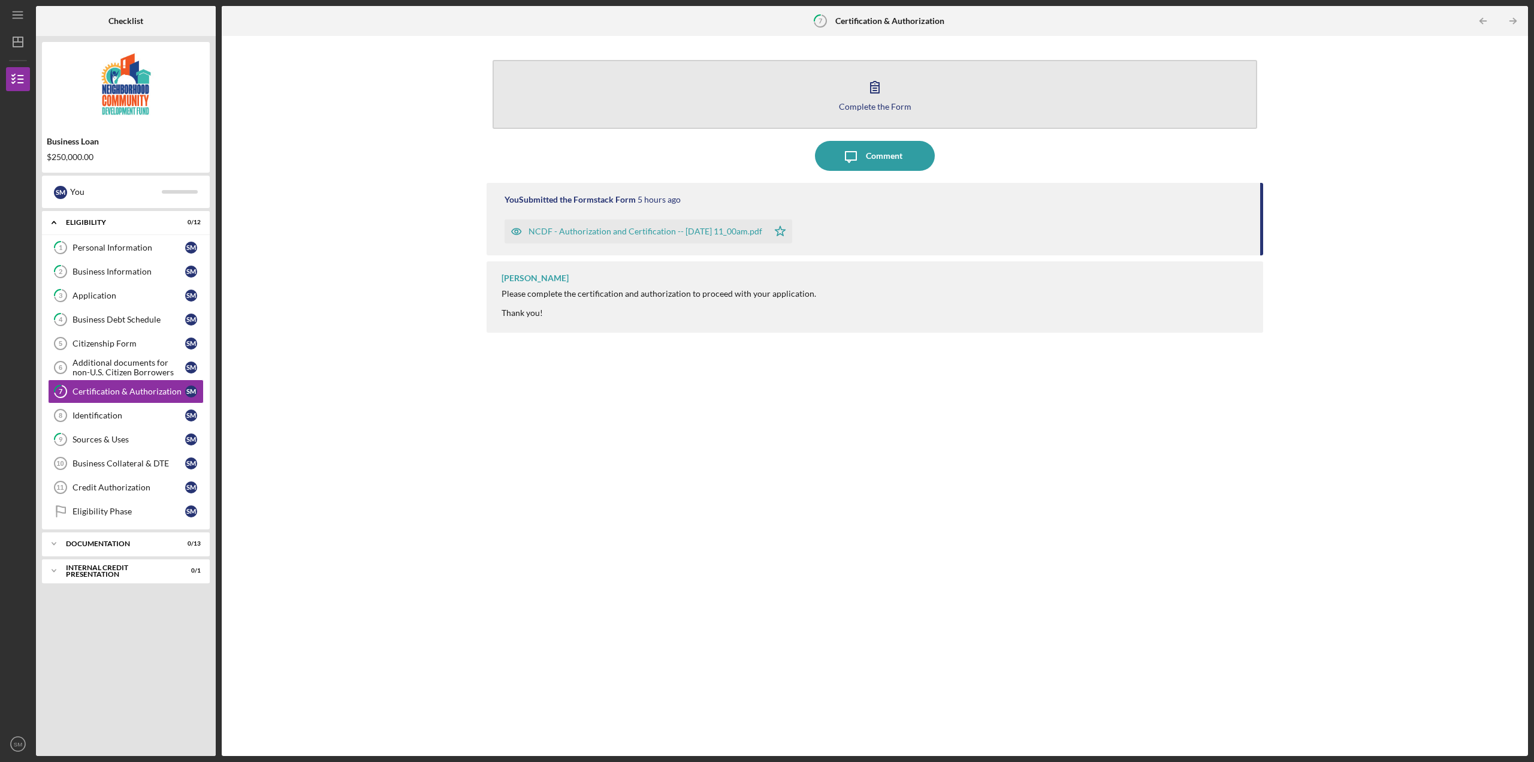
click at [874, 95] on icon "button" at bounding box center [875, 87] width 30 height 30
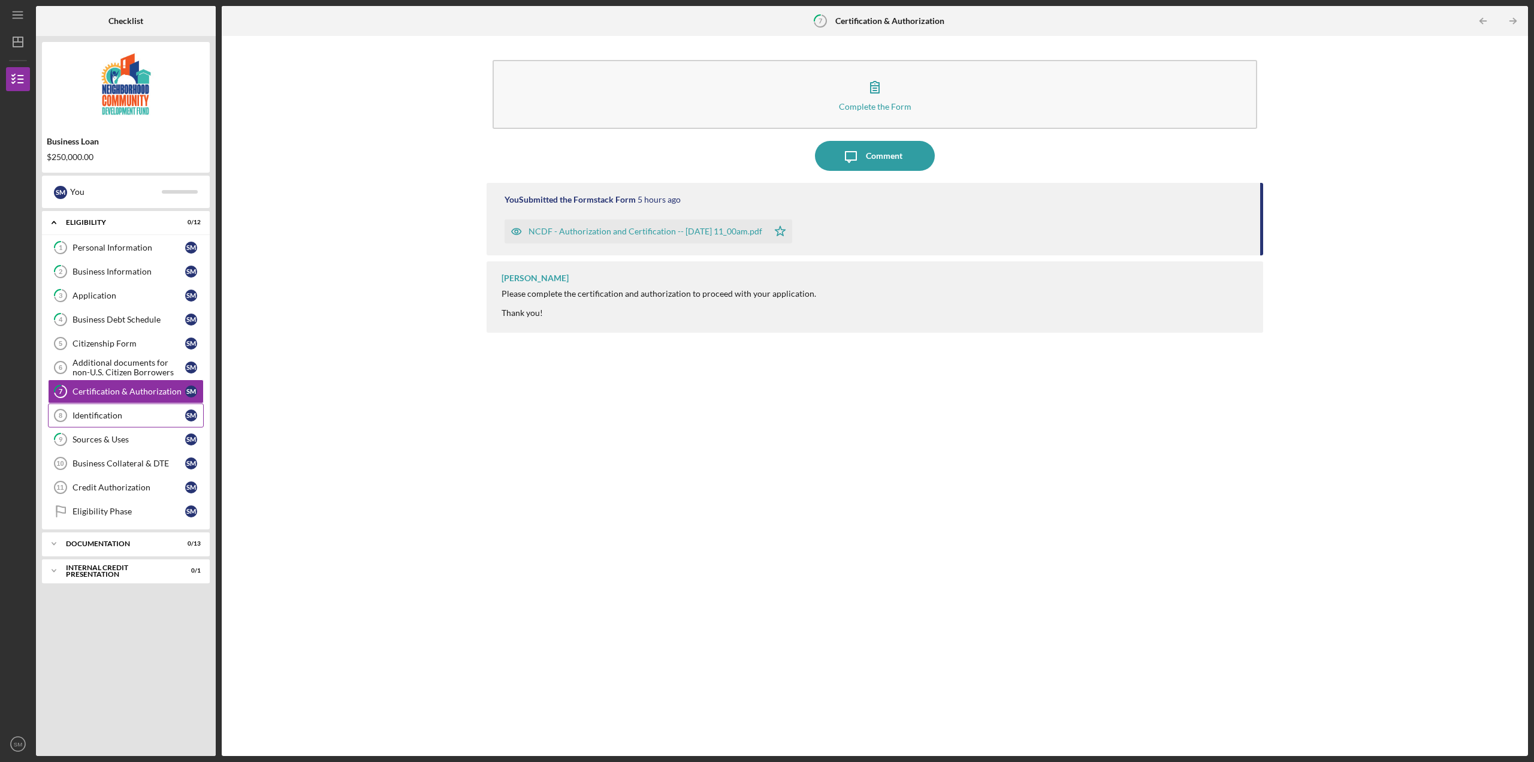
click at [95, 409] on link "Identification 8 Identification S M" at bounding box center [126, 415] width 156 height 24
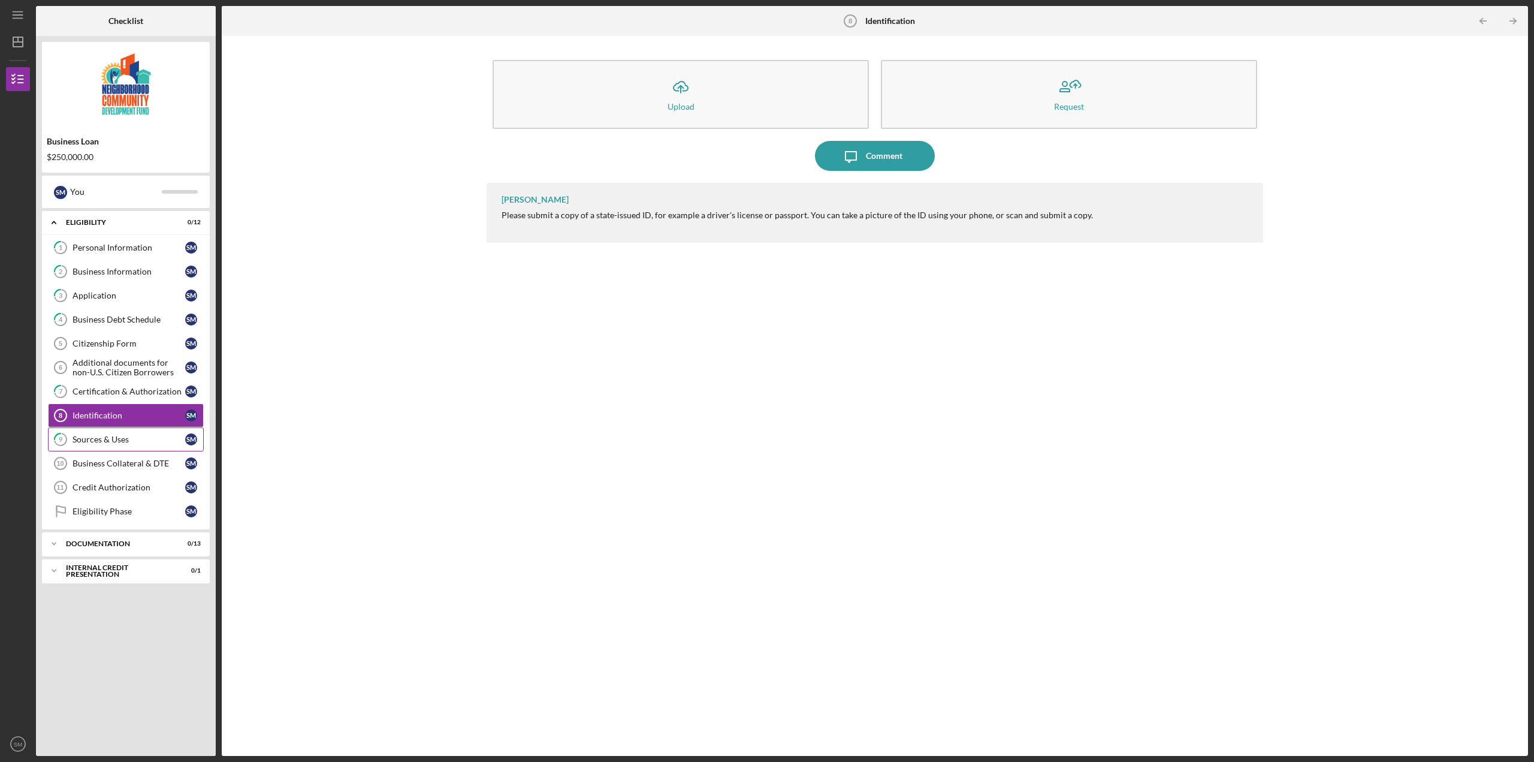
click at [118, 443] on div "Sources & Uses" at bounding box center [129, 439] width 113 height 10
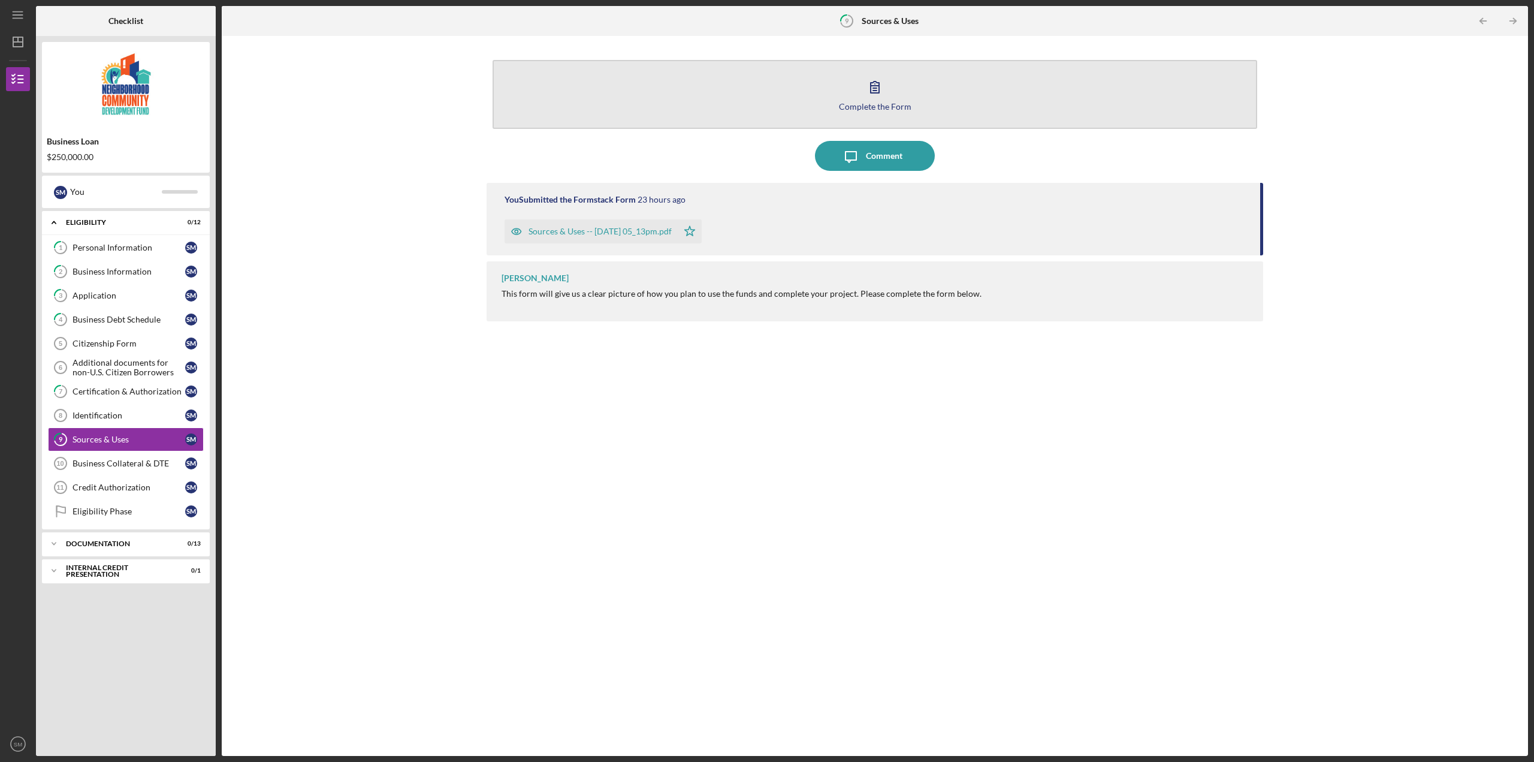
click at [865, 95] on icon "button" at bounding box center [875, 87] width 30 height 30
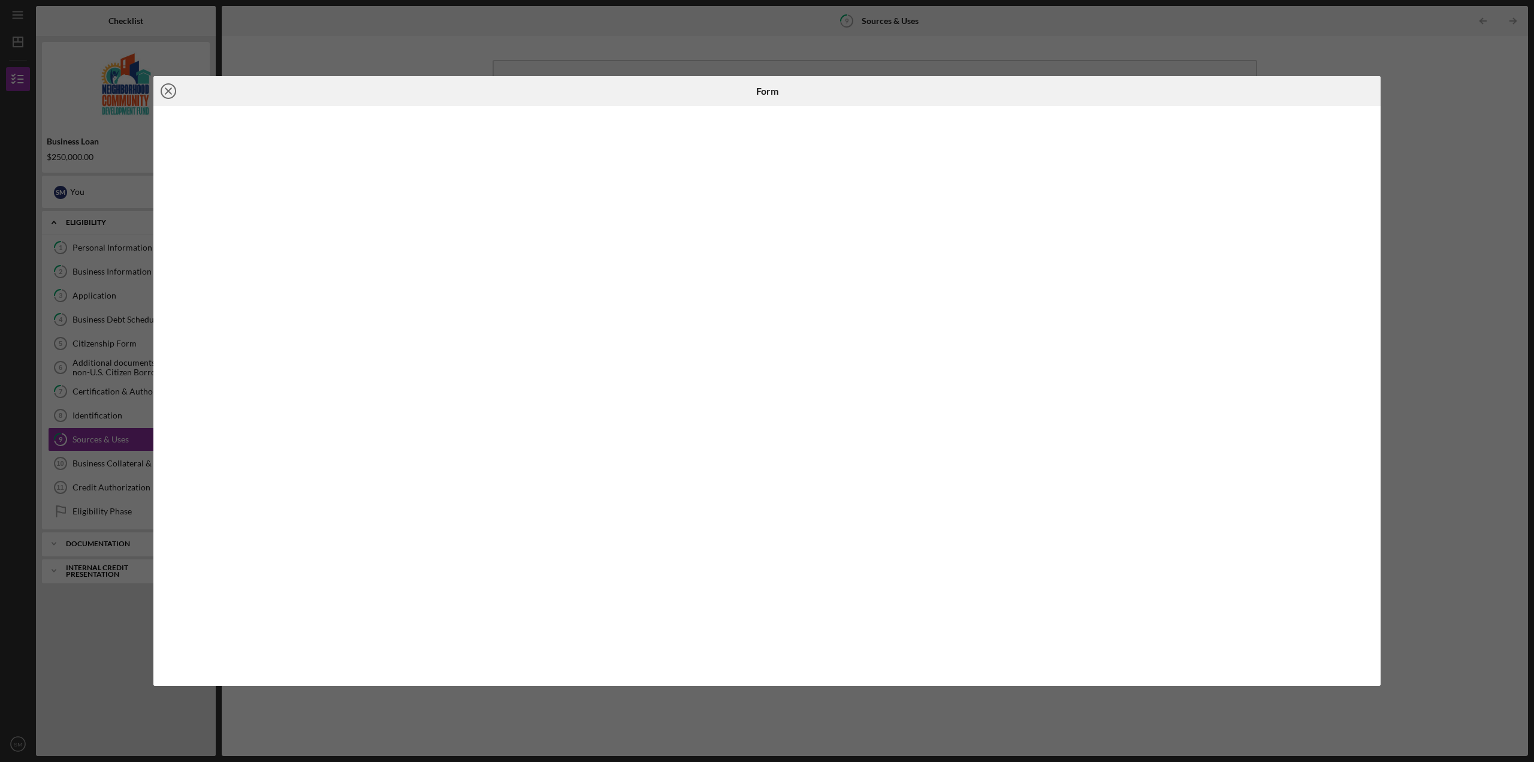
click at [163, 83] on icon "Icon/Close" at bounding box center [168, 91] width 30 height 30
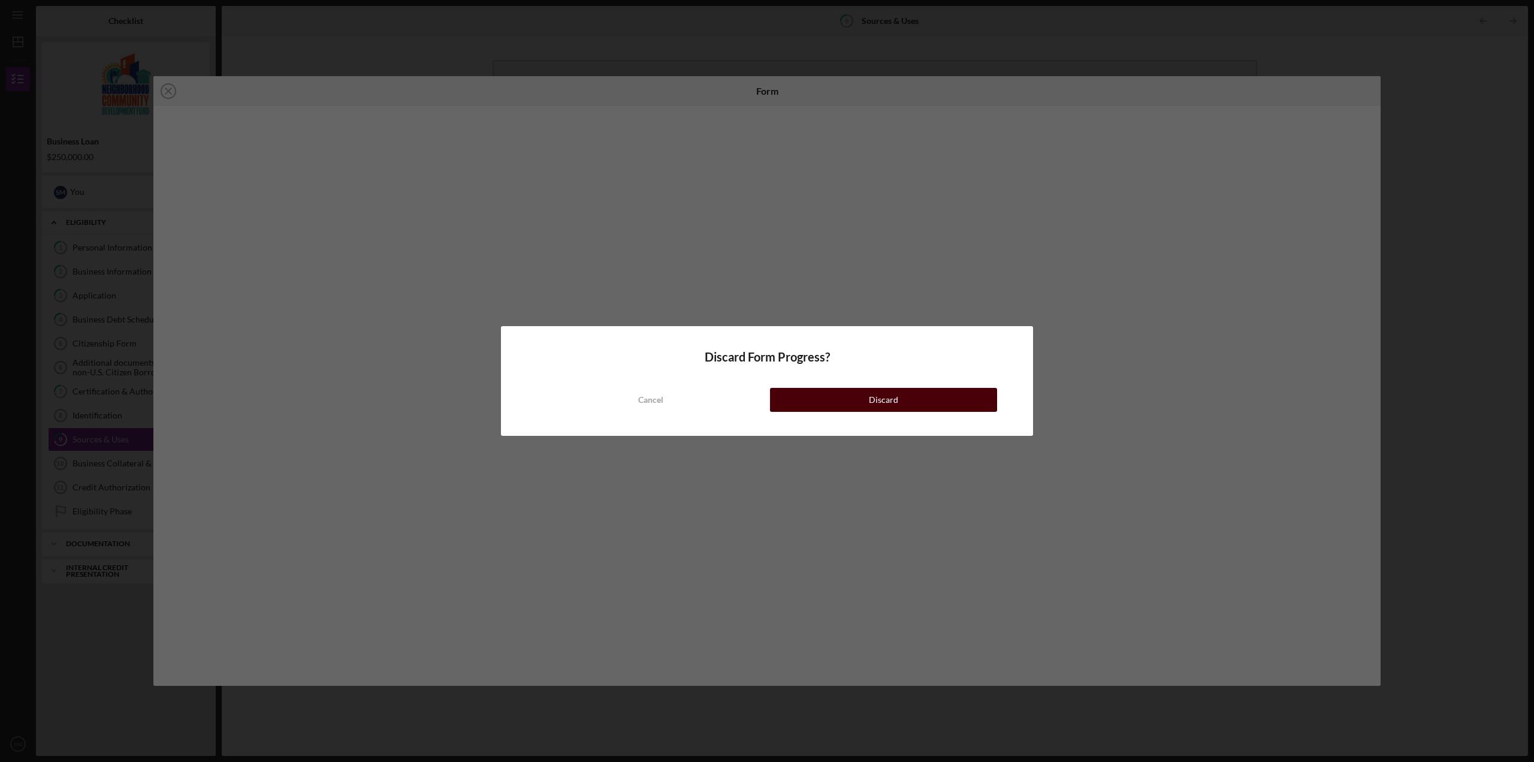
click at [839, 392] on button "Discard" at bounding box center [883, 400] width 227 height 24
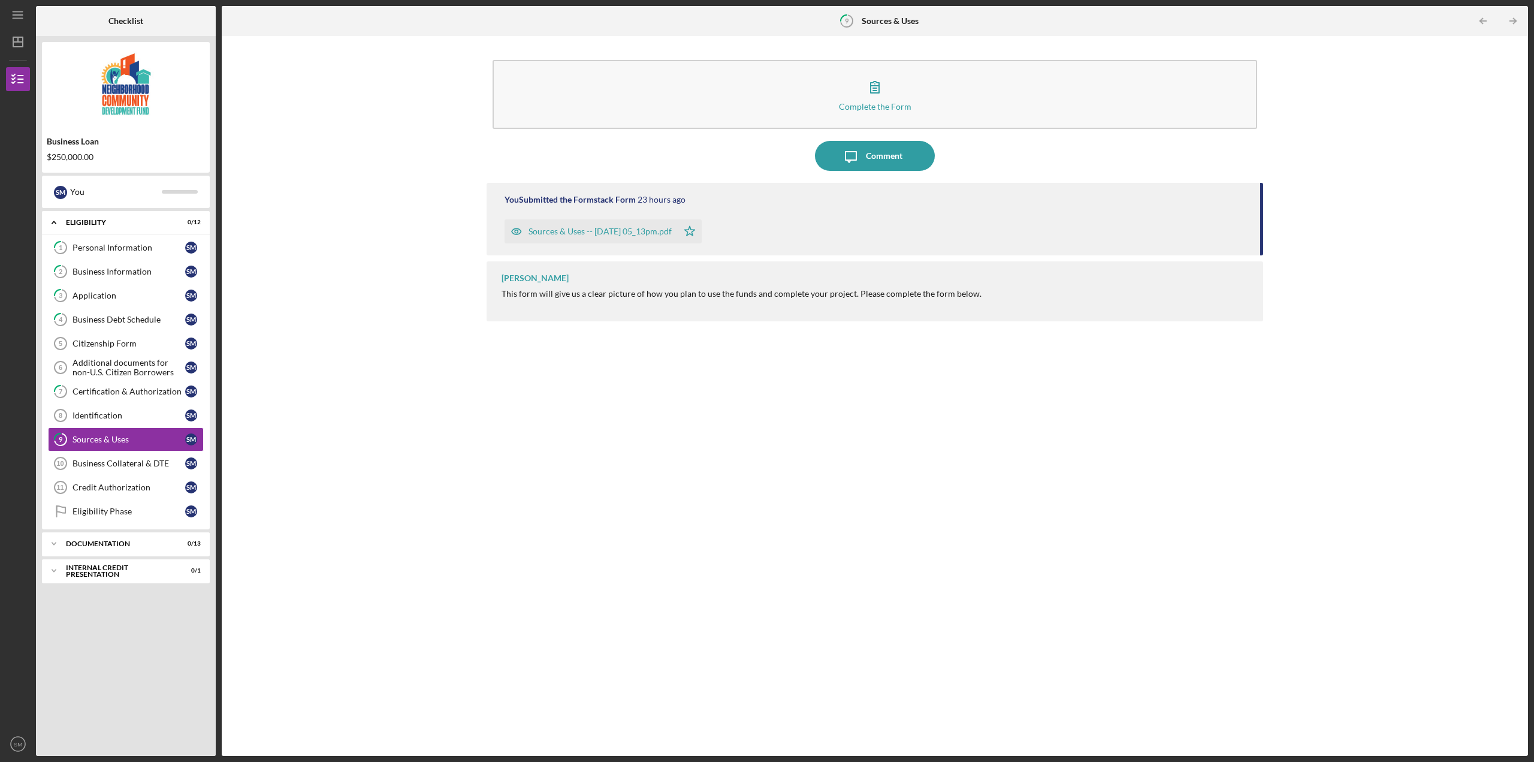
click at [654, 231] on div "Sources & Uses -- [DATE] 05_13pm.pdf" at bounding box center [600, 232] width 143 height 10
click at [632, 230] on div "Sources & Uses -- [DATE] 05_13pm.pdf" at bounding box center [600, 232] width 143 height 10
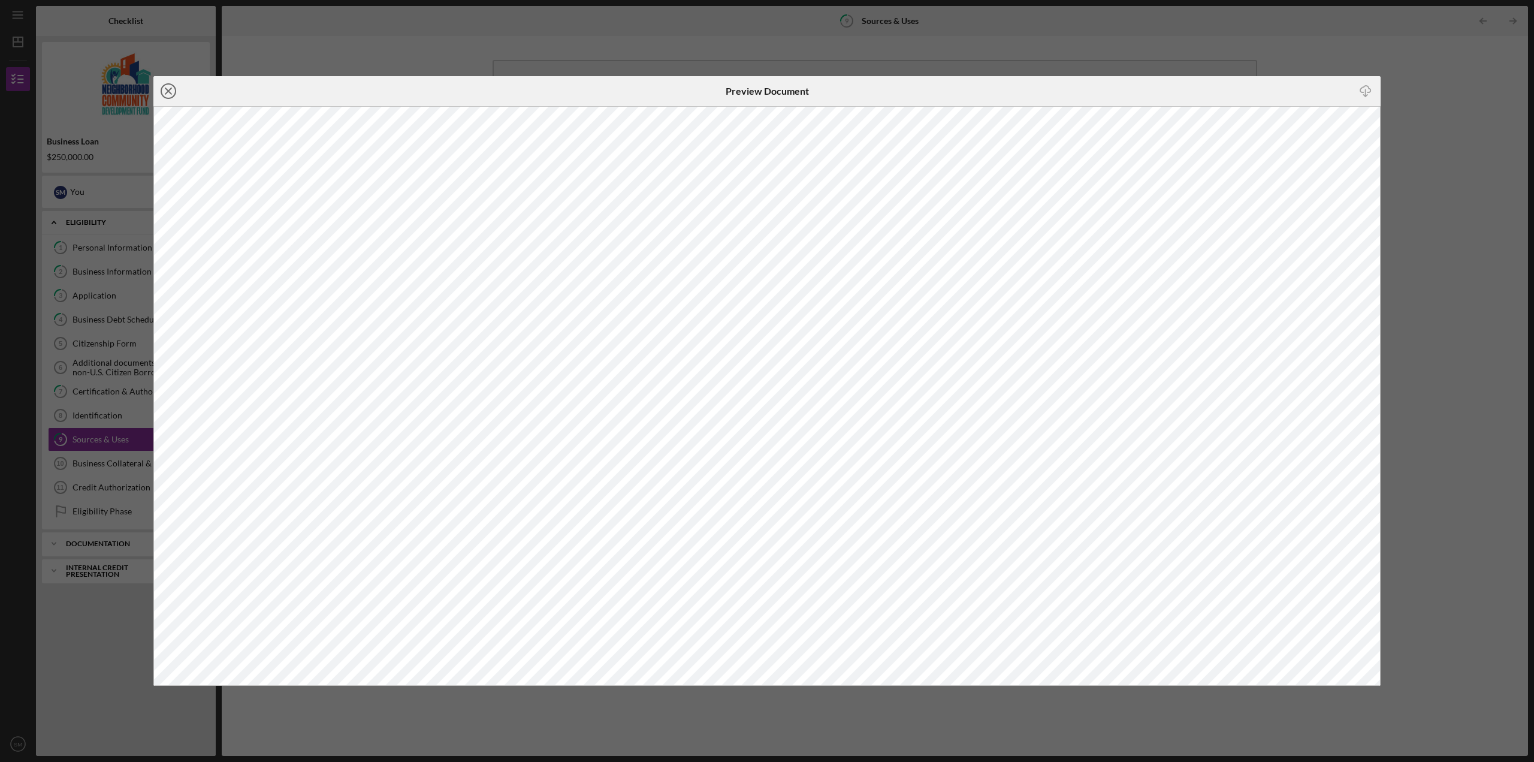
click at [163, 86] on circle at bounding box center [168, 91] width 14 height 14
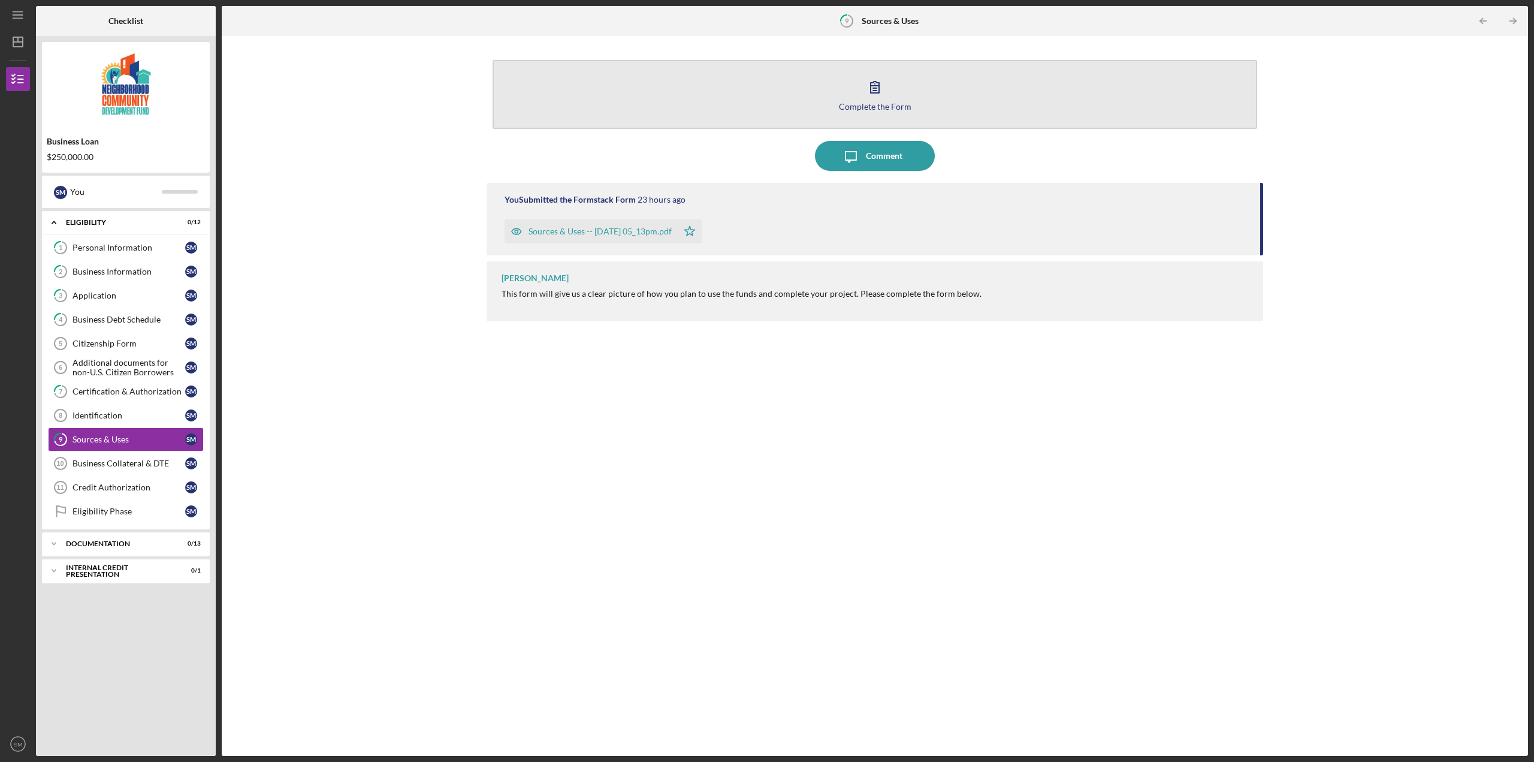
click at [879, 100] on icon "button" at bounding box center [875, 87] width 30 height 30
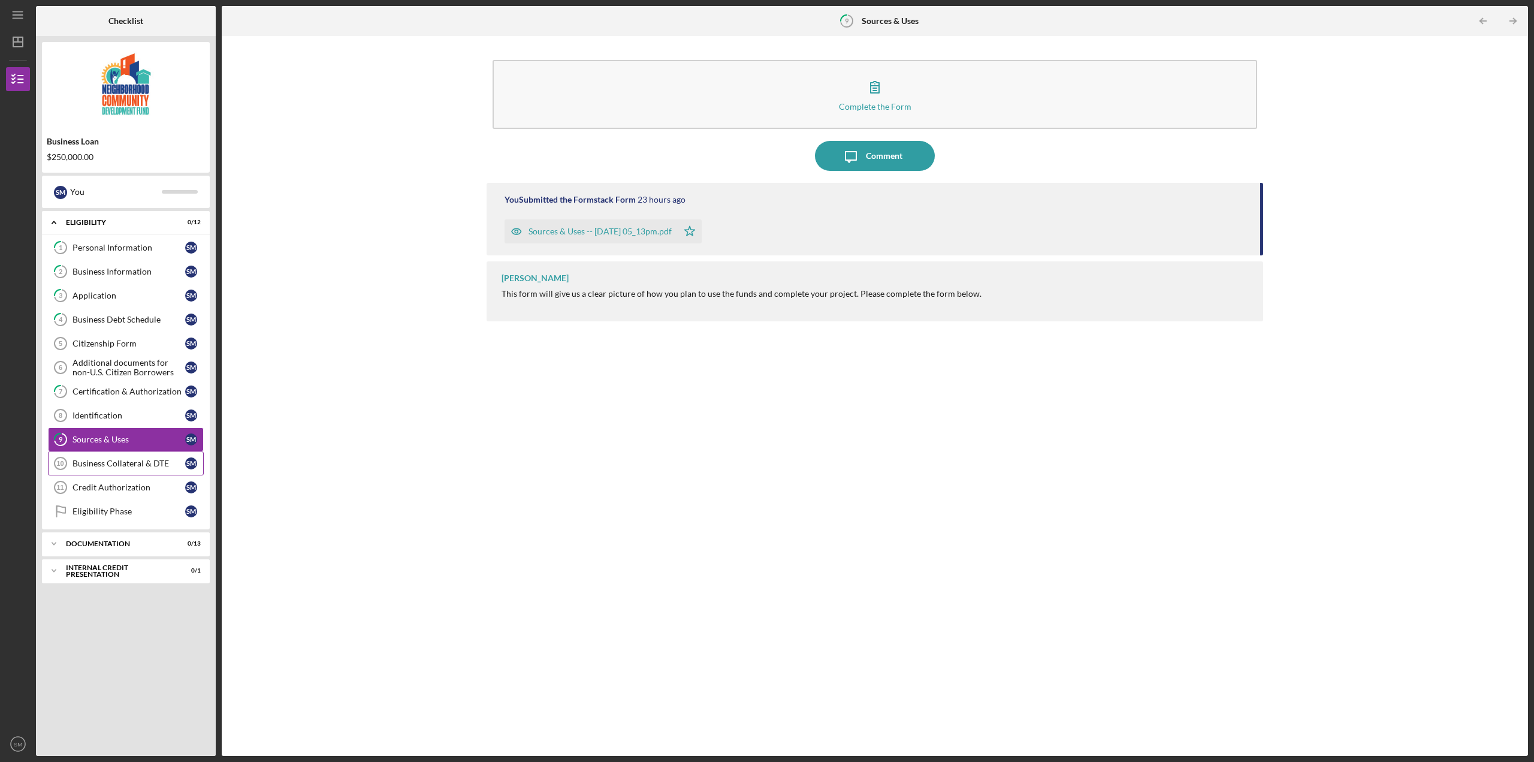
click at [122, 464] on div "Business Collateral & DTE" at bounding box center [129, 463] width 113 height 10
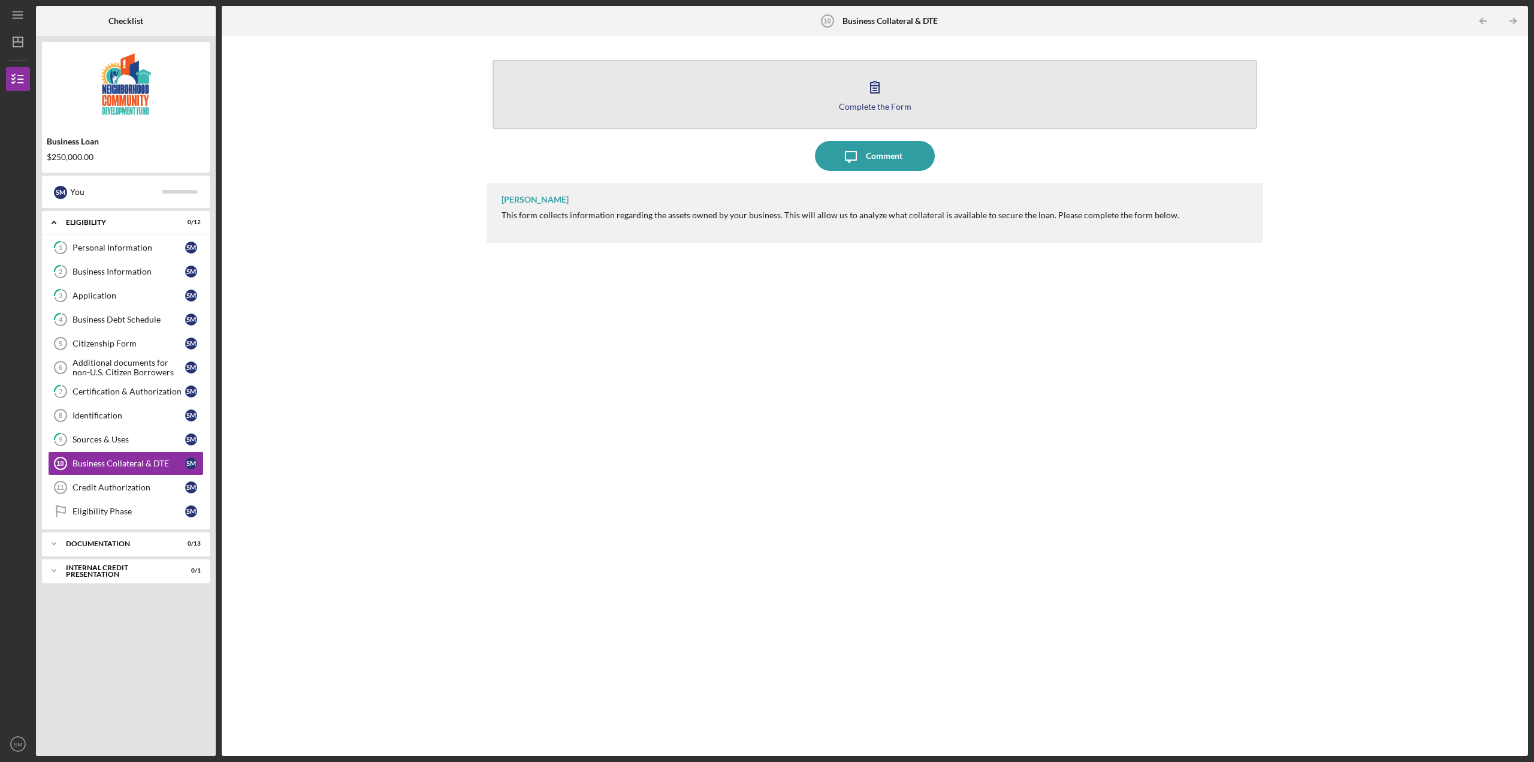
click at [868, 102] on div "Complete the Form" at bounding box center [875, 106] width 73 height 9
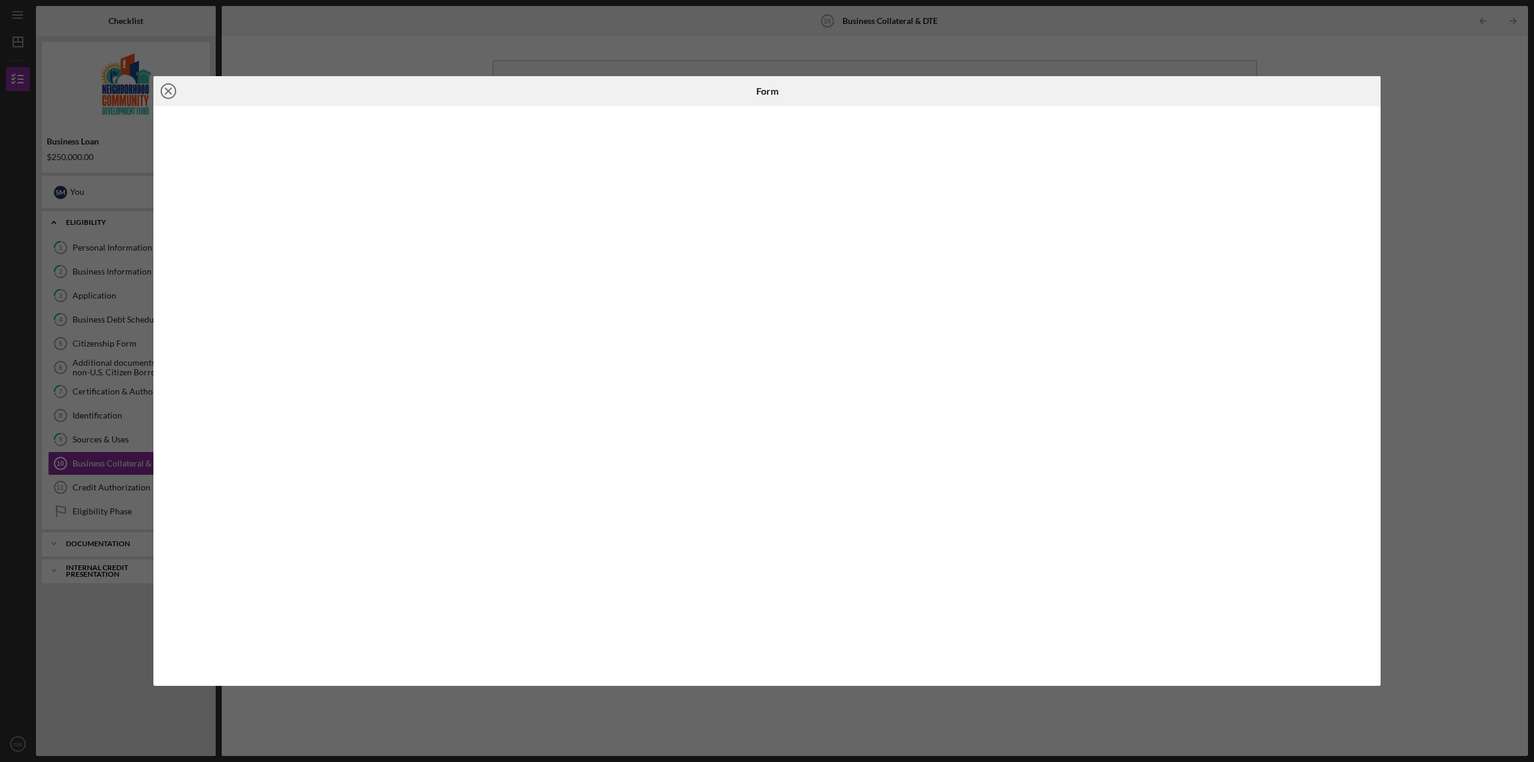
click at [158, 89] on icon "Icon/Close" at bounding box center [168, 91] width 30 height 30
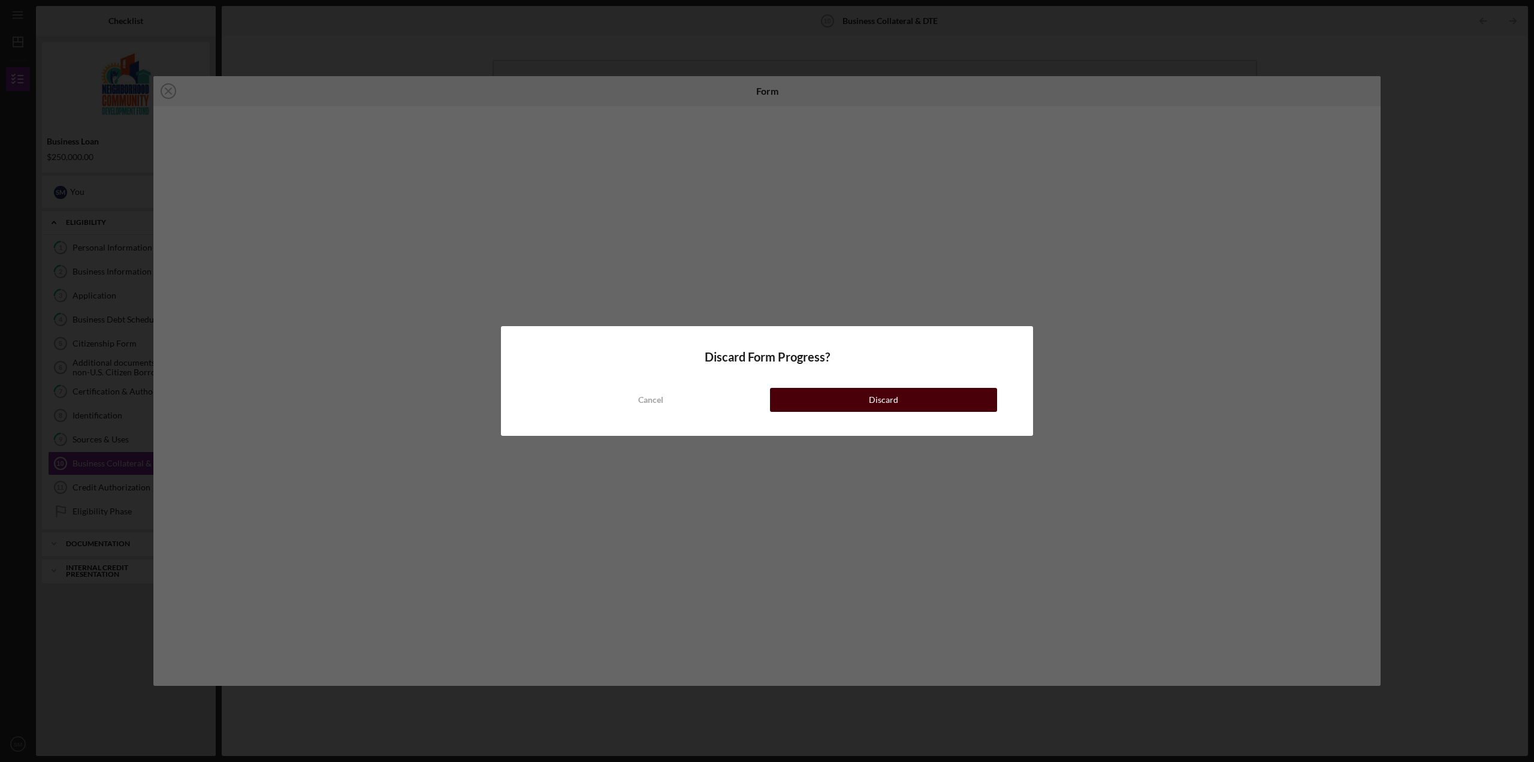
click at [849, 404] on button "Discard" at bounding box center [883, 400] width 227 height 24
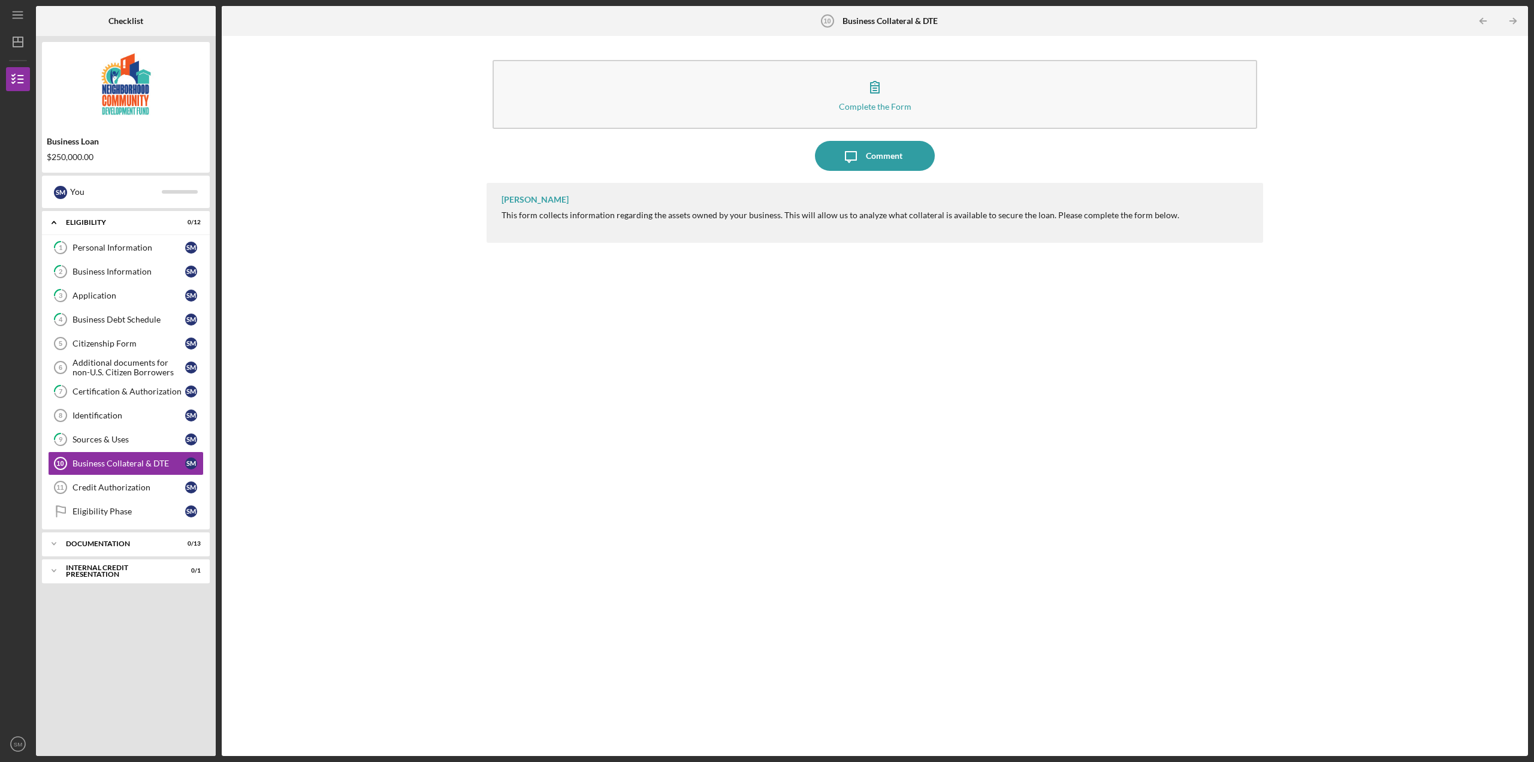
click at [598, 386] on div "[PERSON_NAME] This form collects information regarding the assets owned by your…" at bounding box center [875, 460] width 777 height 555
click at [143, 490] on div "Credit Authorization" at bounding box center [129, 487] width 113 height 10
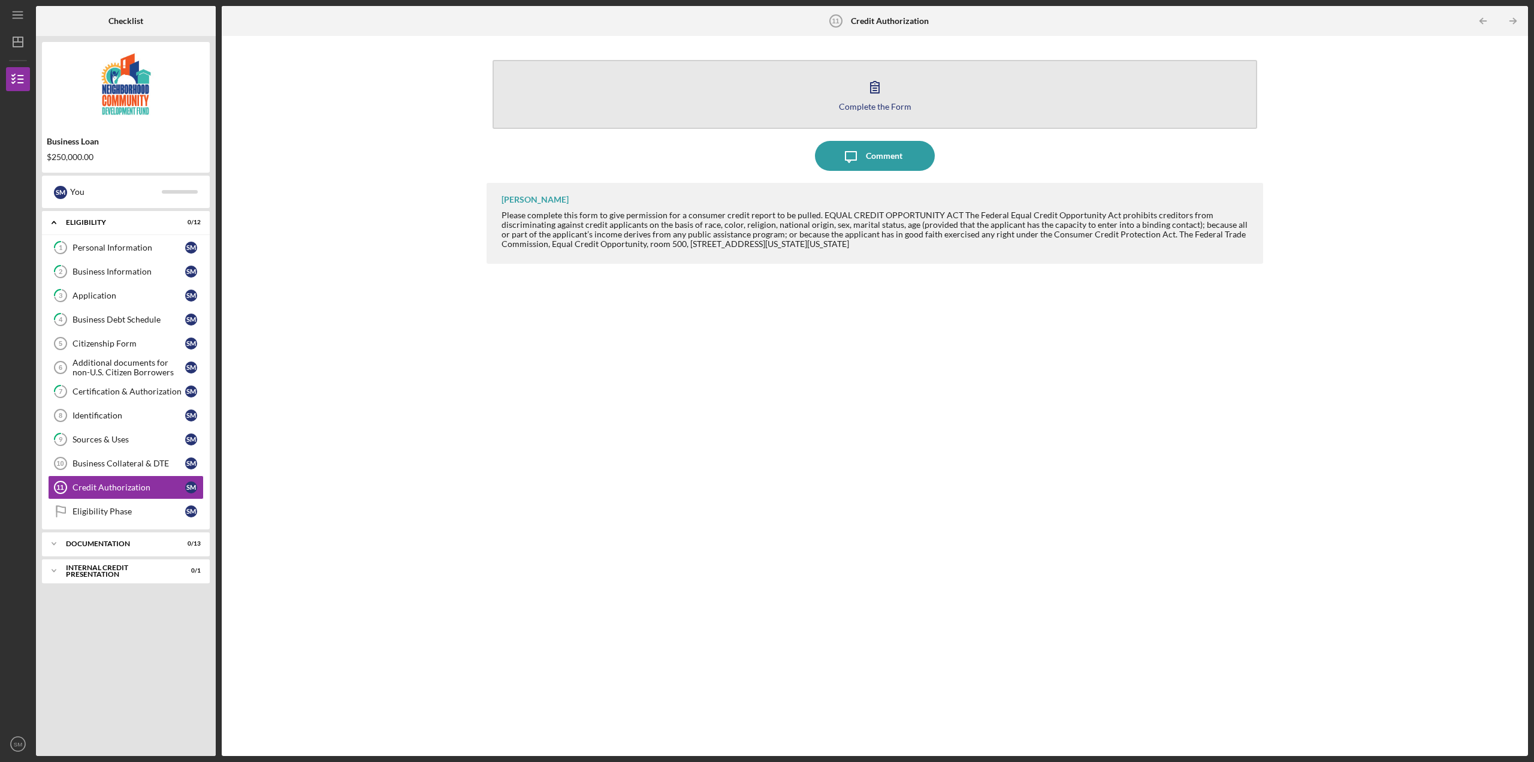
click at [867, 105] on div "Complete the Form" at bounding box center [875, 106] width 73 height 9
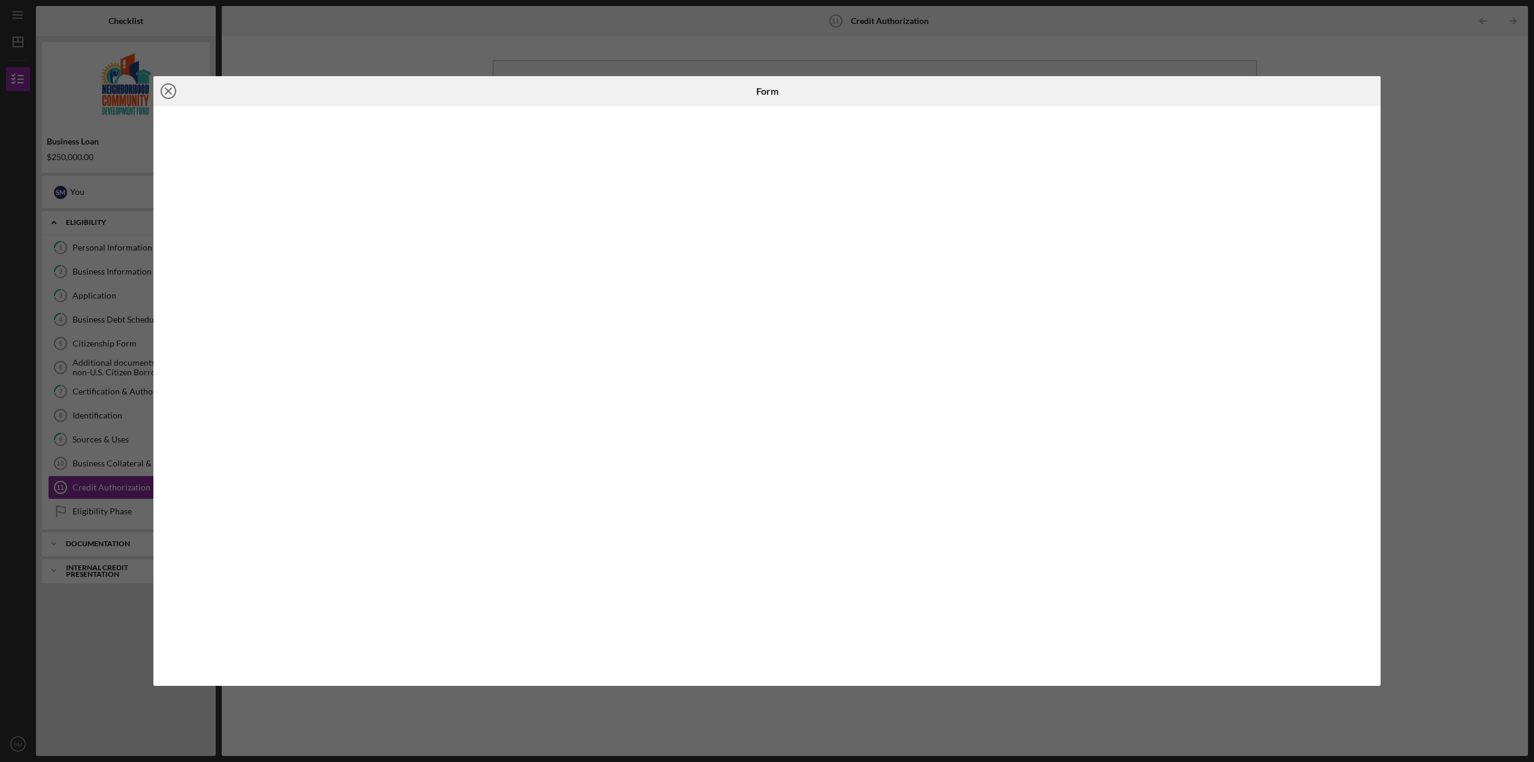
click at [168, 92] on line at bounding box center [168, 91] width 6 height 6
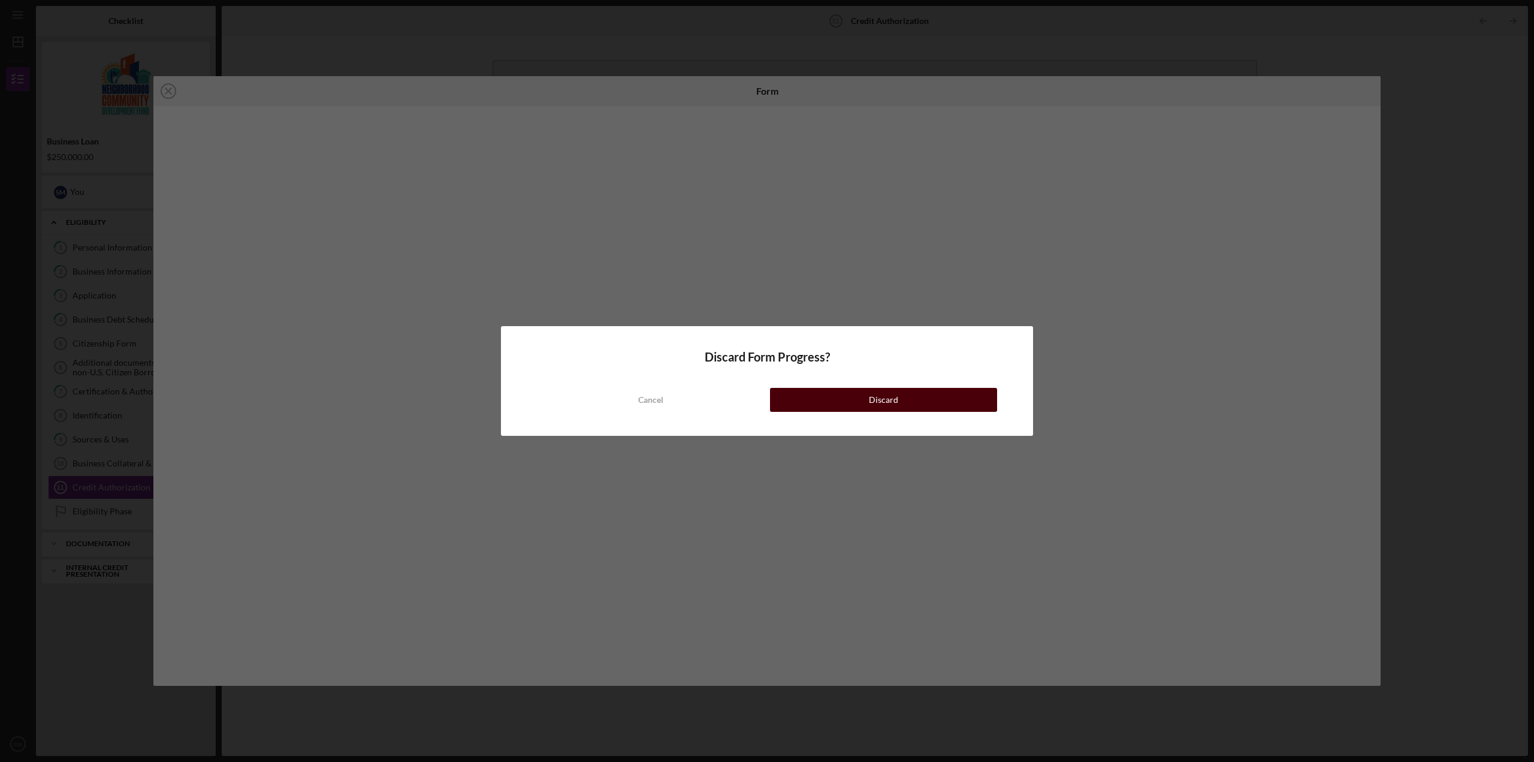
click at [928, 402] on button "Discard" at bounding box center [883, 400] width 227 height 24
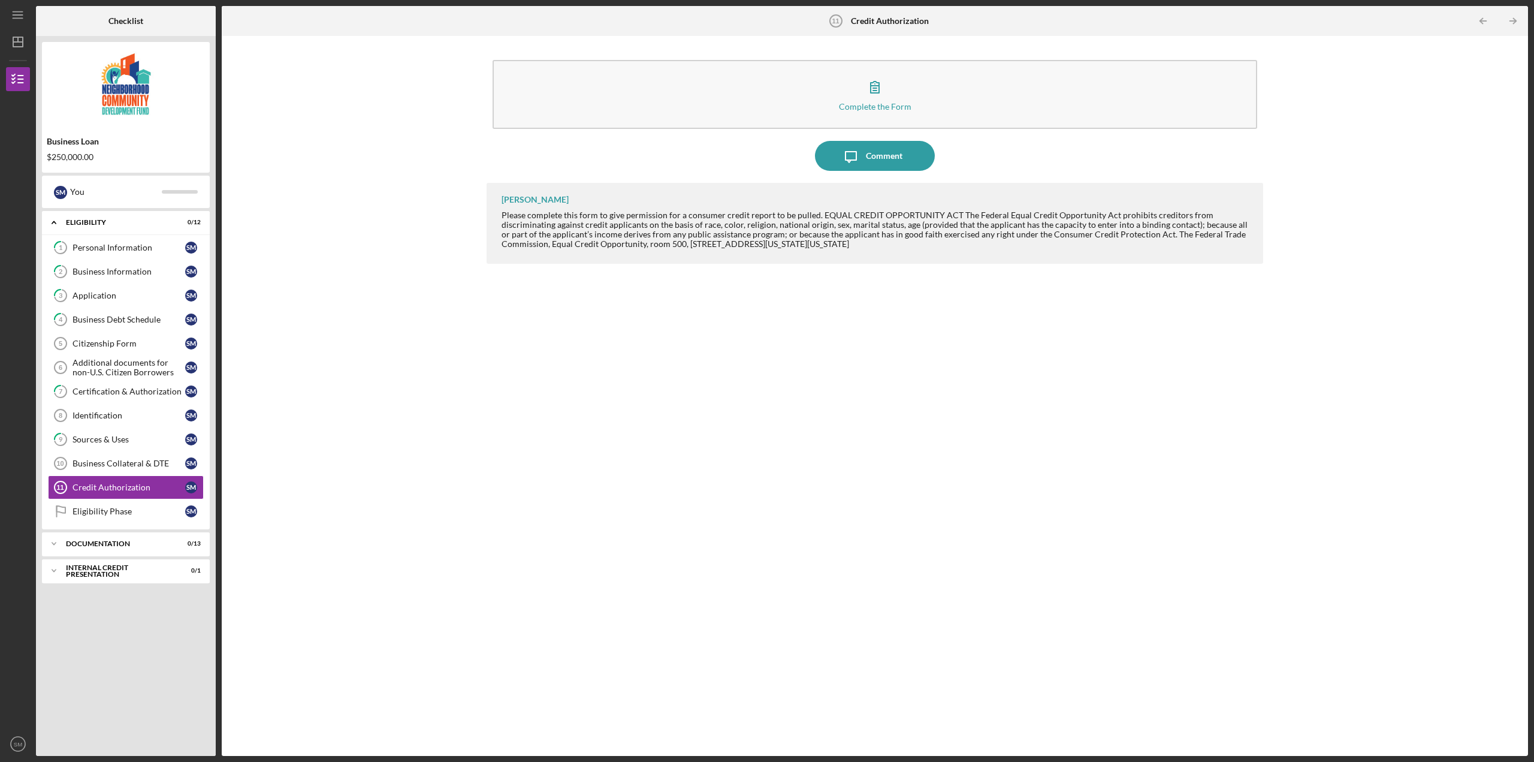
click at [436, 442] on div "Complete the Form Form Icon/Message Comment [PERSON_NAME] Please complete this …" at bounding box center [875, 396] width 1294 height 708
click at [474, 449] on div "Complete the Form Form Icon/Message Comment [PERSON_NAME] Please complete this …" at bounding box center [875, 396] width 1294 height 708
click at [134, 457] on link "Business Collateral & DTE 10 Business Collateral & DTE S M" at bounding box center [126, 463] width 156 height 24
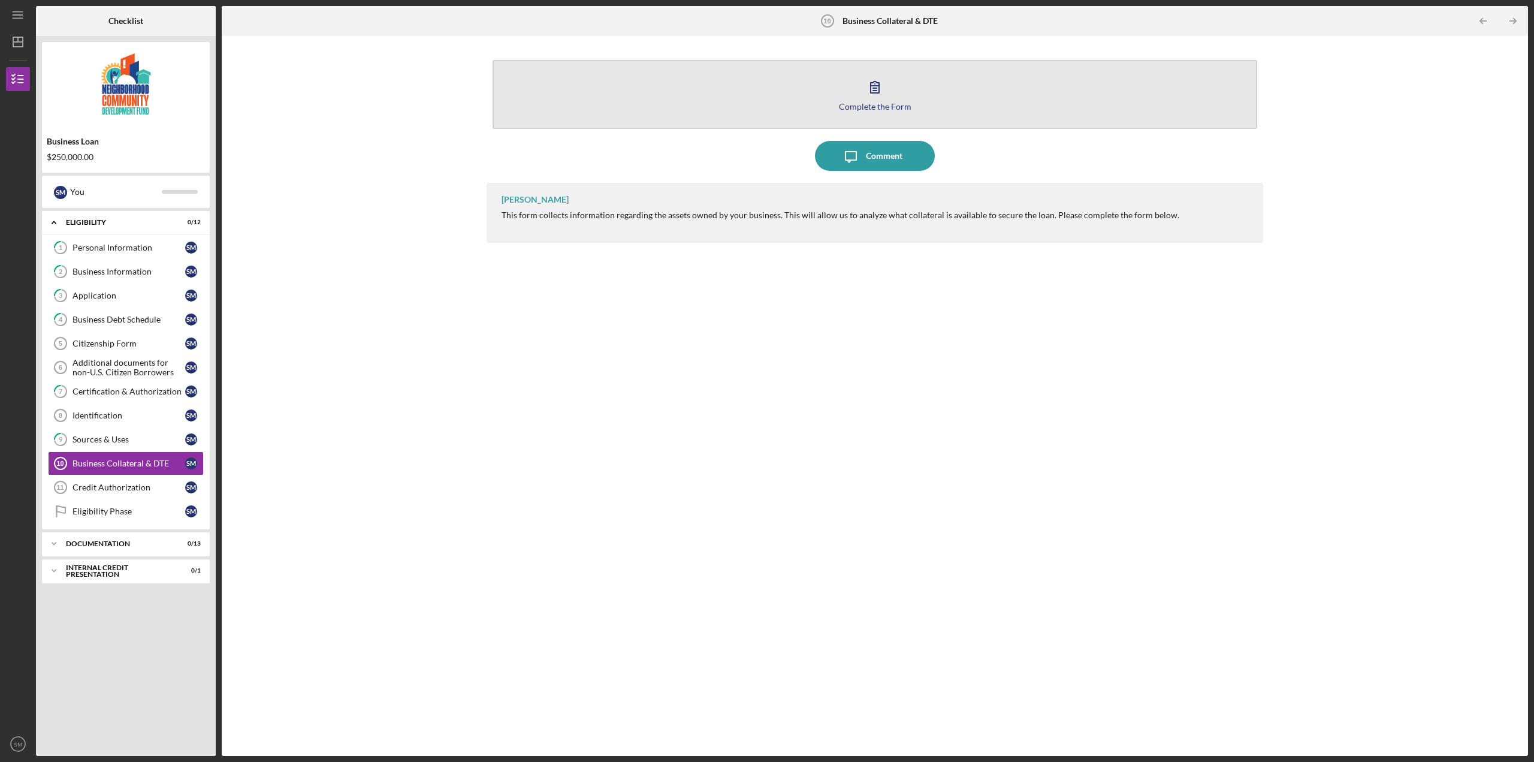
click at [884, 107] on div "Complete the Form" at bounding box center [875, 106] width 73 height 9
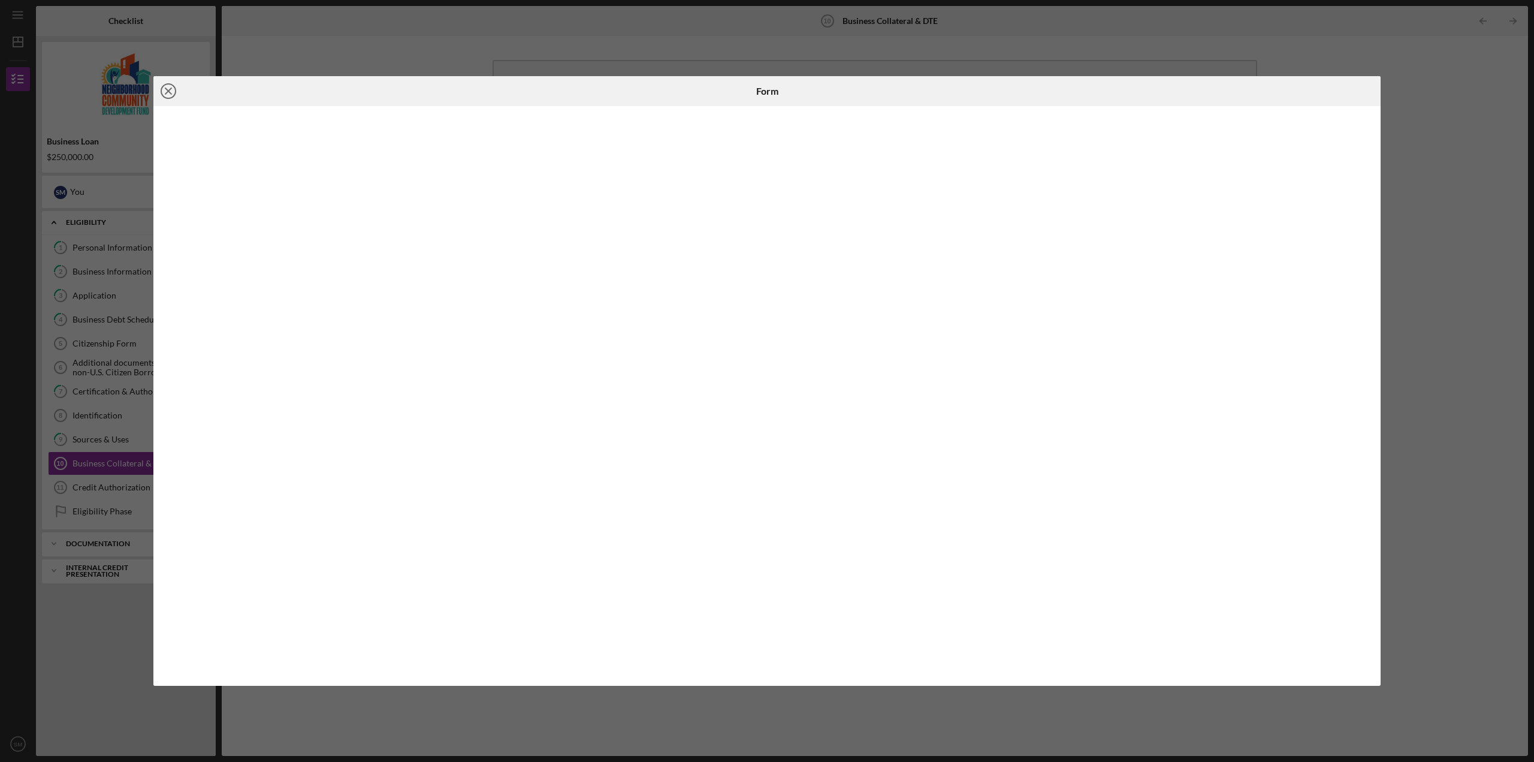
click at [170, 95] on icon "Icon/Close" at bounding box center [168, 91] width 30 height 30
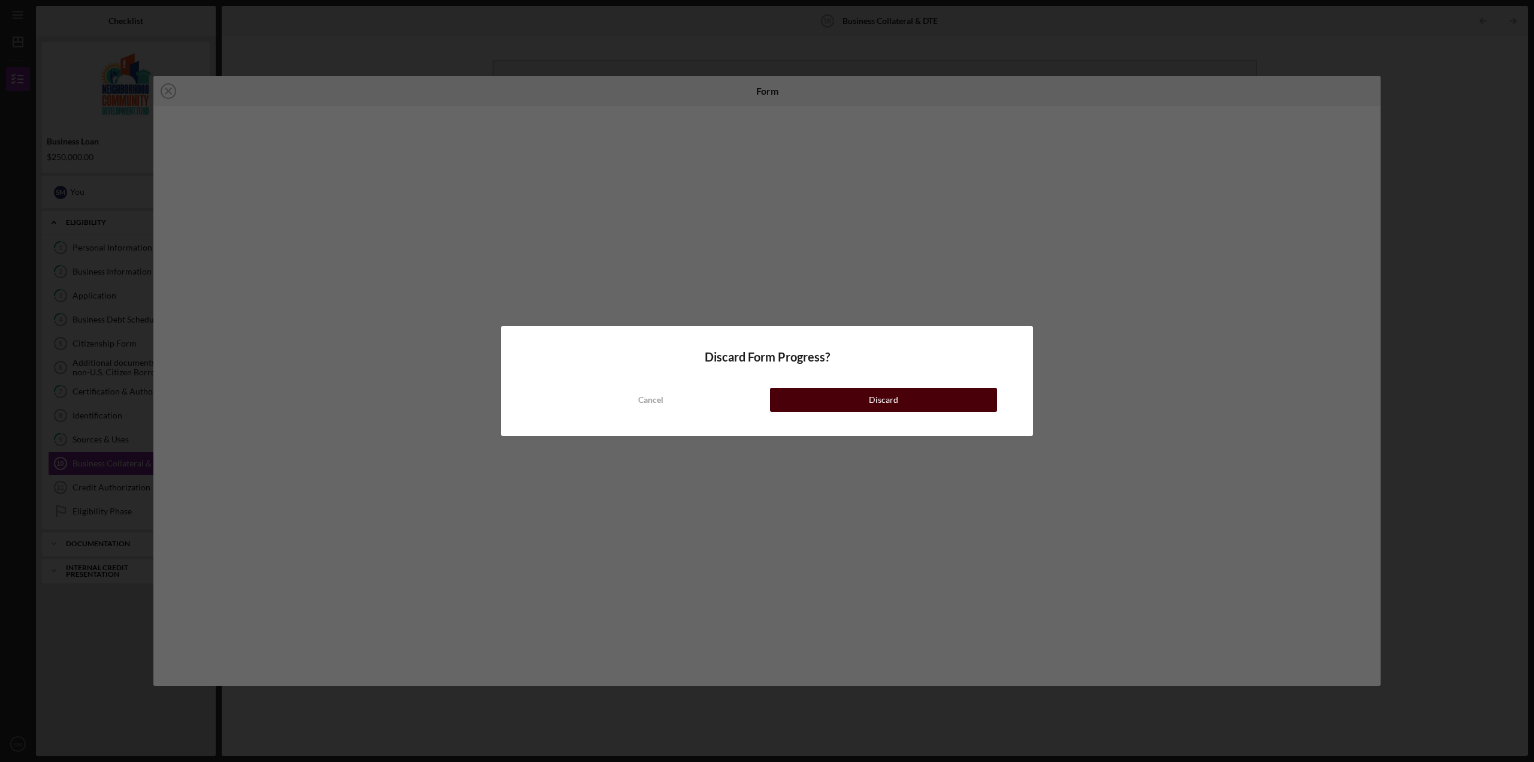
click at [882, 396] on div "Discard" at bounding box center [883, 400] width 29 height 24
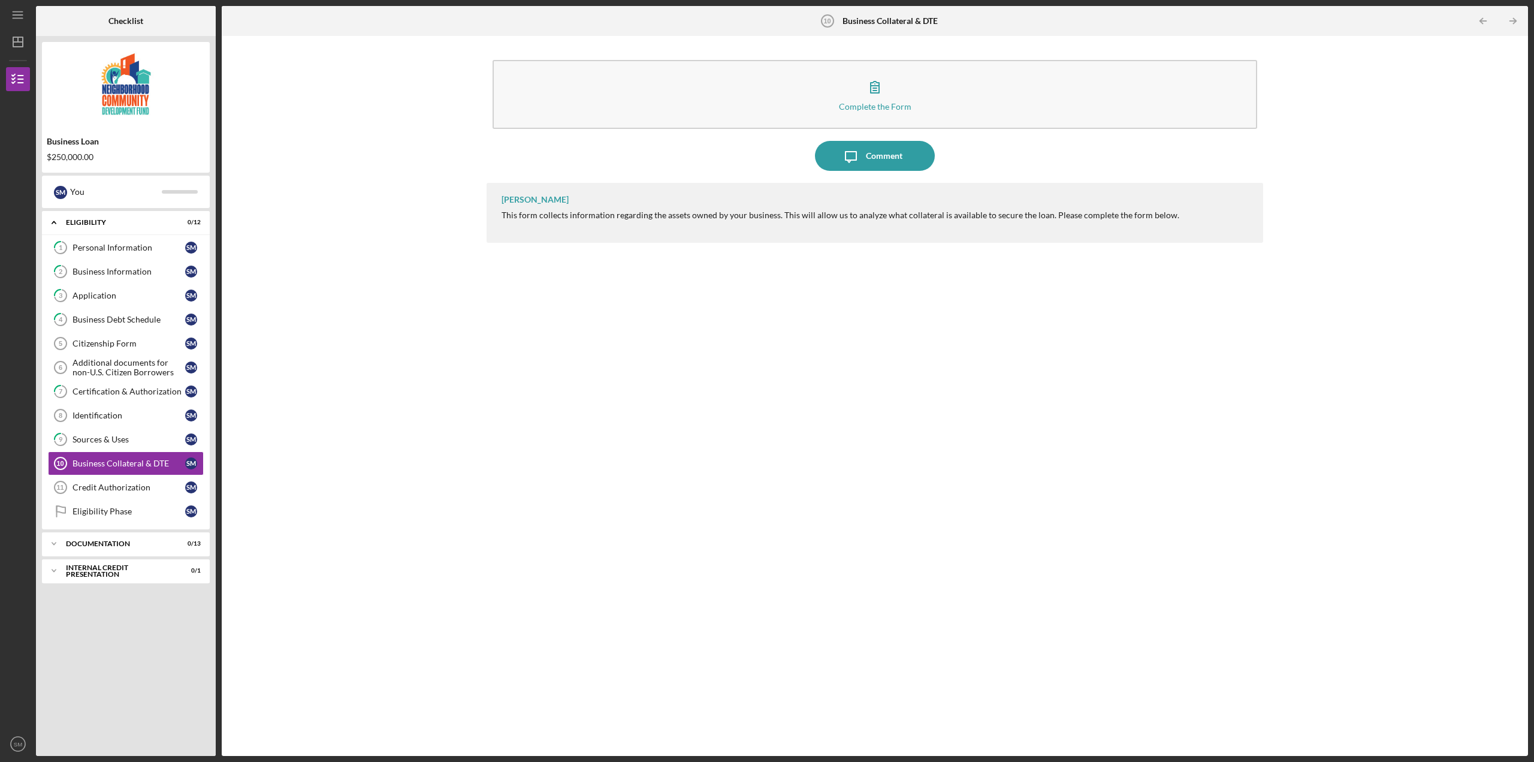
click at [793, 408] on div "[PERSON_NAME] This form collects information regarding the assets owned by your…" at bounding box center [875, 460] width 777 height 555
